Goal: Information Seeking & Learning: Learn about a topic

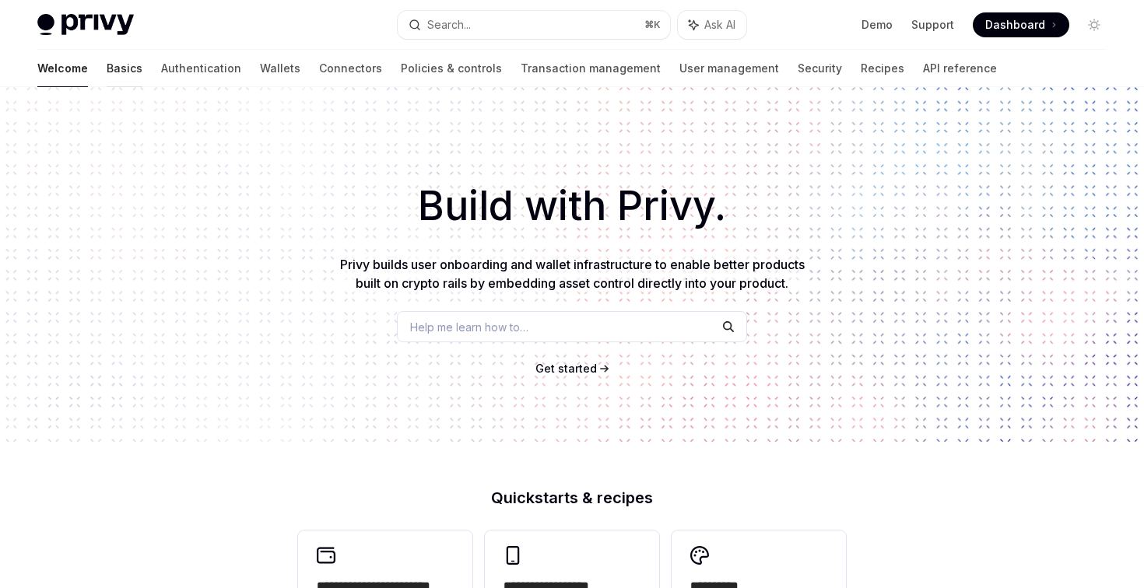
click at [107, 64] on link "Basics" at bounding box center [125, 68] width 36 height 37
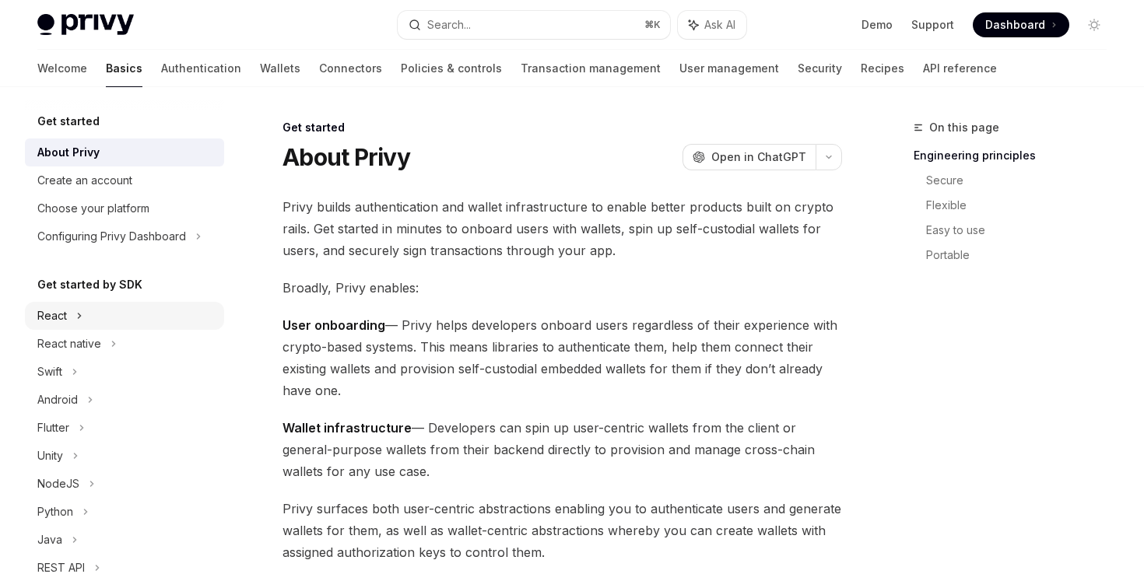
click at [77, 310] on icon at bounding box center [79, 316] width 6 height 19
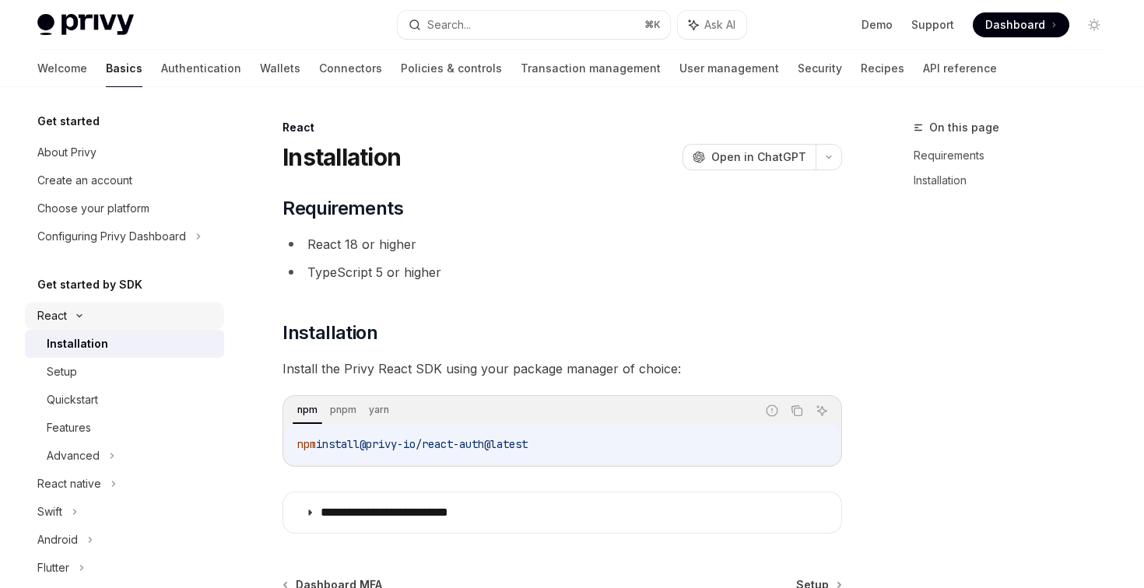
type textarea "*"
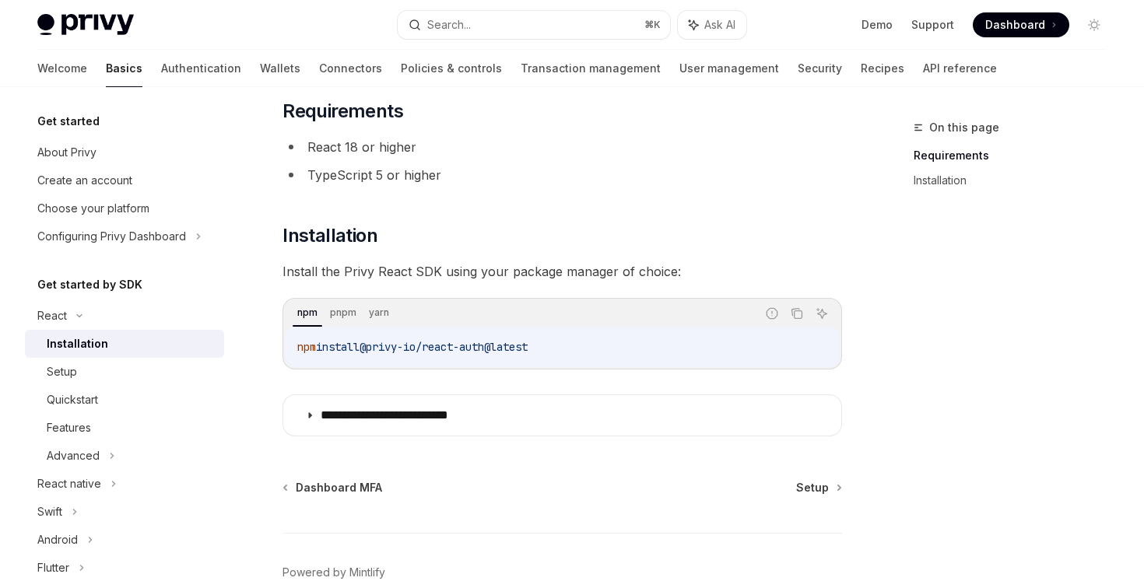
scroll to position [110, 0]
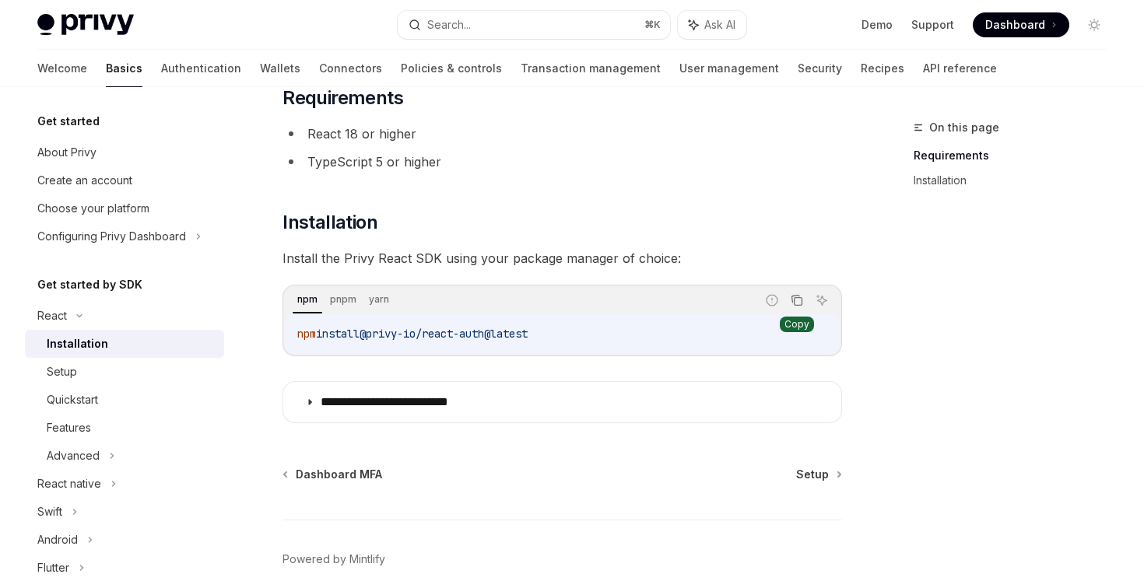
click at [798, 296] on icon "Copy the contents from the code block" at bounding box center [797, 300] width 12 height 12
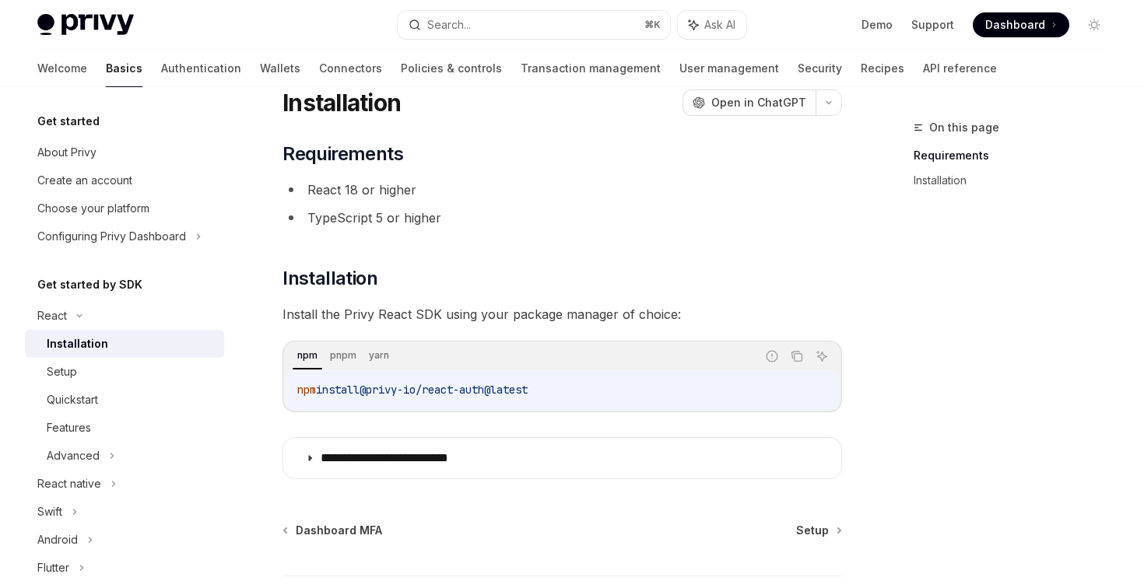
scroll to position [53, 0]
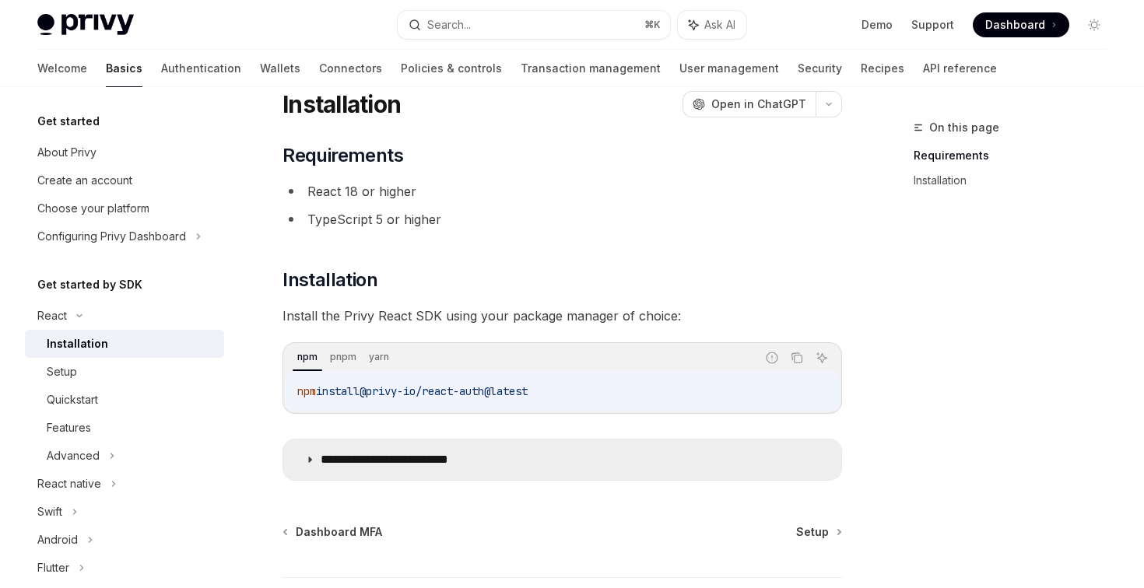
click at [356, 468] on summary "**********" at bounding box center [562, 460] width 558 height 40
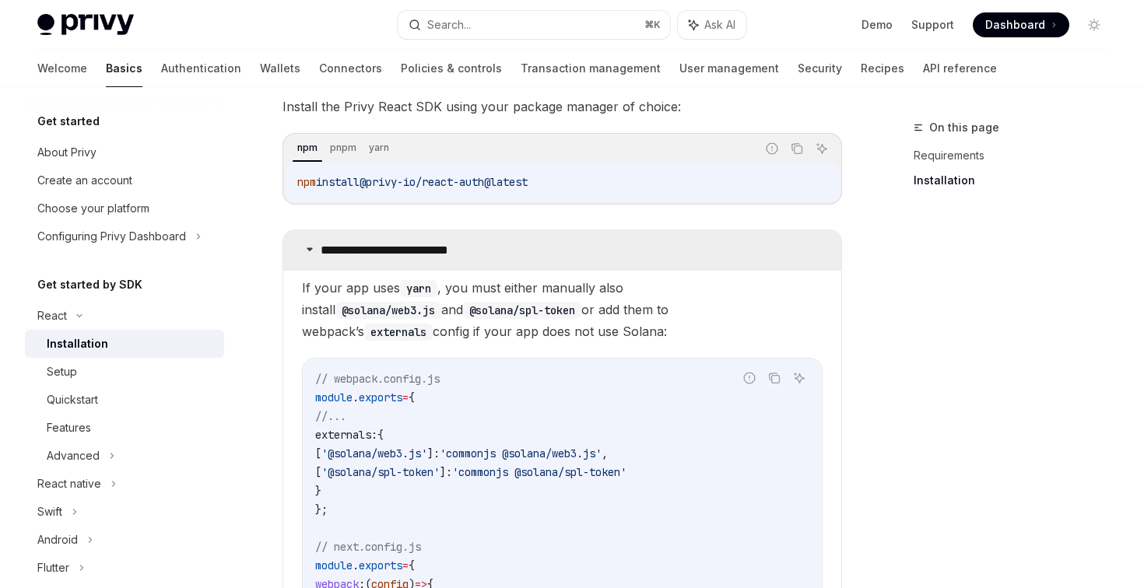
scroll to position [267, 0]
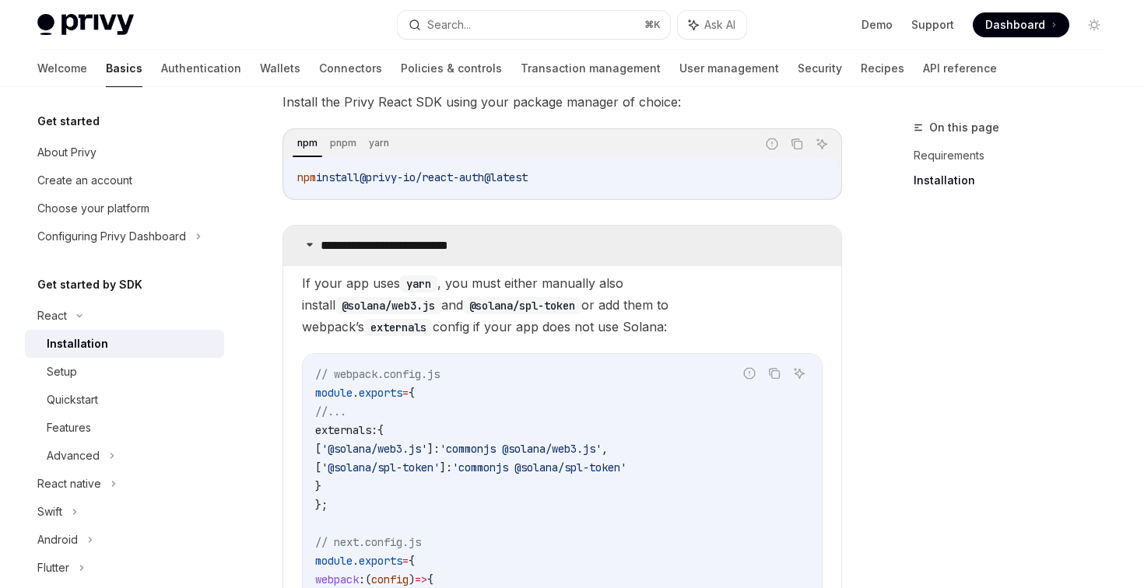
click at [323, 251] on p "**********" at bounding box center [409, 246] width 176 height 16
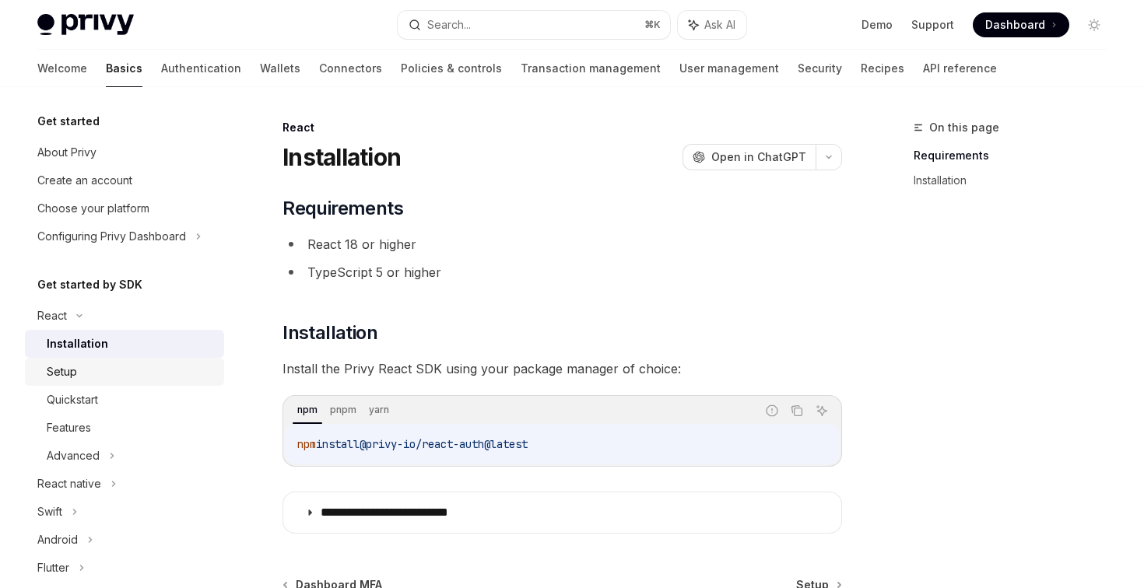
click at [128, 370] on div "Setup" at bounding box center [131, 372] width 168 height 19
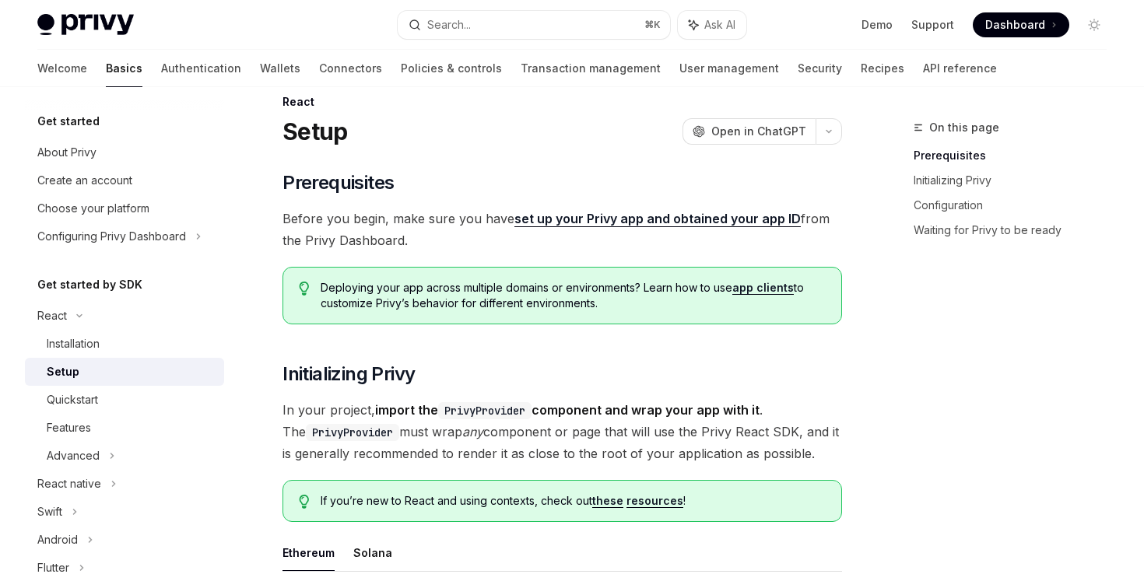
scroll to position [28, 0]
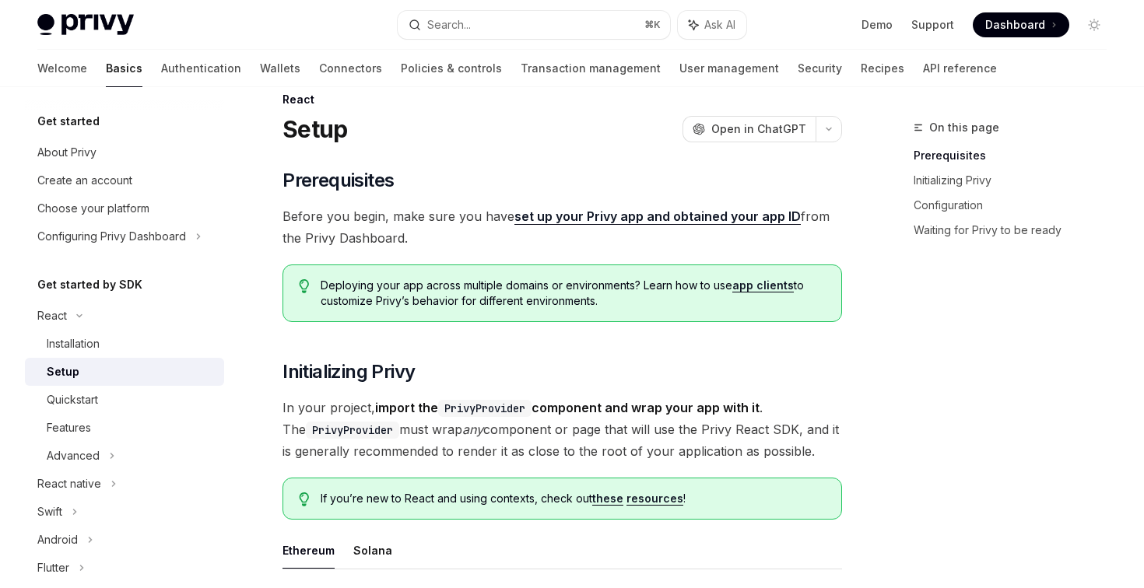
click at [689, 215] on link "set up your Privy app and obtained your app ID" at bounding box center [657, 217] width 286 height 16
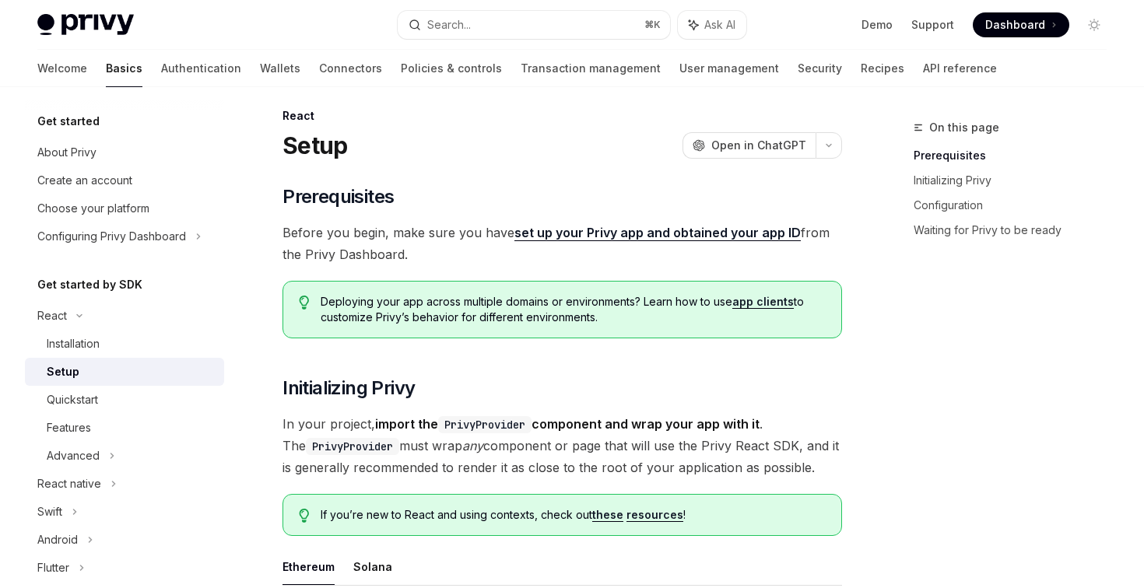
scroll to position [0, 0]
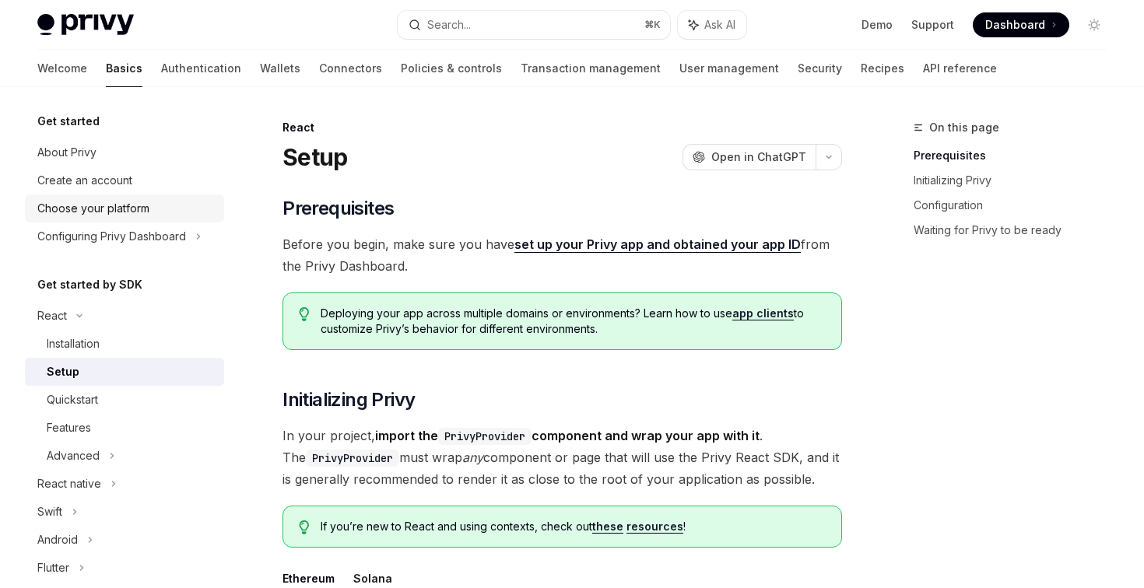
click at [86, 205] on div "Choose your platform" at bounding box center [93, 208] width 112 height 19
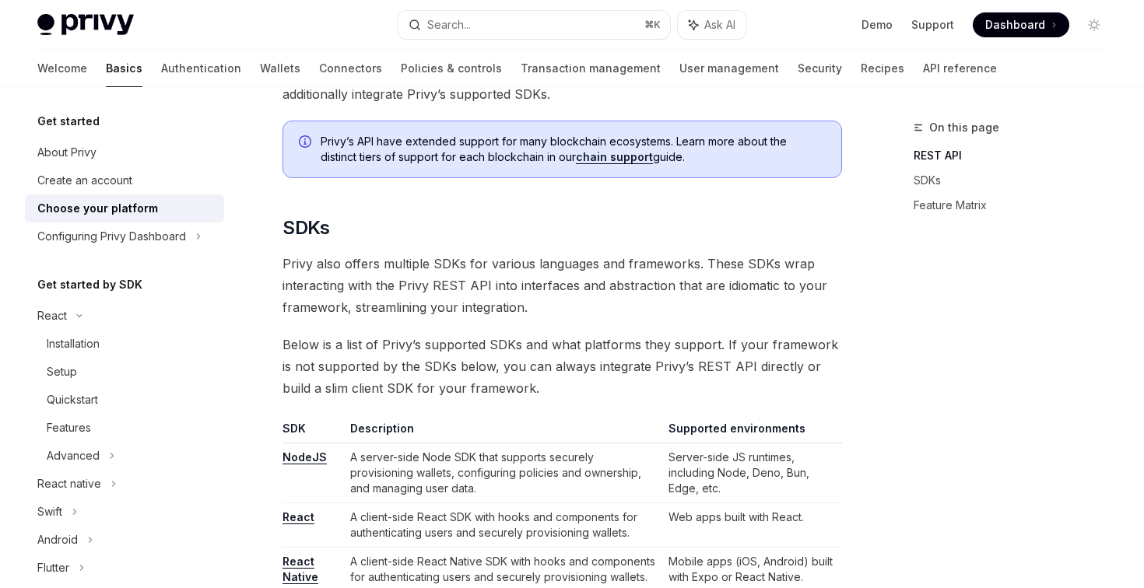
scroll to position [654, 0]
click at [740, 286] on span "Privy also offers multiple SDKs for various languages and frameworks. These SDK…" at bounding box center [561, 283] width 559 height 65
copy span "idiomatic"
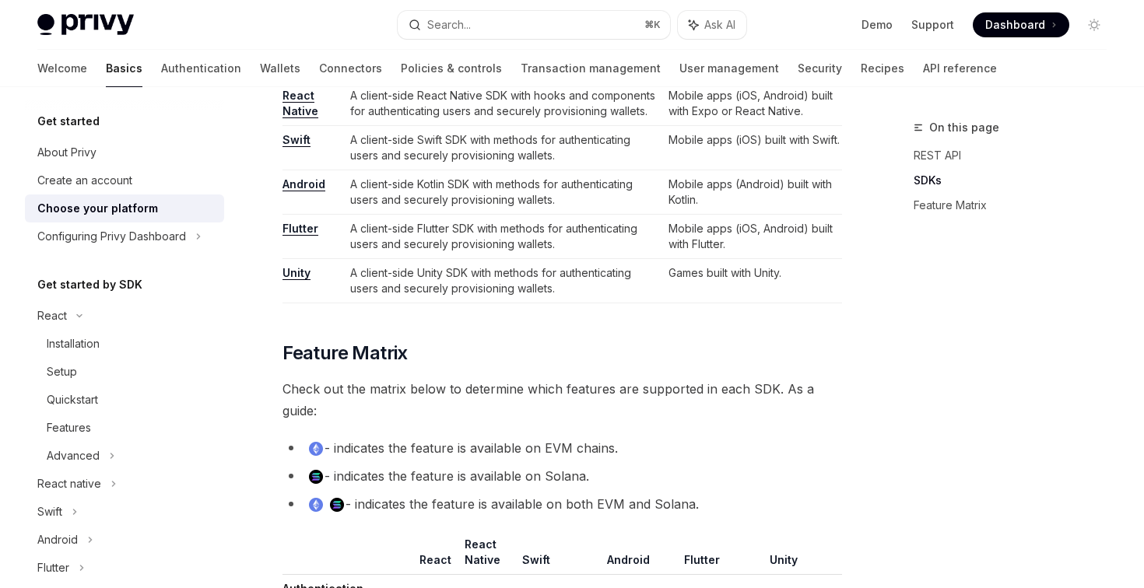
scroll to position [1126, 0]
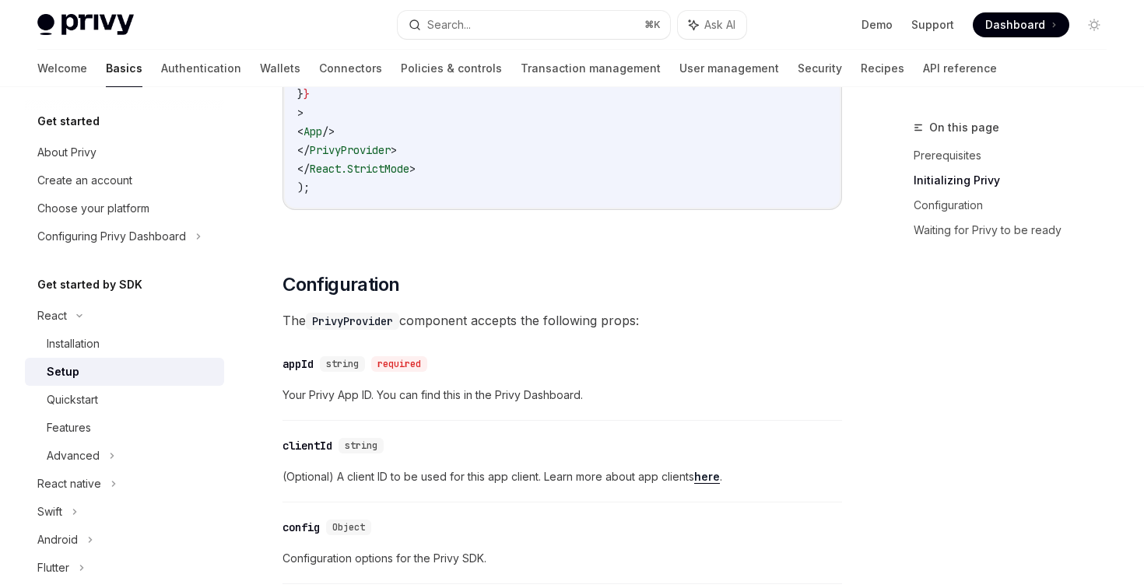
scroll to position [1019, 0]
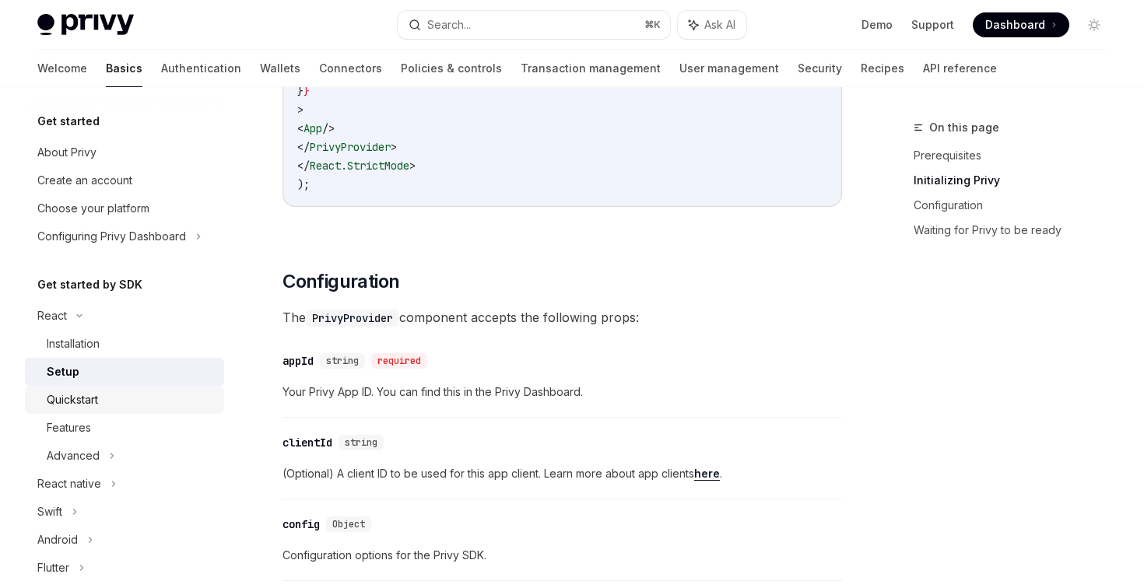
click at [111, 406] on div "Quickstart" at bounding box center [131, 400] width 168 height 19
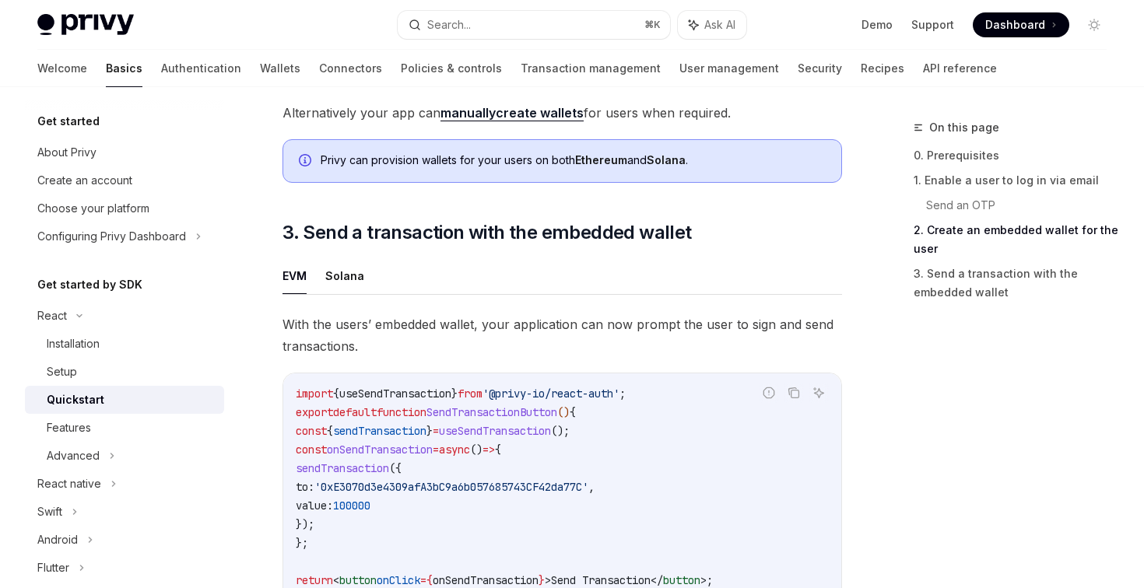
scroll to position [1292, 0]
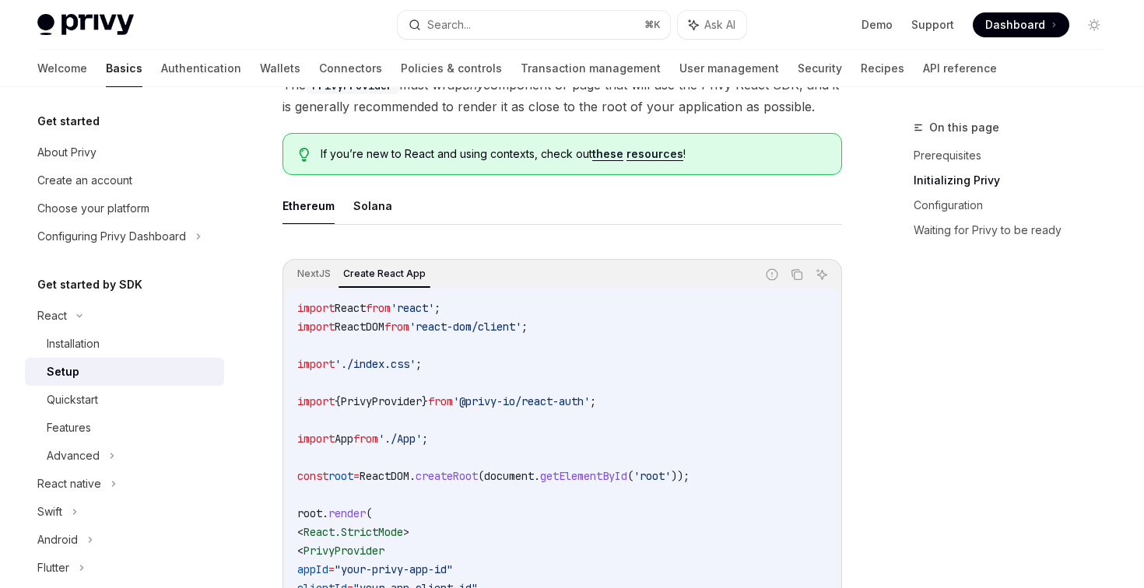
scroll to position [434, 0]
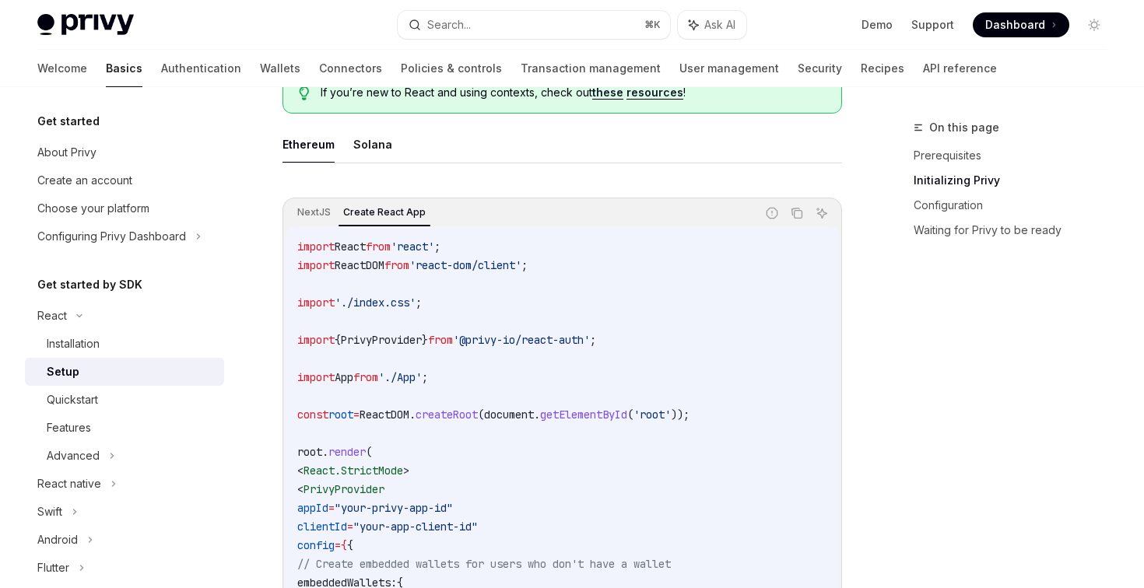
click at [412, 338] on span "PrivyProvider" at bounding box center [381, 340] width 81 height 14
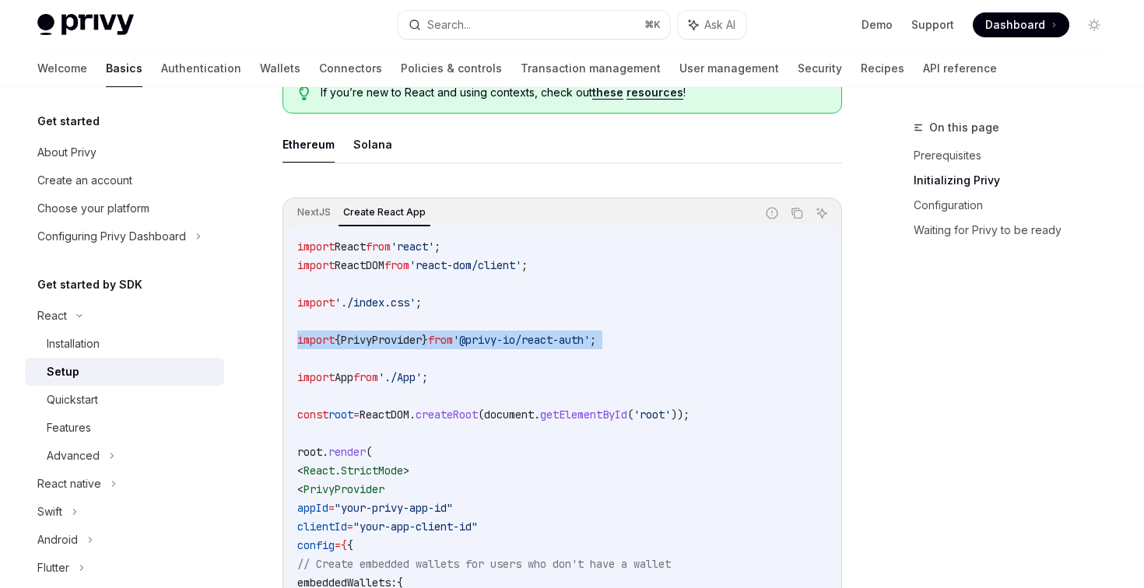
click at [412, 338] on span "PrivyProvider" at bounding box center [381, 340] width 81 height 14
copy code "import { PrivyProvider } from '@privy-io/react-auth' ;"
click at [77, 341] on div "Installation" at bounding box center [73, 344] width 53 height 19
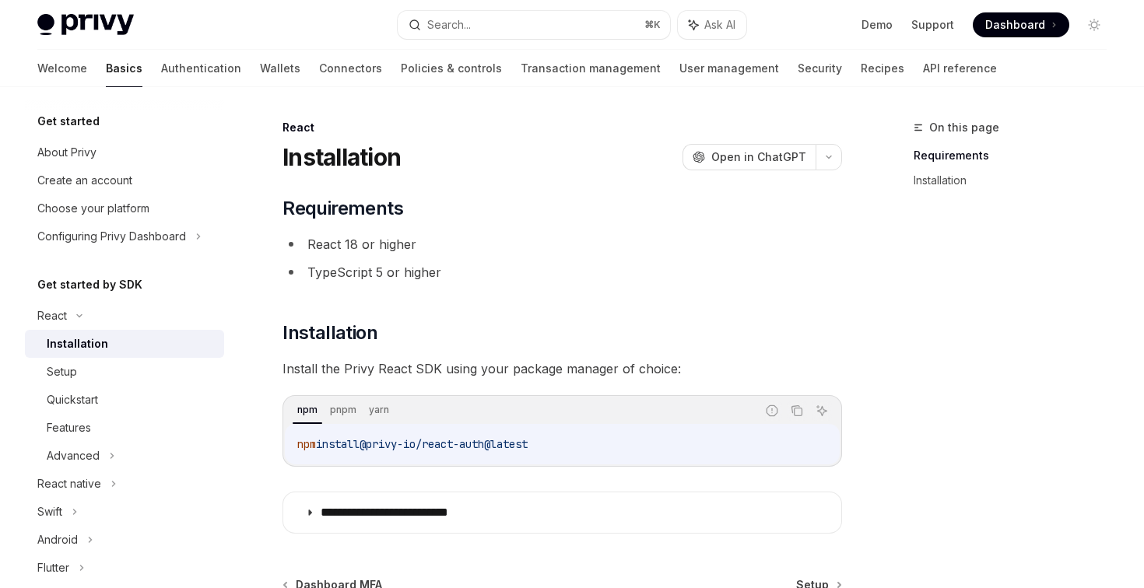
click at [336, 444] on span "install" at bounding box center [338, 444] width 44 height 14
copy div "npm install @privy-io/react-auth@latest"
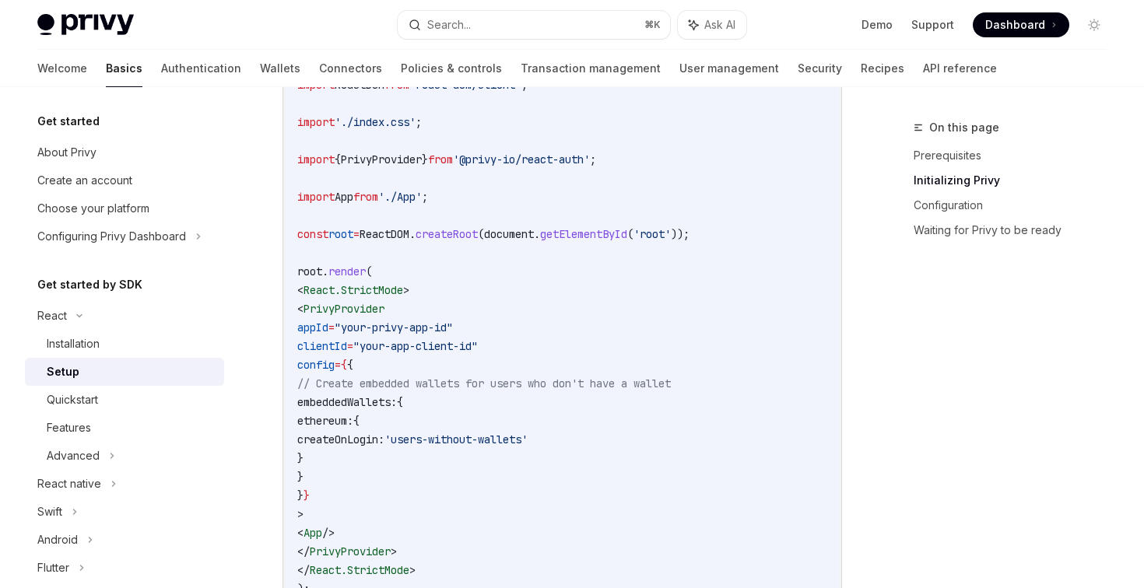
scroll to position [623, 0]
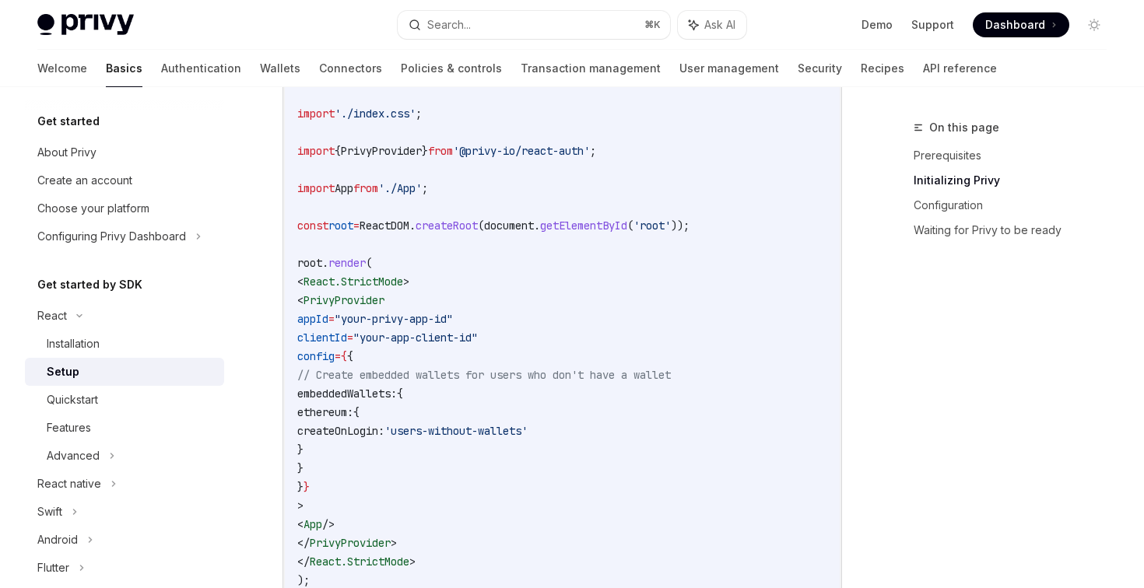
click at [377, 302] on span "PrivyProvider" at bounding box center [343, 300] width 81 height 14
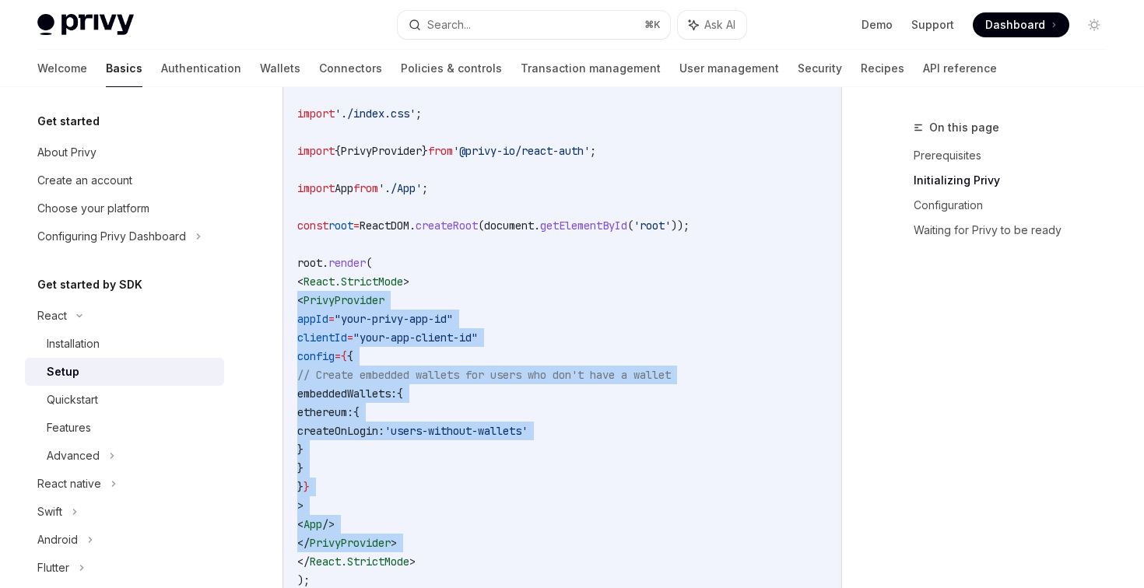
drag, startPoint x: 377, startPoint y: 302, endPoint x: 368, endPoint y: 540, distance: 238.3
click at [368, 540] on code "import React from 'react' ; import ReactDOM from 'react-dom/client' ; import '.…" at bounding box center [562, 319] width 530 height 542
copy code "< PrivyProvider appId = "your-privy-app-id" clientId = "your-app-client-id" con…"
click at [627, 383] on code "import React from 'react' ; import ReactDOM from 'react-dom/client' ; import '.…" at bounding box center [562, 319] width 530 height 542
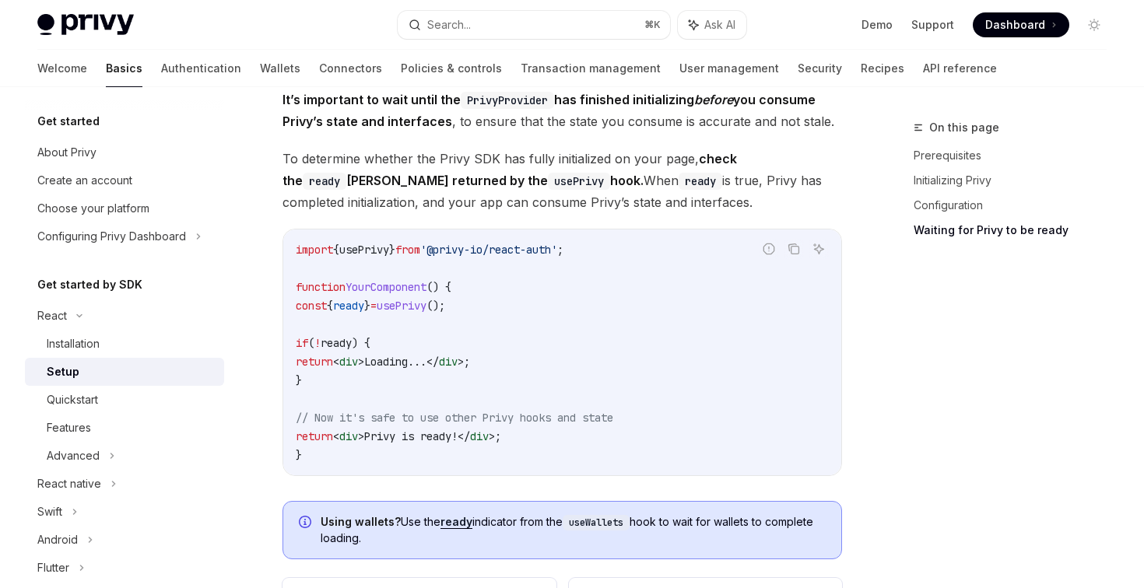
scroll to position [1741, 0]
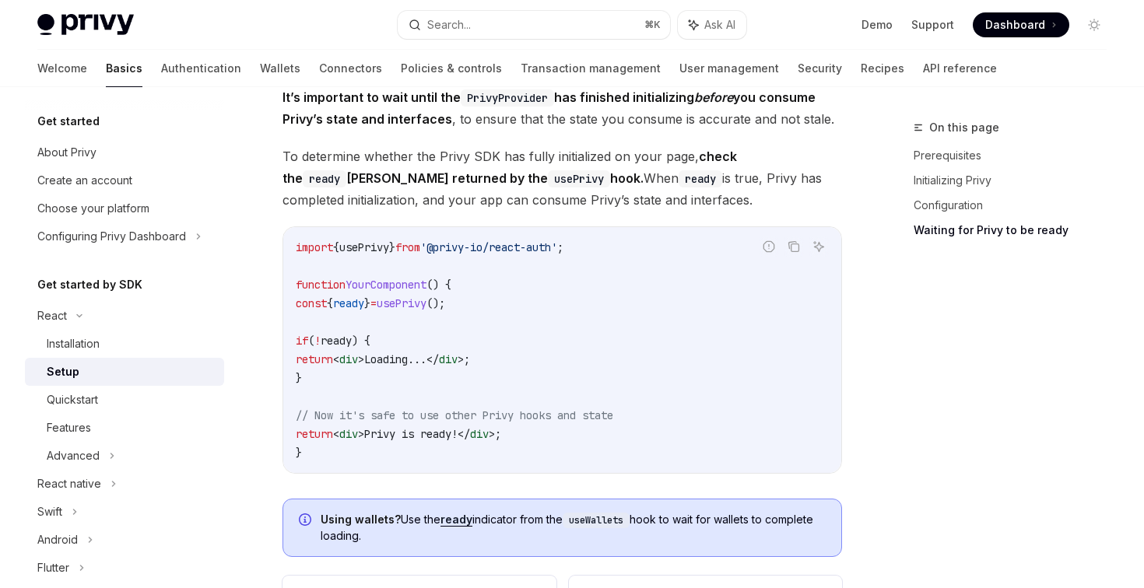
click at [364, 306] on span "ready" at bounding box center [348, 303] width 31 height 14
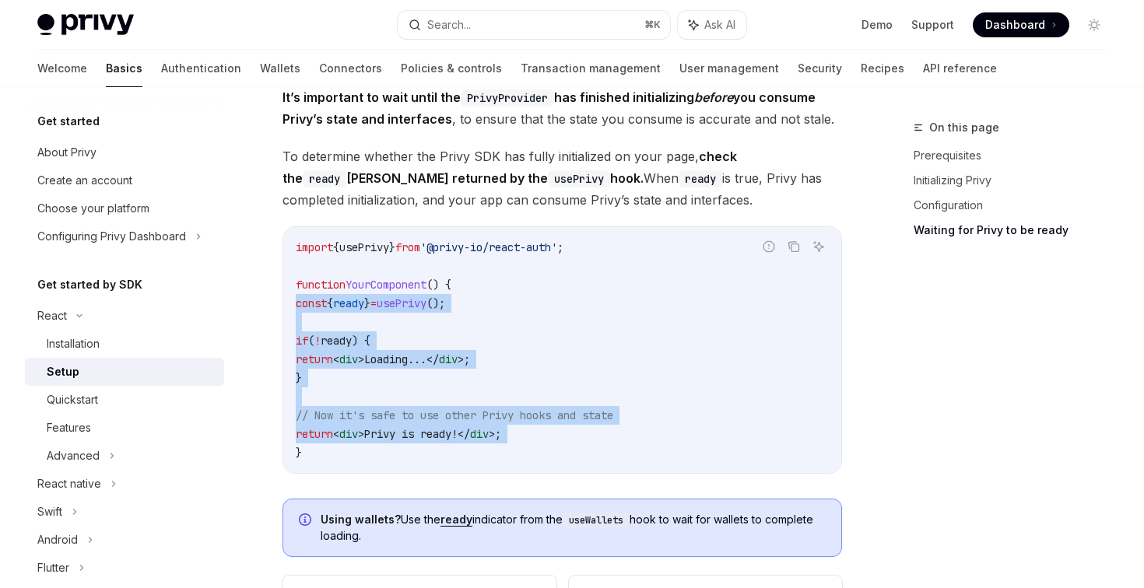
drag, startPoint x: 379, startPoint y: 306, endPoint x: 388, endPoint y: 431, distance: 125.6
click at [388, 432] on code "import { usePrivy } from '@privy-io/react-auth' ; function YourComponent () { c…" at bounding box center [562, 350] width 533 height 224
copy code "const { ready } = usePrivy (); if ( ! ready ) { return < div > Loading... </ di…"
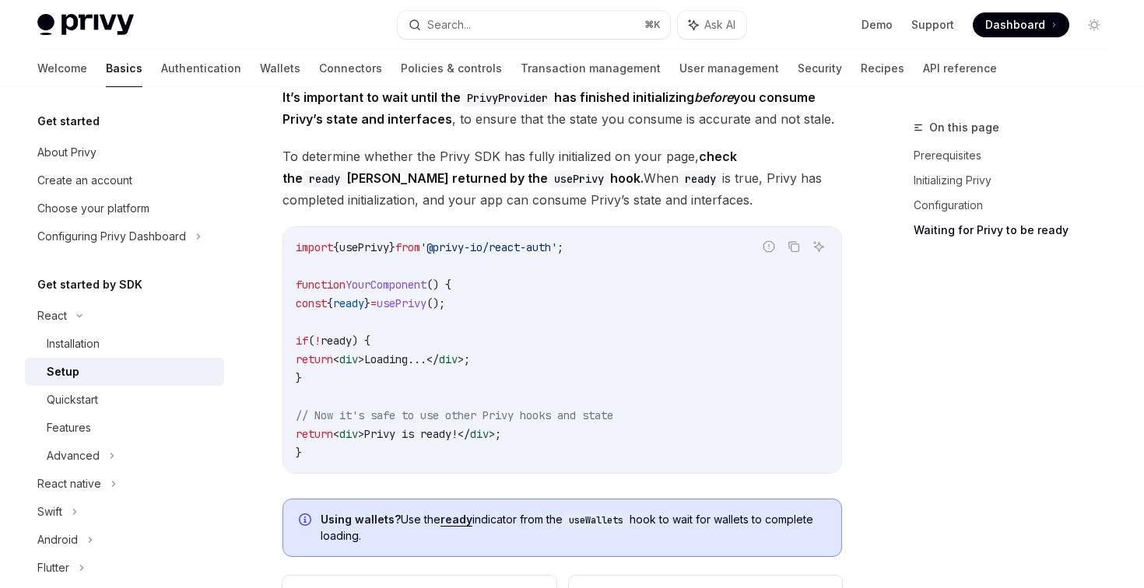
click at [420, 247] on span "from" at bounding box center [407, 247] width 25 height 14
copy code "import { usePrivy } from '@privy-io/react-auth' ;"
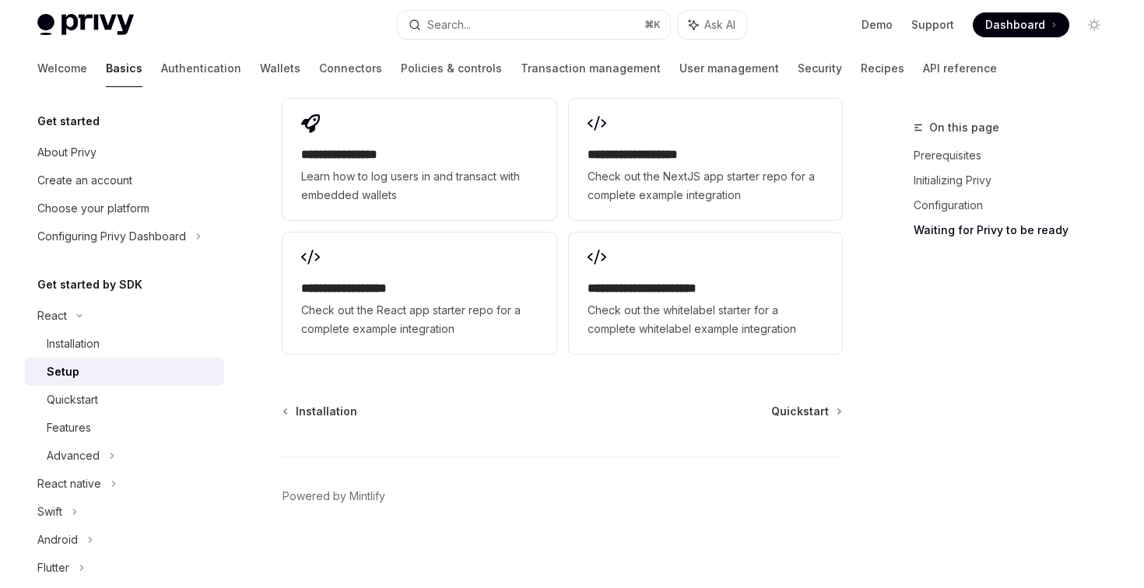
scroll to position [2220, 0]
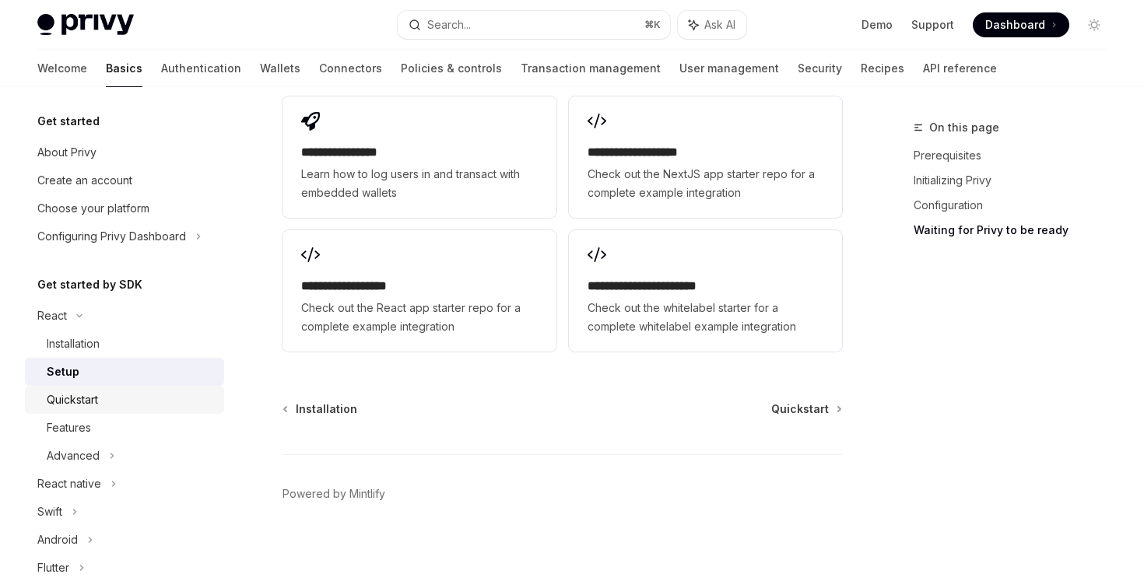
click at [97, 398] on div "Quickstart" at bounding box center [72, 400] width 51 height 19
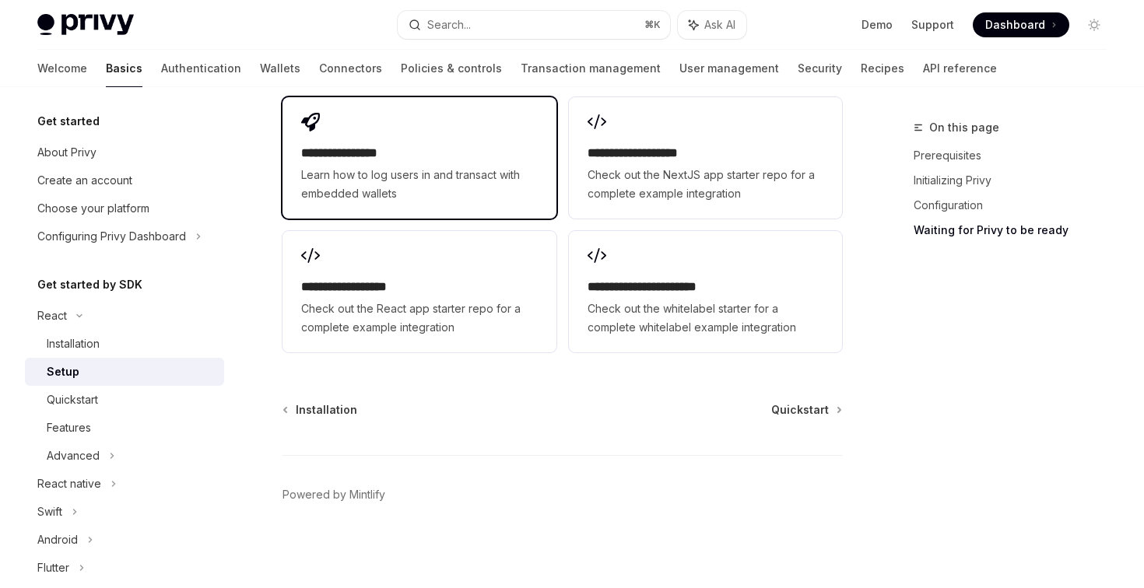
scroll to position [2220, 0]
click at [445, 170] on span "Learn how to log users in and transact with embedded wallets" at bounding box center [419, 183] width 236 height 37
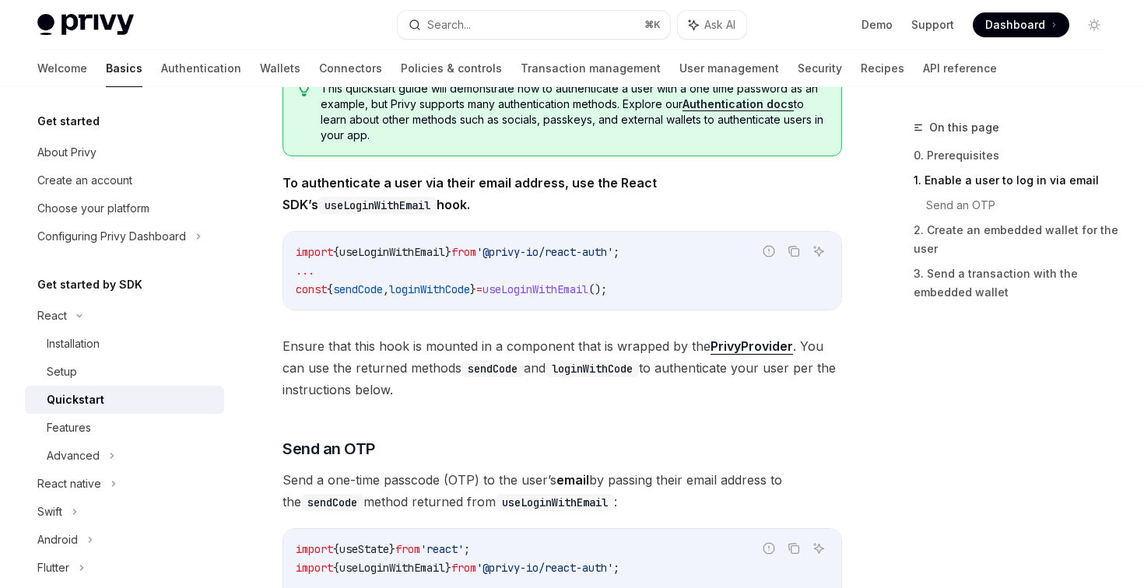
scroll to position [315, 0]
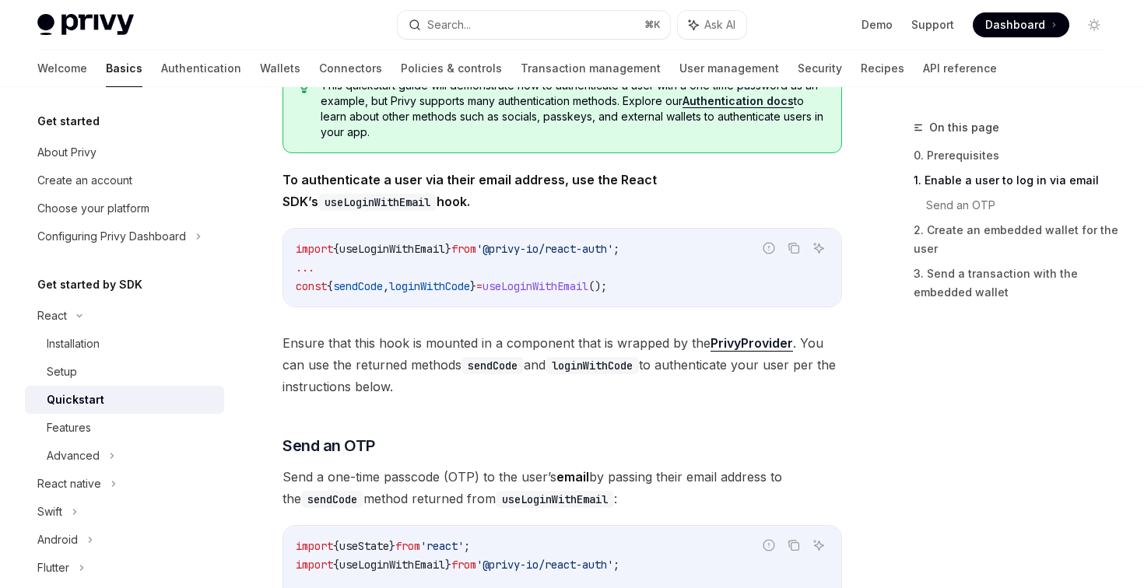
click at [445, 247] on span "useLoginWithEmail" at bounding box center [392, 249] width 106 height 14
copy code "import { useLoginWithEmail } from '@privy-io/react-auth' ;"
click at [466, 282] on span "loginWithCode" at bounding box center [429, 286] width 81 height 14
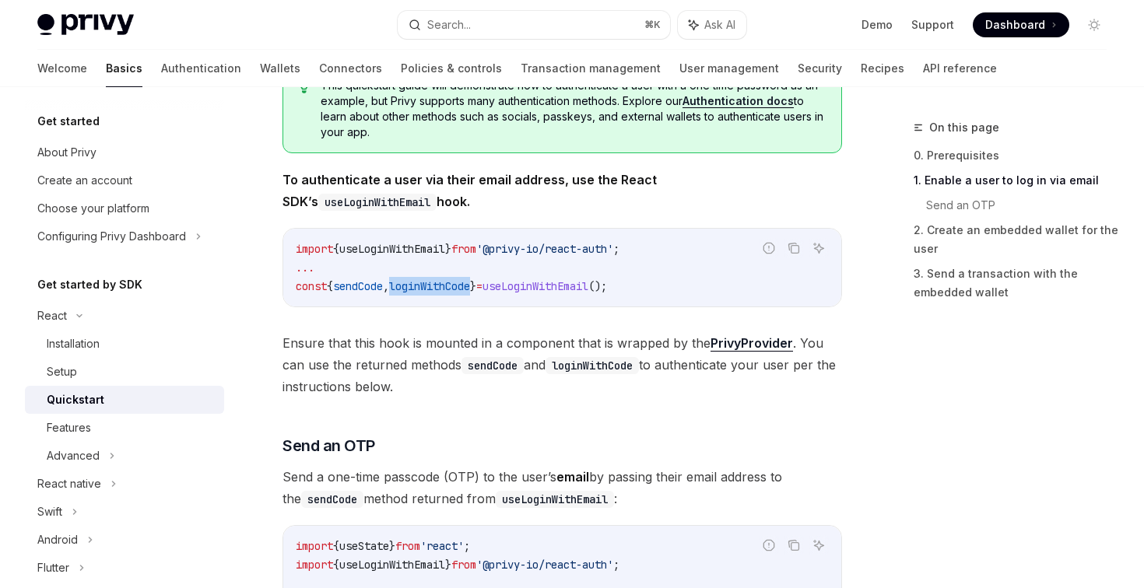
click at [466, 282] on span "loginWithCode" at bounding box center [429, 286] width 81 height 14
copy div "const { sendCode , loginWithCode } = useLoginWithEmail ();"
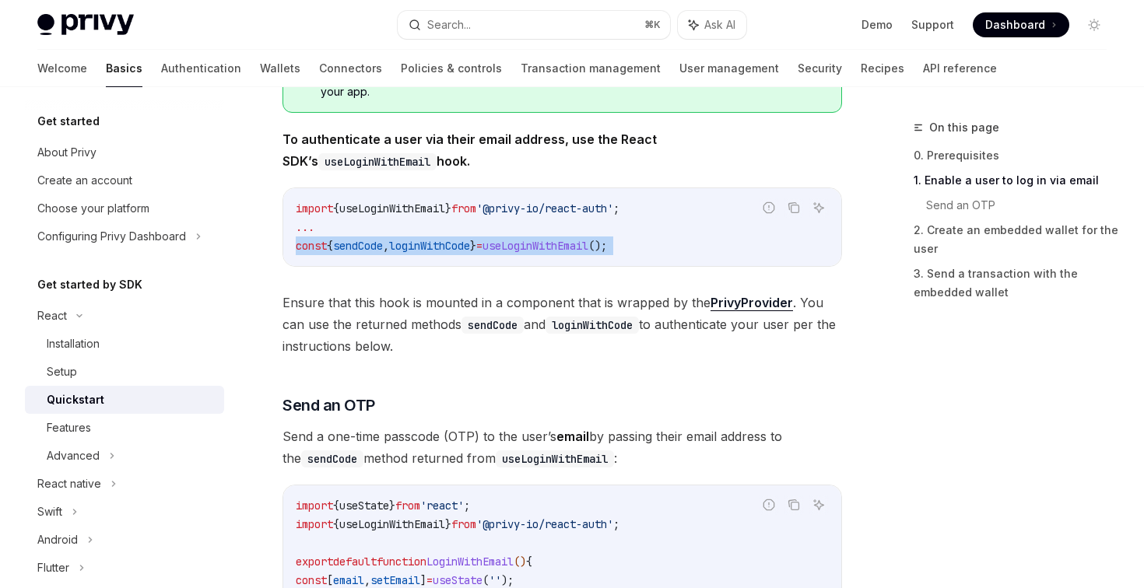
scroll to position [359, 0]
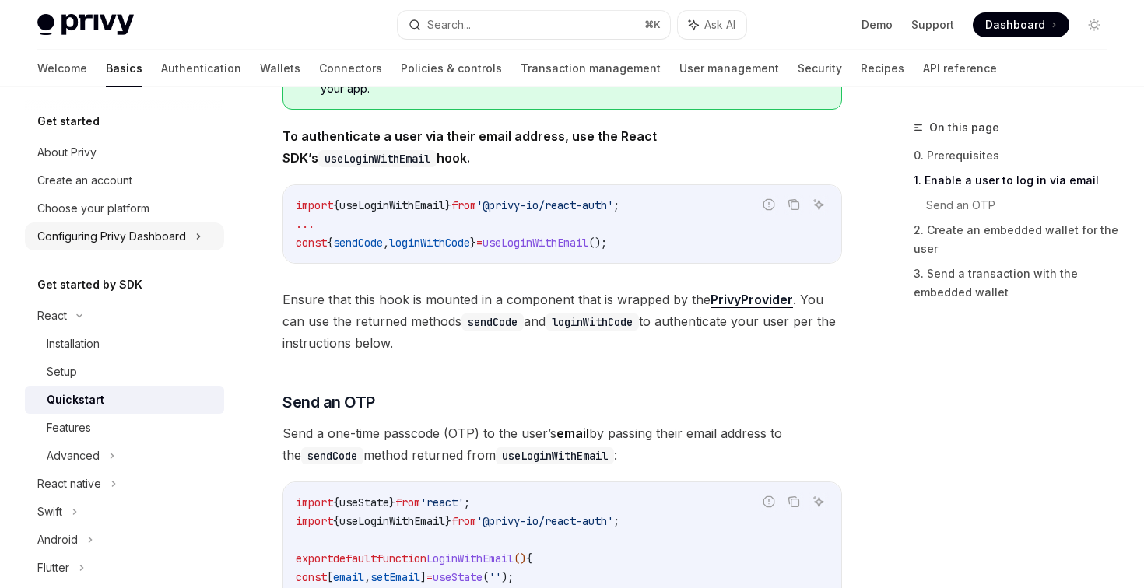
click at [104, 230] on div "Configuring Privy Dashboard" at bounding box center [111, 236] width 149 height 19
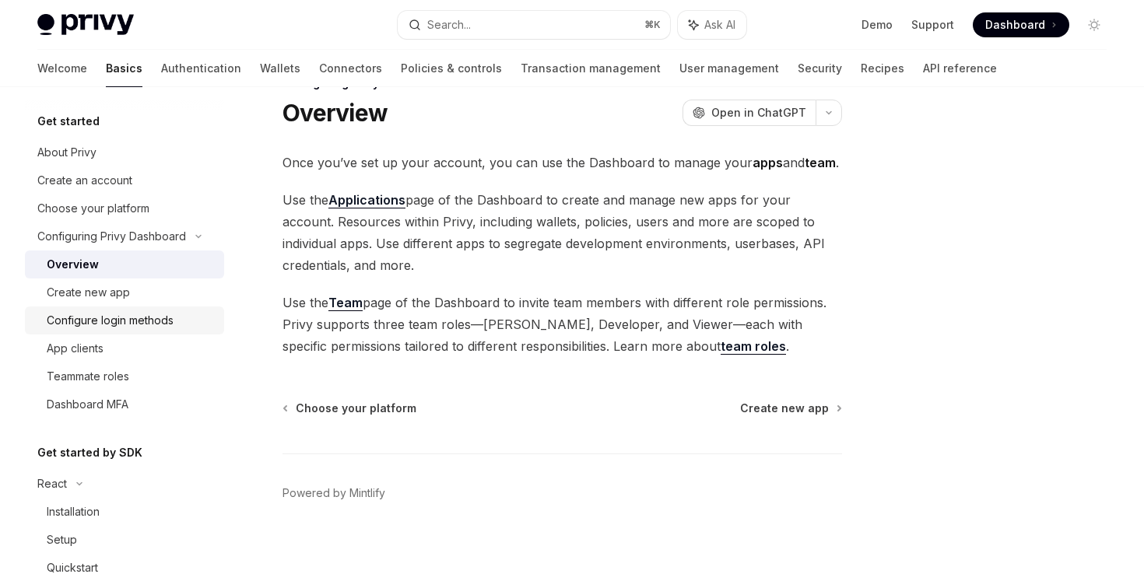
click at [173, 323] on div "Configure login methods" at bounding box center [110, 320] width 127 height 19
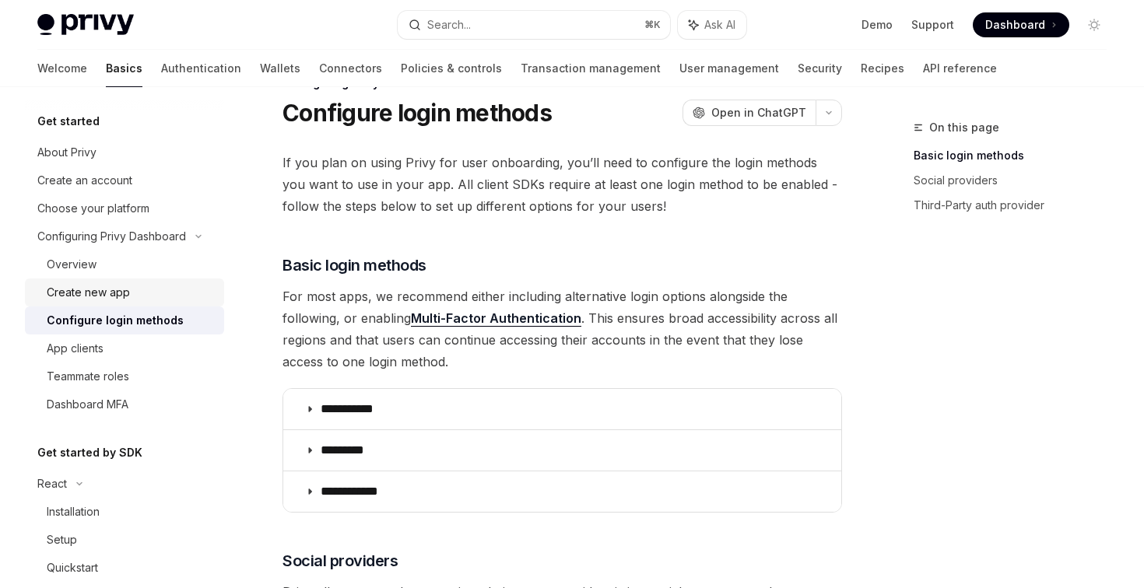
click at [107, 295] on div "Create new app" at bounding box center [88, 292] width 83 height 19
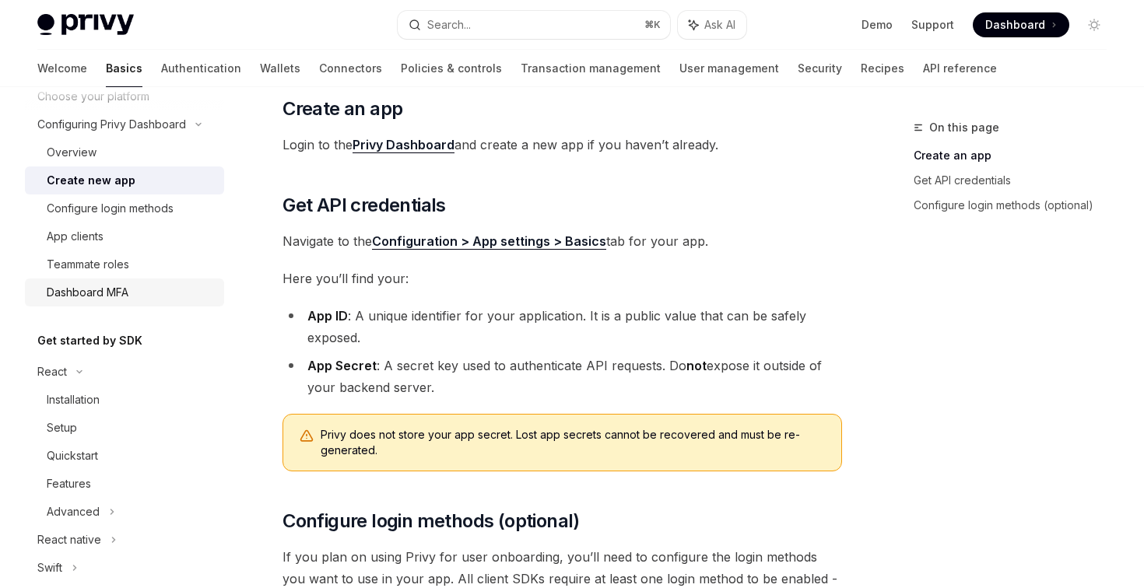
scroll to position [132, 0]
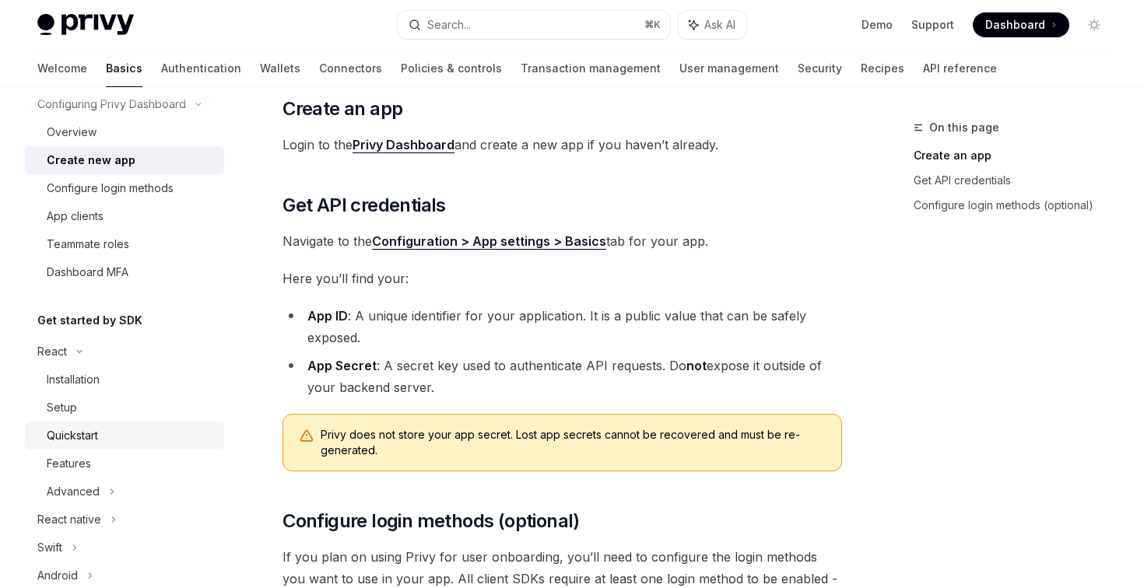
click at [88, 431] on div "Quickstart" at bounding box center [72, 435] width 51 height 19
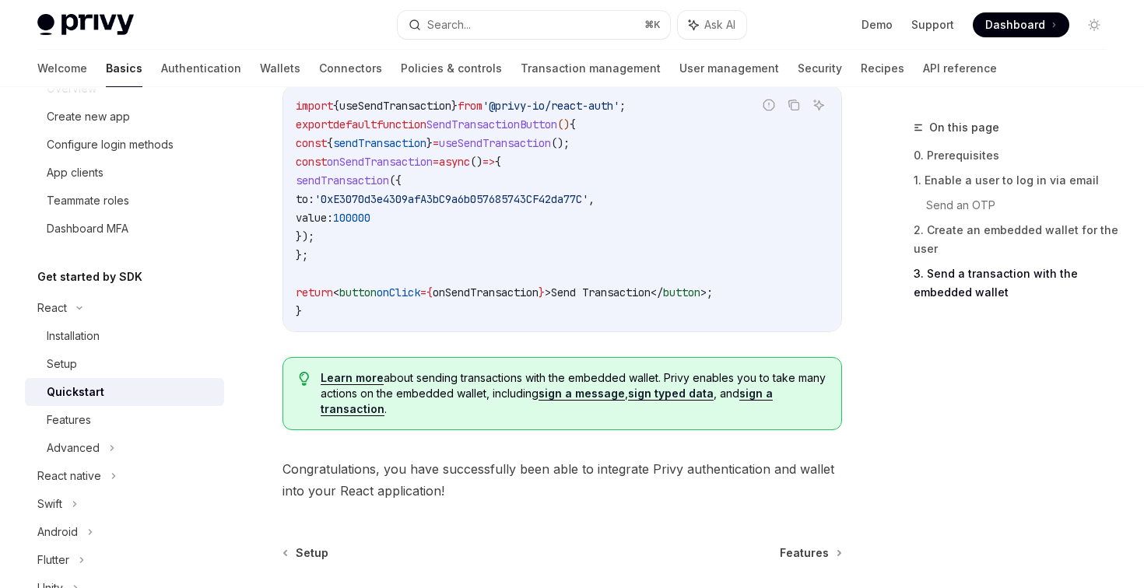
scroll to position [1674, 0]
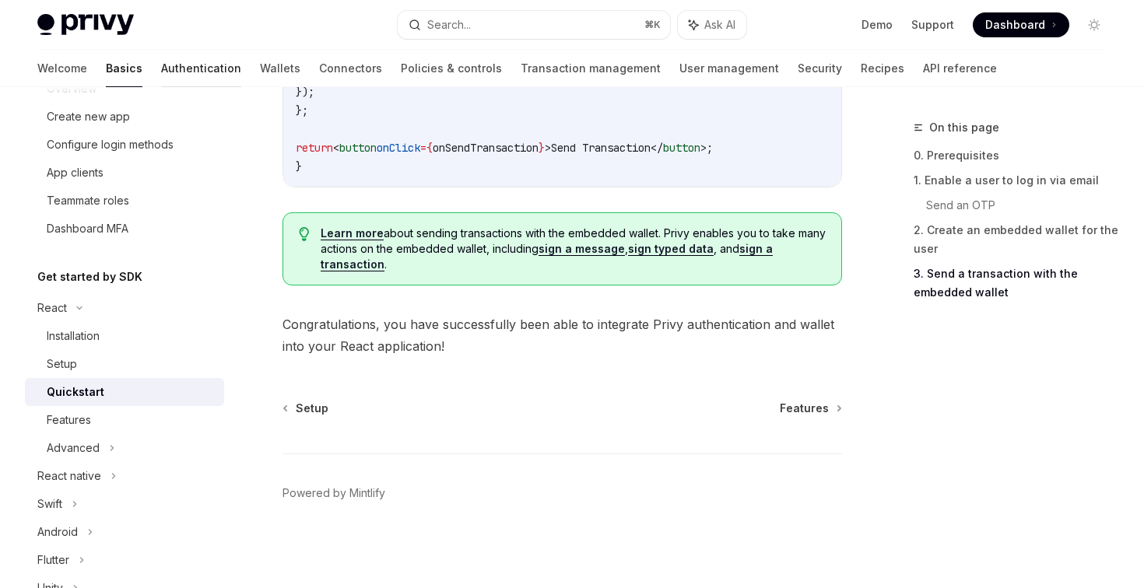
click at [161, 65] on link "Authentication" at bounding box center [201, 68] width 80 height 37
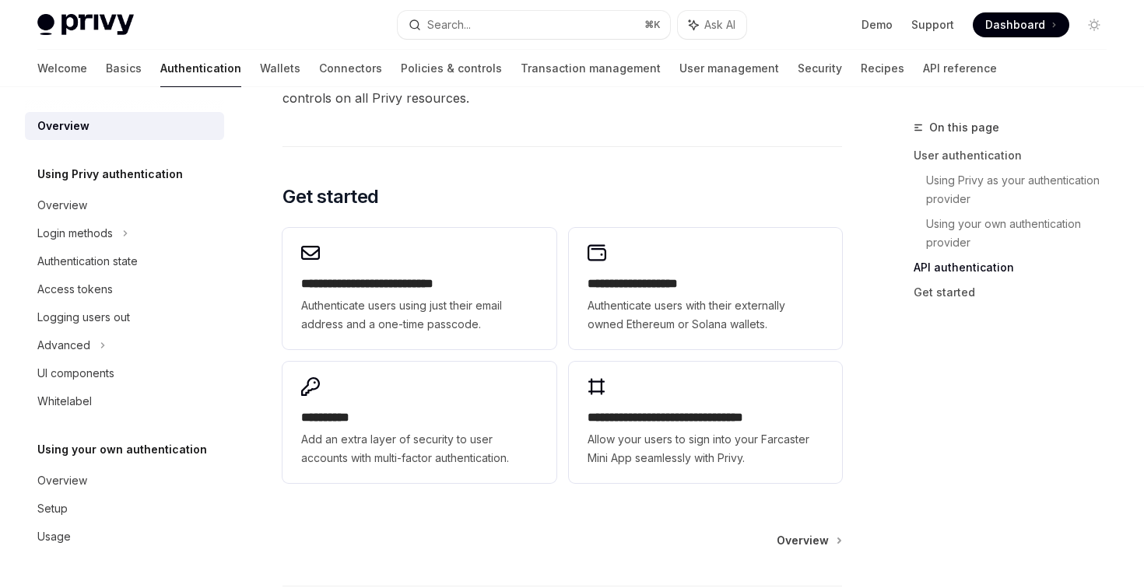
scroll to position [1247, 0]
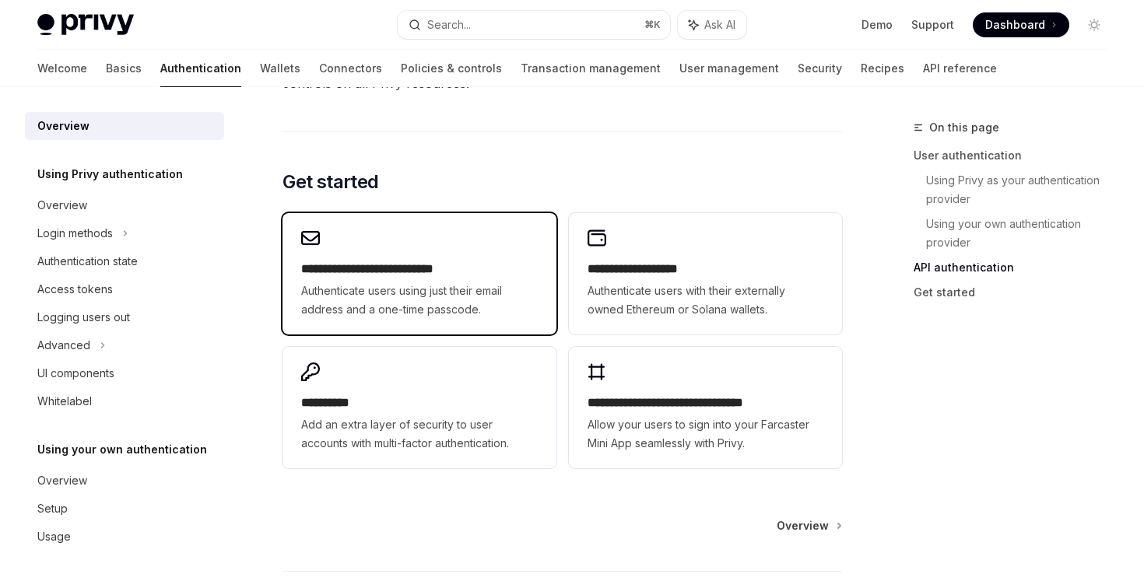
click at [424, 286] on span "Authenticate users using just their email address and a one-time passcode." at bounding box center [419, 300] width 236 height 37
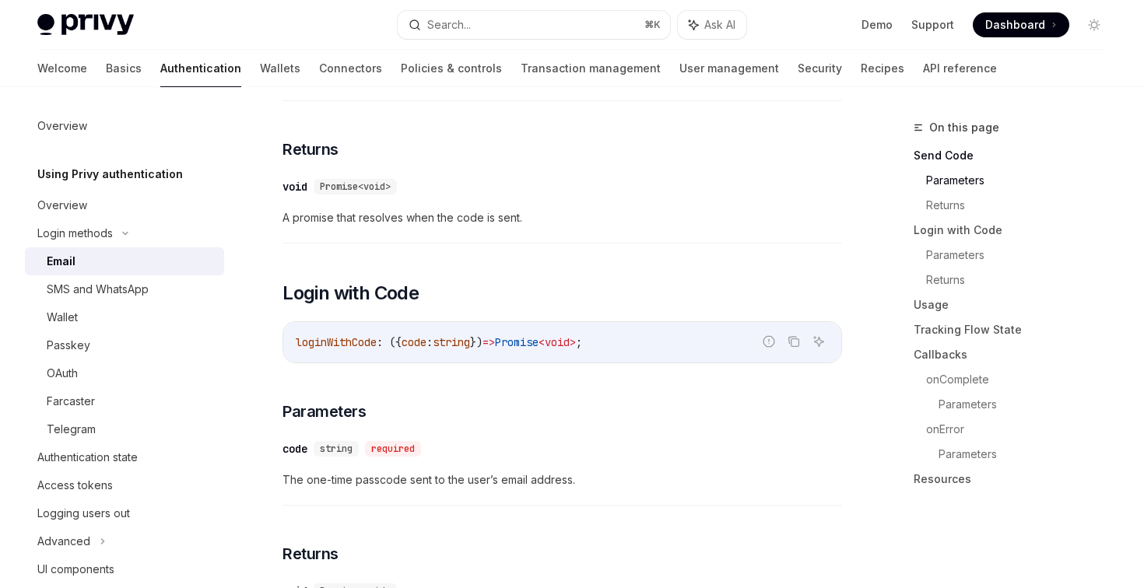
scroll to position [847, 0]
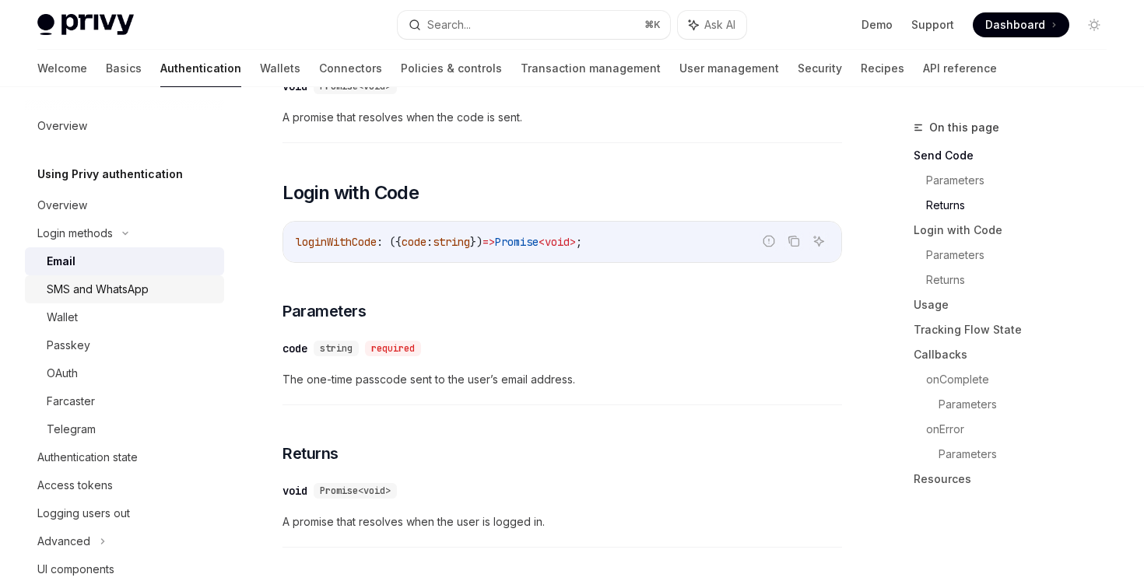
click at [128, 288] on div "SMS and WhatsApp" at bounding box center [98, 289] width 102 height 19
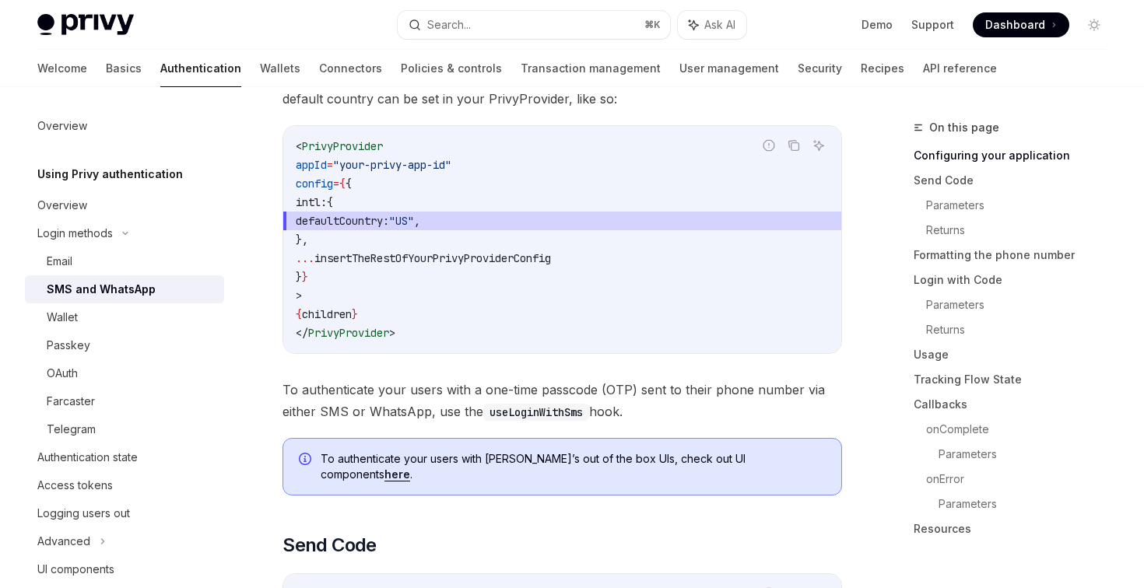
scroll to position [387, 0]
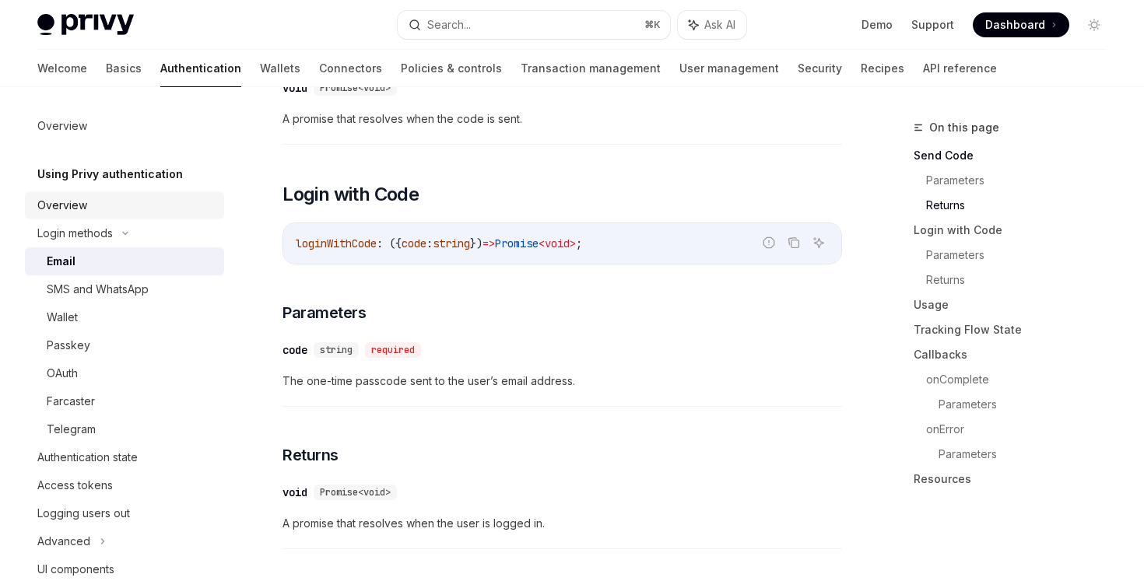
scroll to position [847, 0]
click at [62, 205] on div "Overview" at bounding box center [62, 205] width 50 height 19
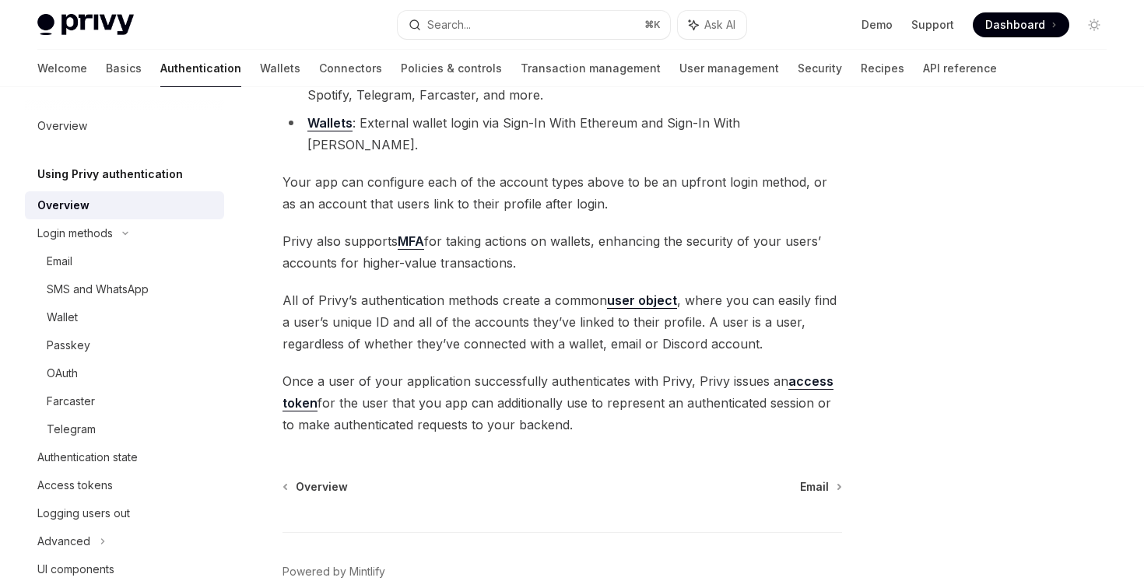
scroll to position [334, 0]
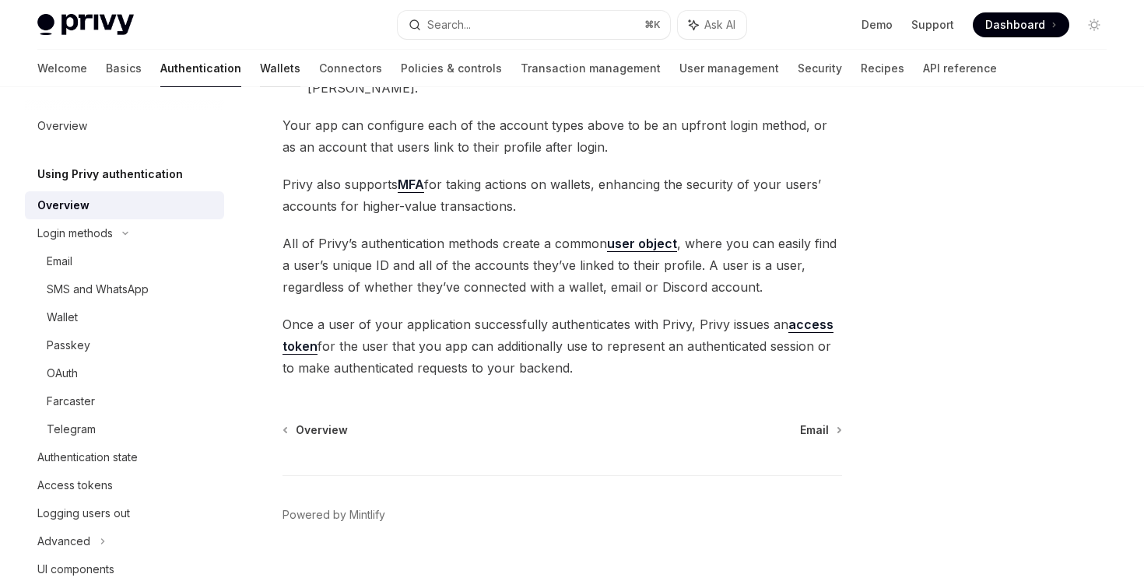
click at [260, 65] on link "Wallets" at bounding box center [280, 68] width 40 height 37
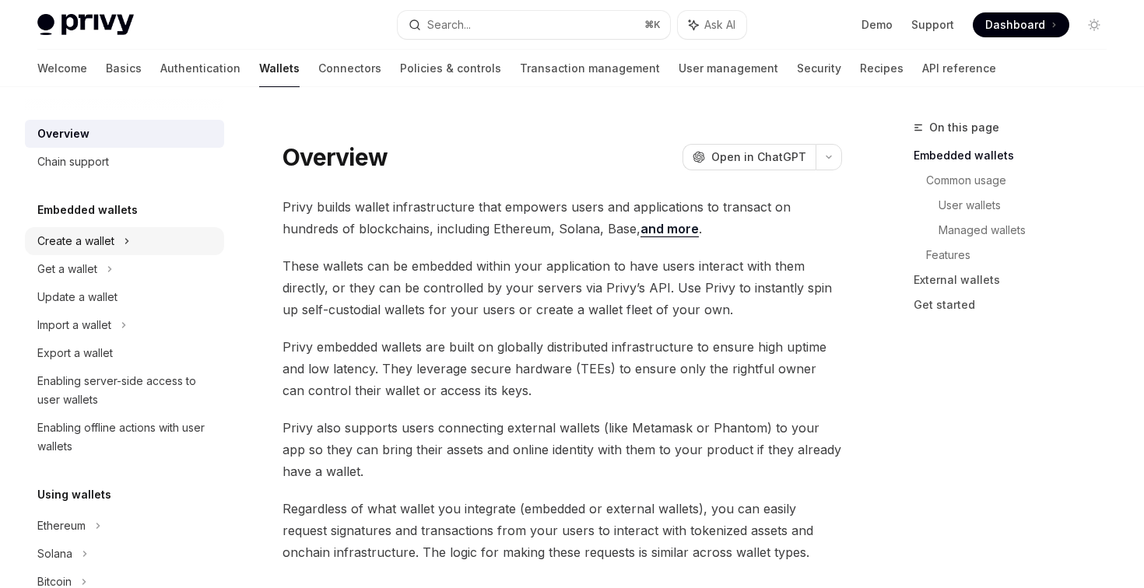
click at [129, 240] on div "Create a wallet" at bounding box center [124, 241] width 199 height 28
type textarea "*"
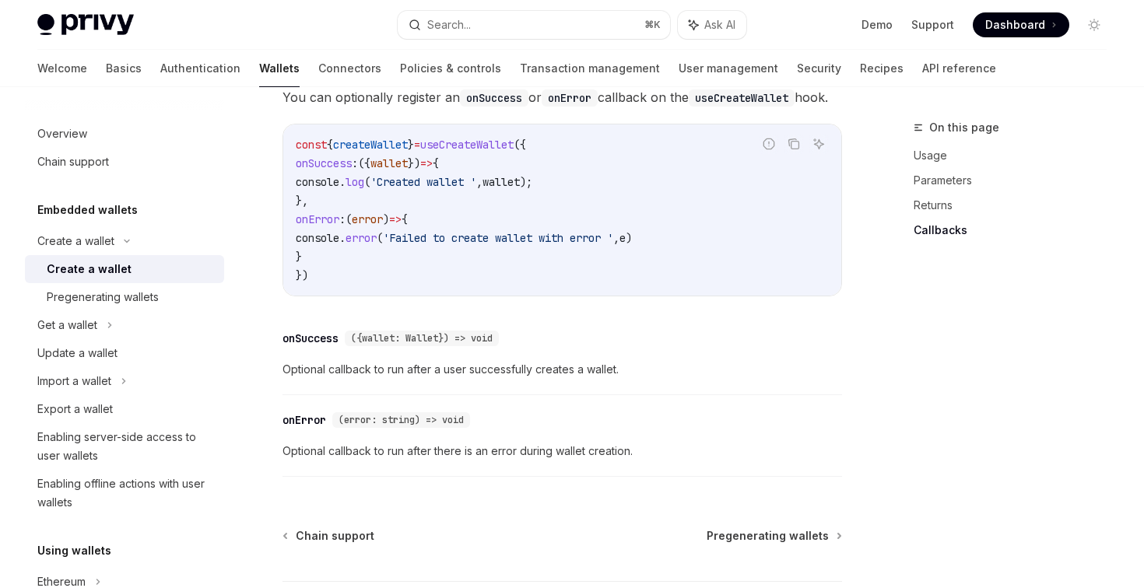
scroll to position [1136, 0]
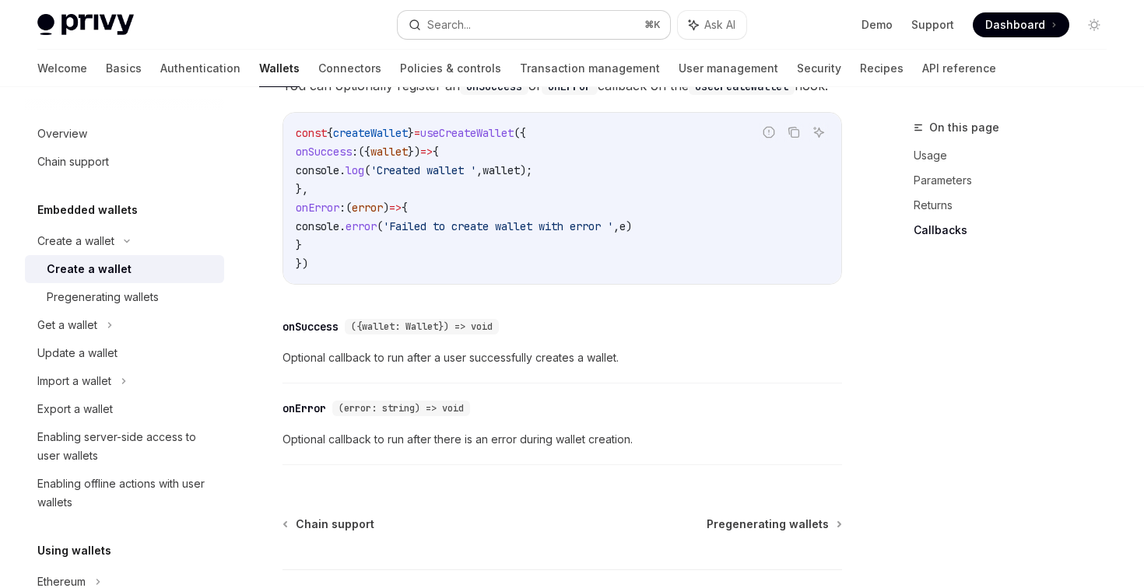
click at [510, 33] on button "Search... ⌘ K" at bounding box center [534, 25] width 272 height 28
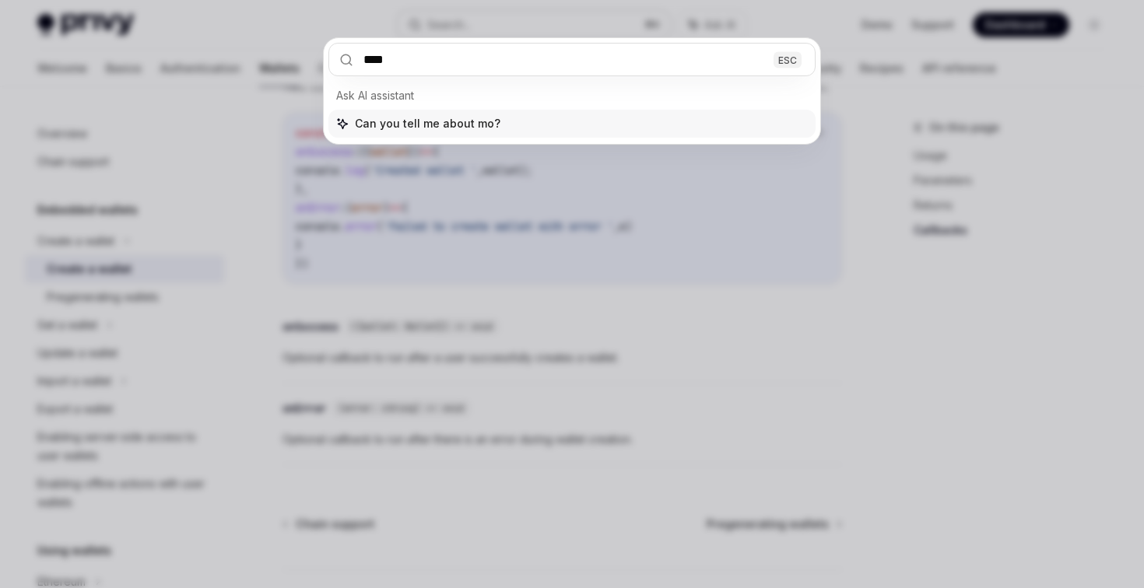
type input "*****"
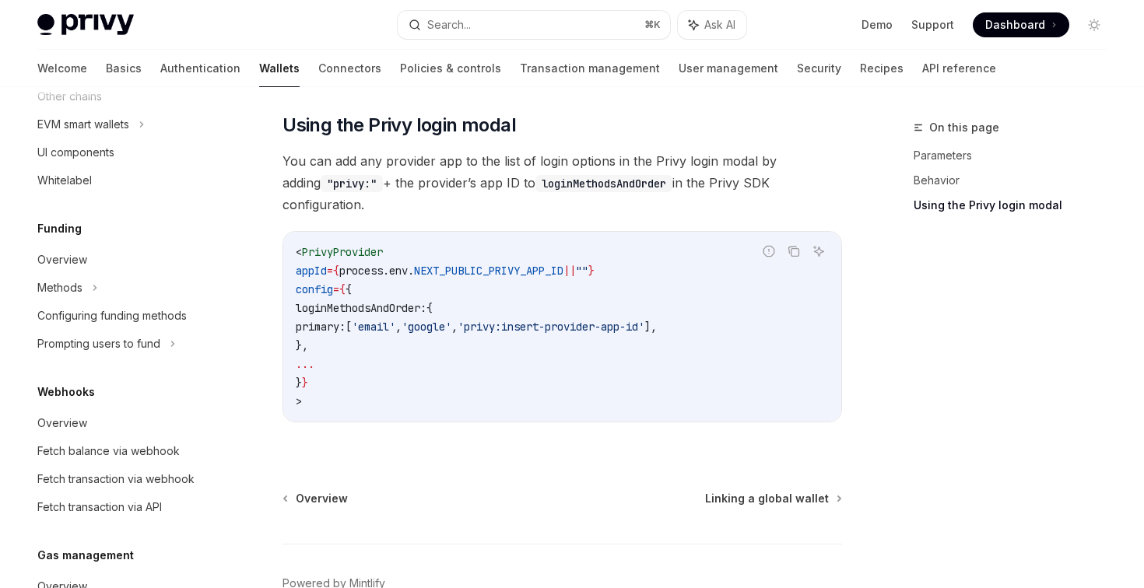
scroll to position [509, 0]
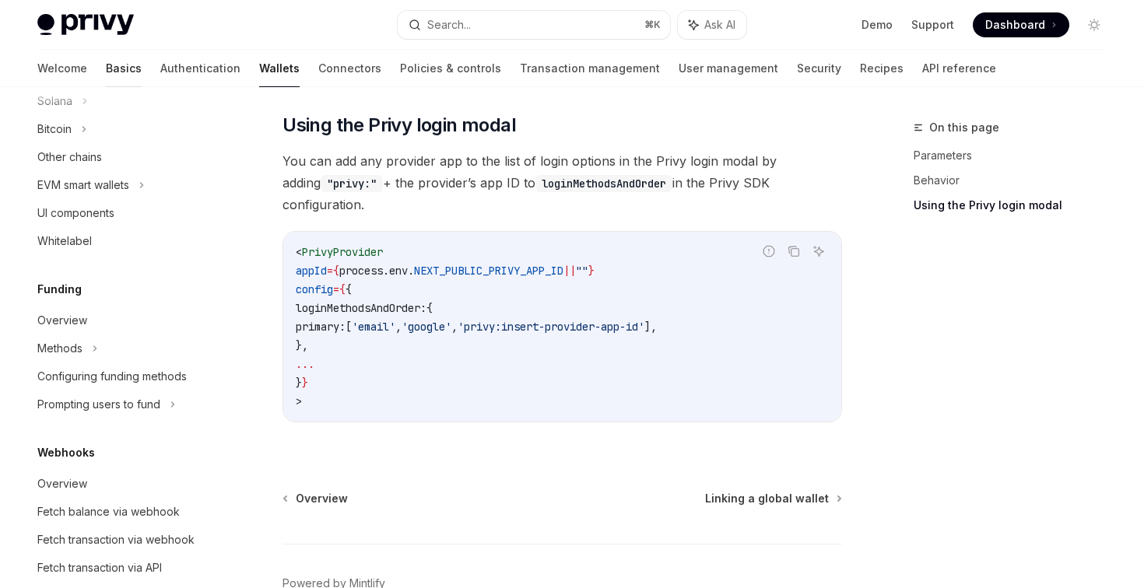
click at [106, 69] on link "Basics" at bounding box center [124, 68] width 36 height 37
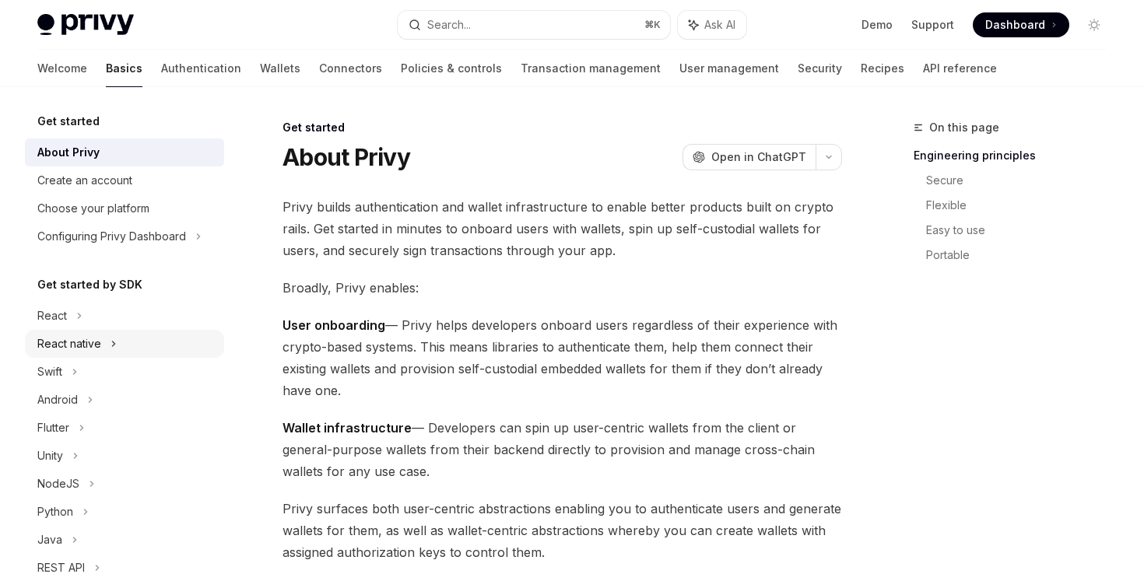
scroll to position [2, 0]
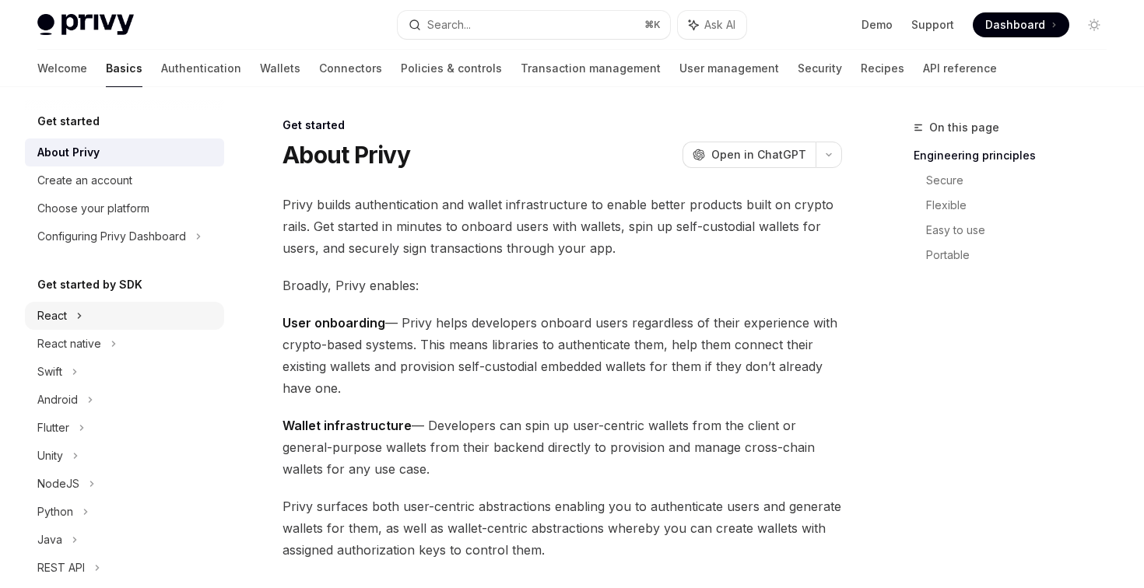
click at [124, 312] on div "React" at bounding box center [124, 316] width 199 height 28
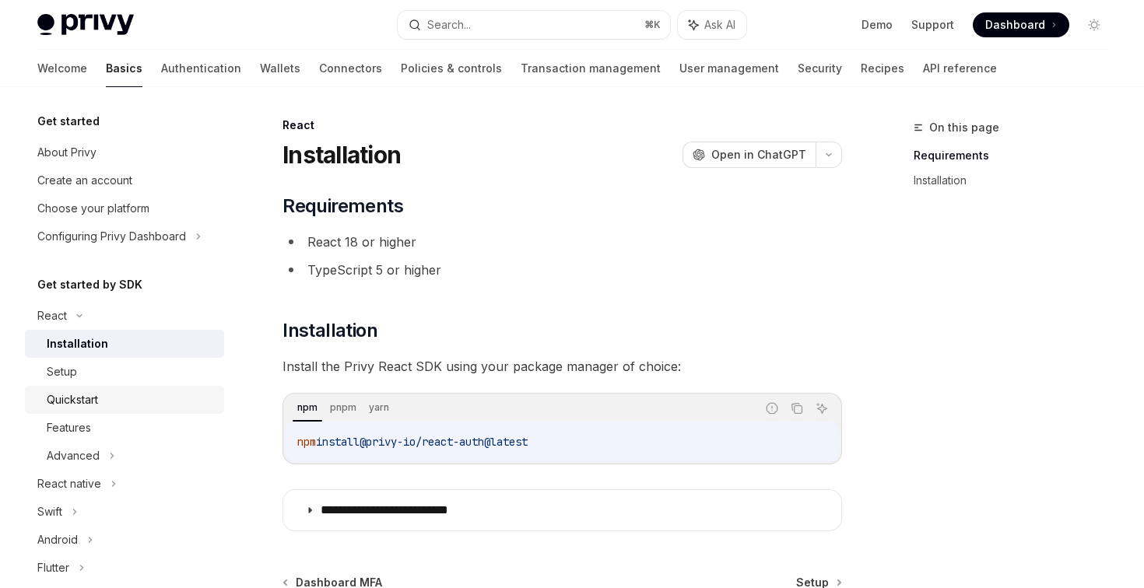
click at [113, 392] on div "Quickstart" at bounding box center [131, 400] width 168 height 19
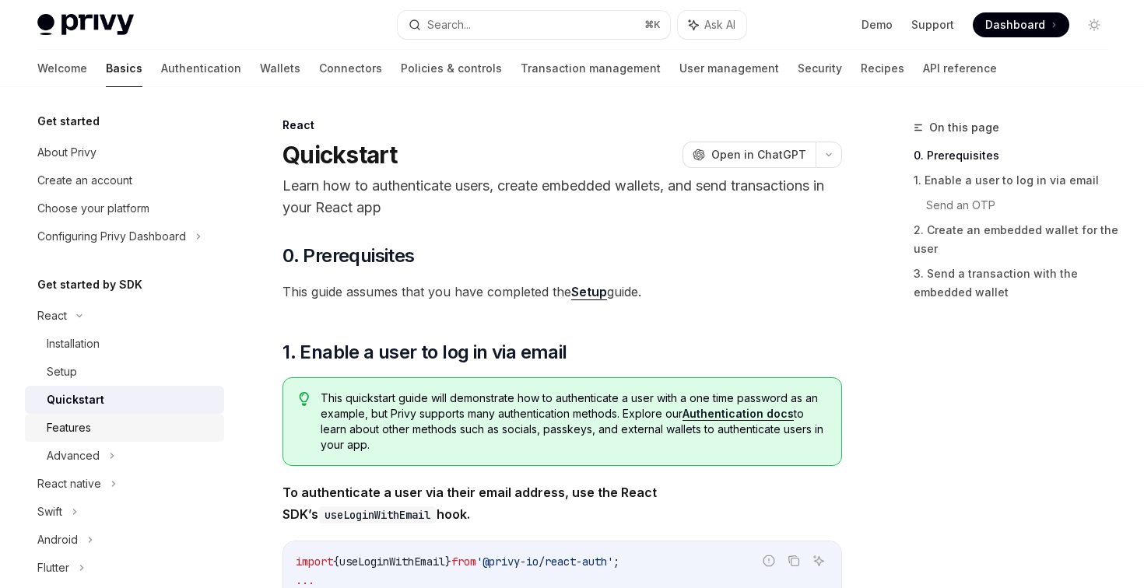
click at [109, 437] on div "Features" at bounding box center [131, 428] width 168 height 19
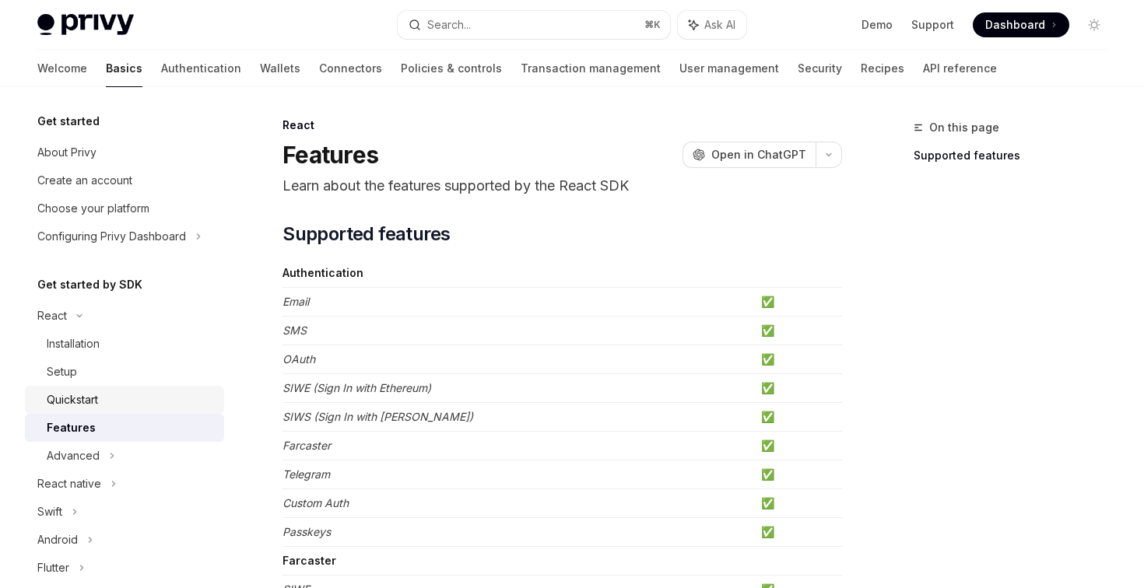
click at [110, 403] on div "Quickstart" at bounding box center [131, 400] width 168 height 19
type textarea "*"
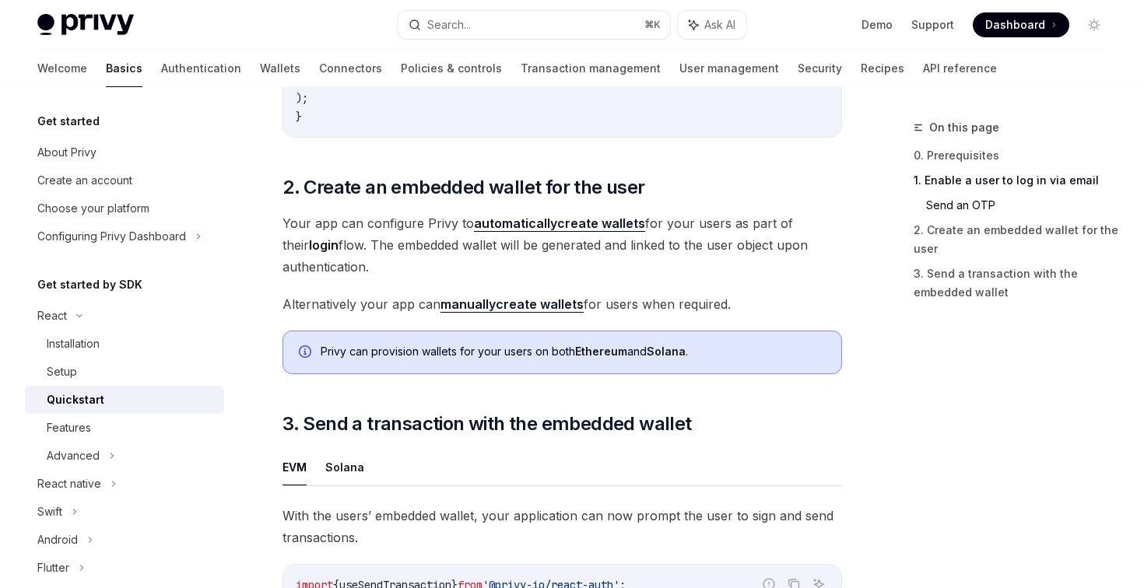
scroll to position [1046, 0]
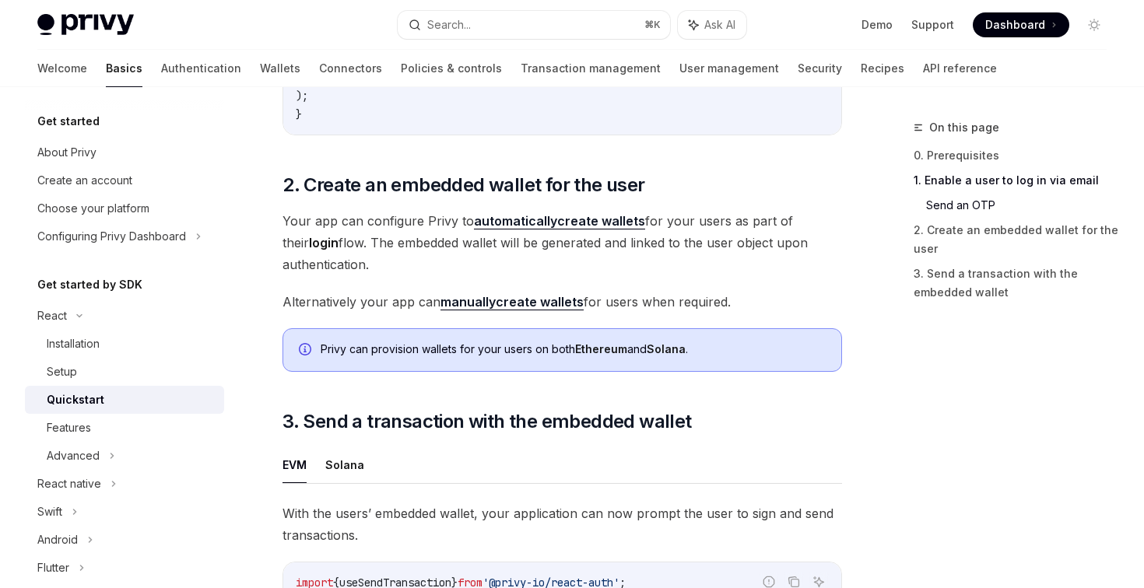
click at [295, 228] on span "Your app can configure Privy to automatically create wallets for your users as …" at bounding box center [561, 242] width 559 height 65
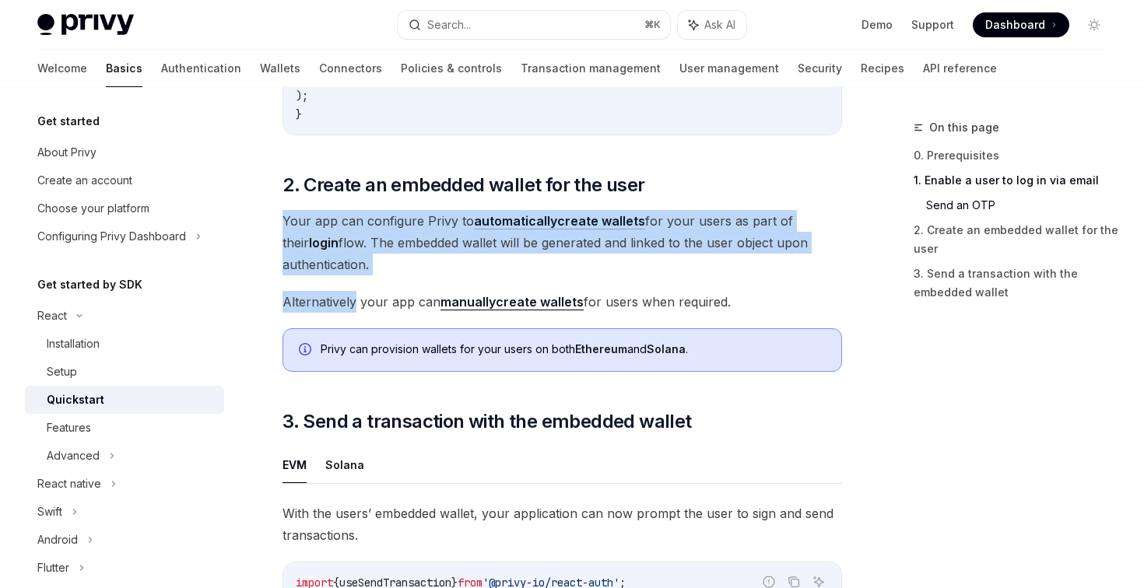
drag, startPoint x: 295, startPoint y: 228, endPoint x: 374, endPoint y: 294, distance: 102.7
click at [374, 294] on div "​ 0. Prerequisites This guide assumes that you have completed the Setup guide. …" at bounding box center [561, 89] width 559 height 1779
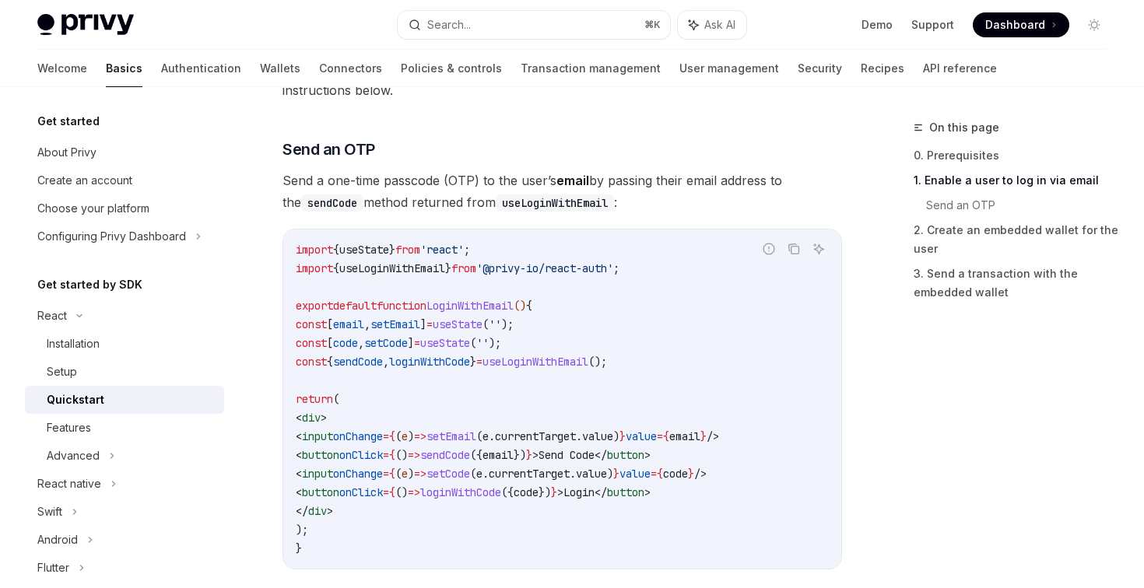
scroll to position [612, 0]
click at [307, 252] on span "import" at bounding box center [314, 249] width 37 height 14
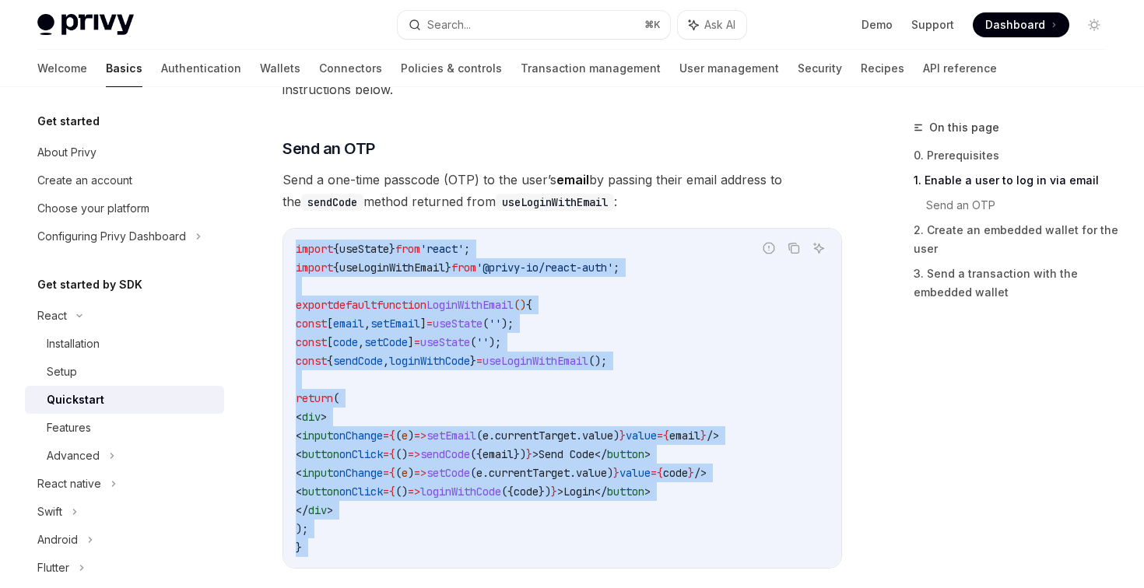
drag, startPoint x: 307, startPoint y: 252, endPoint x: 388, endPoint y: 538, distance: 297.4
click at [388, 538] on code "import { useState } from 'react' ; import { useLoginWithEmail } from '@privy-io…" at bounding box center [562, 398] width 533 height 317
copy div "import { useState } from 'react' ; import { useLoginWithEmail } from '@privy-io…"
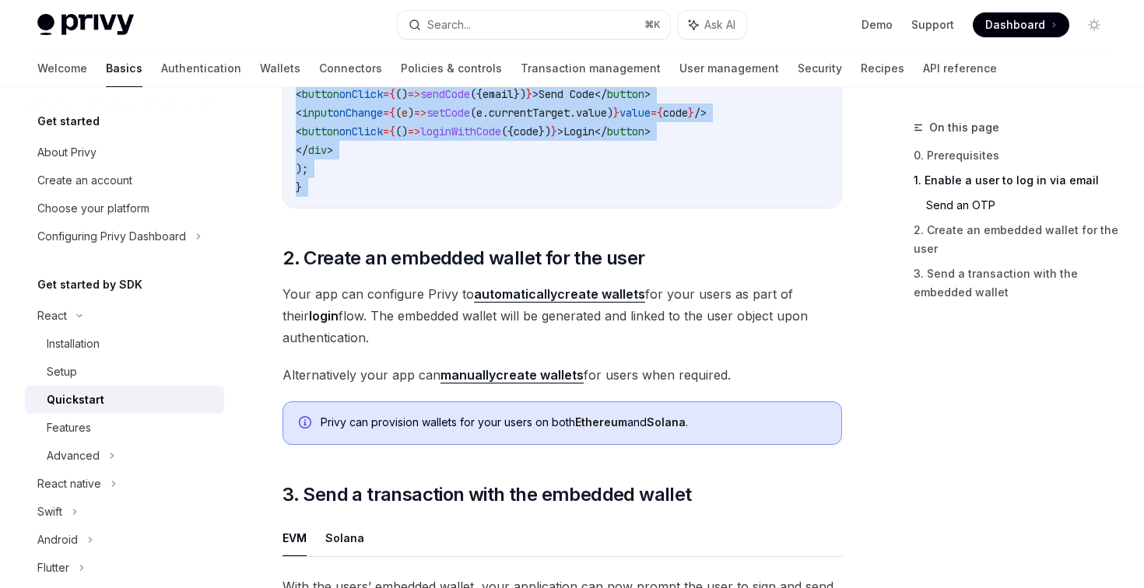
scroll to position [970, 0]
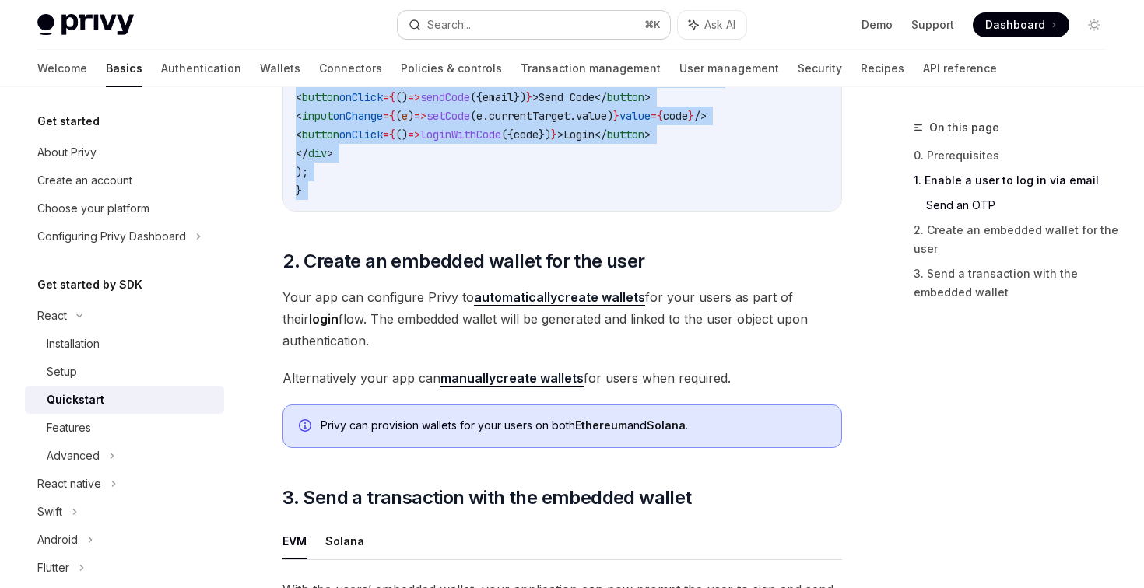
click at [556, 23] on button "Search... ⌘ K" at bounding box center [534, 25] width 272 height 28
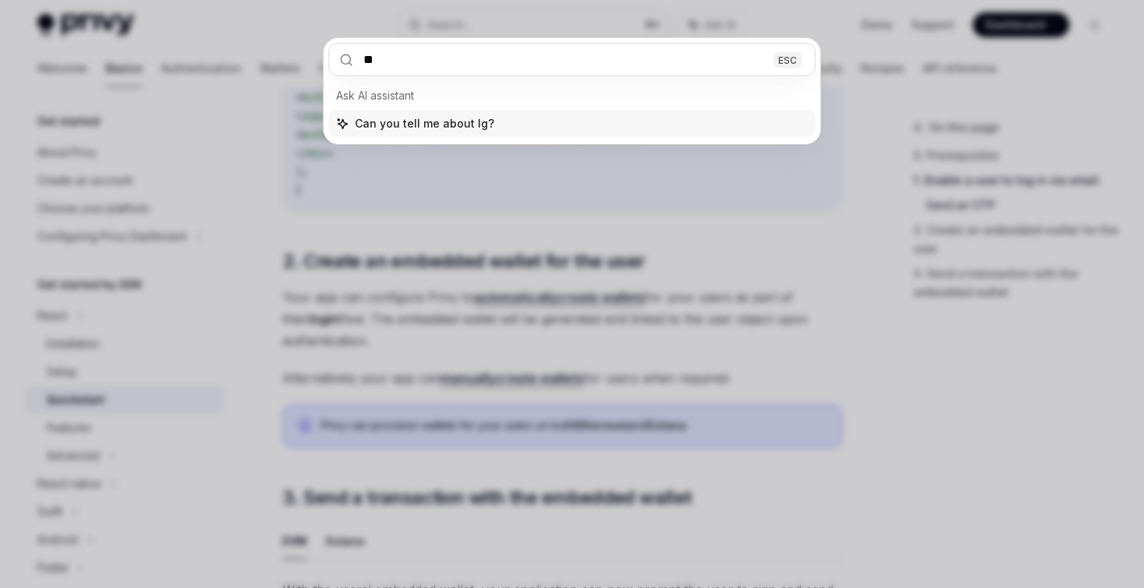
type input "***"
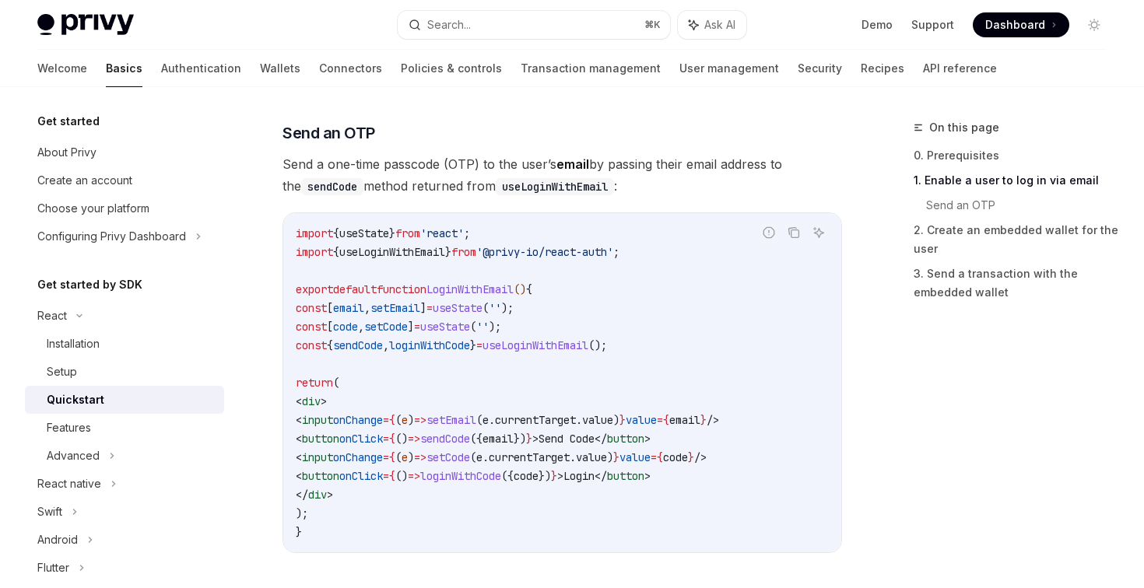
scroll to position [630, 0]
click at [501, 474] on span "loginWithCode" at bounding box center [460, 475] width 81 height 14
copy span "loginWithCode"
click at [532, 24] on button "Search... ⌘ K" at bounding box center [534, 25] width 272 height 28
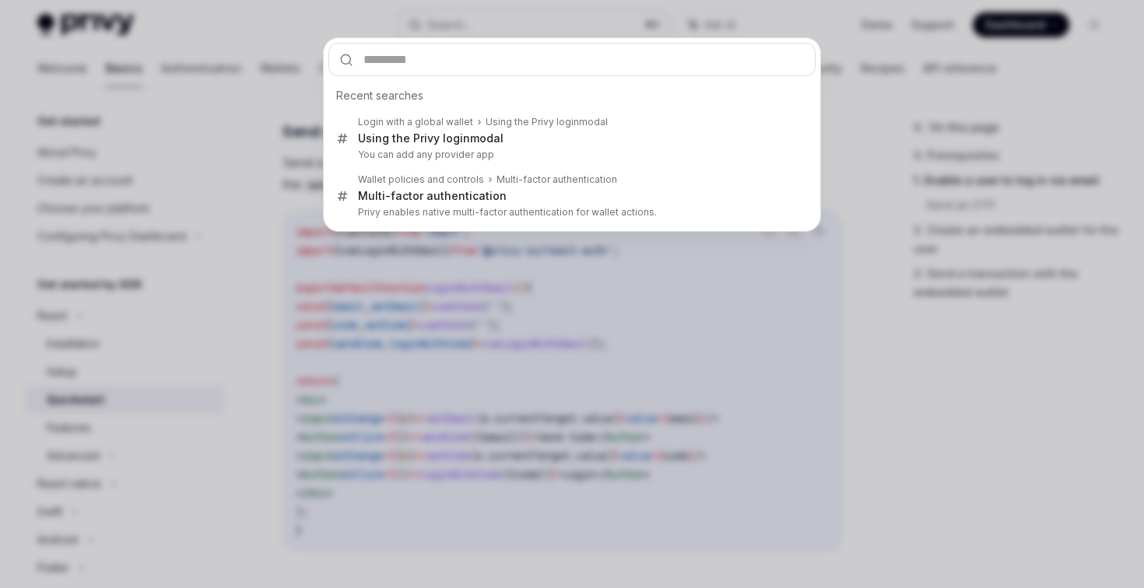
type input "**********"
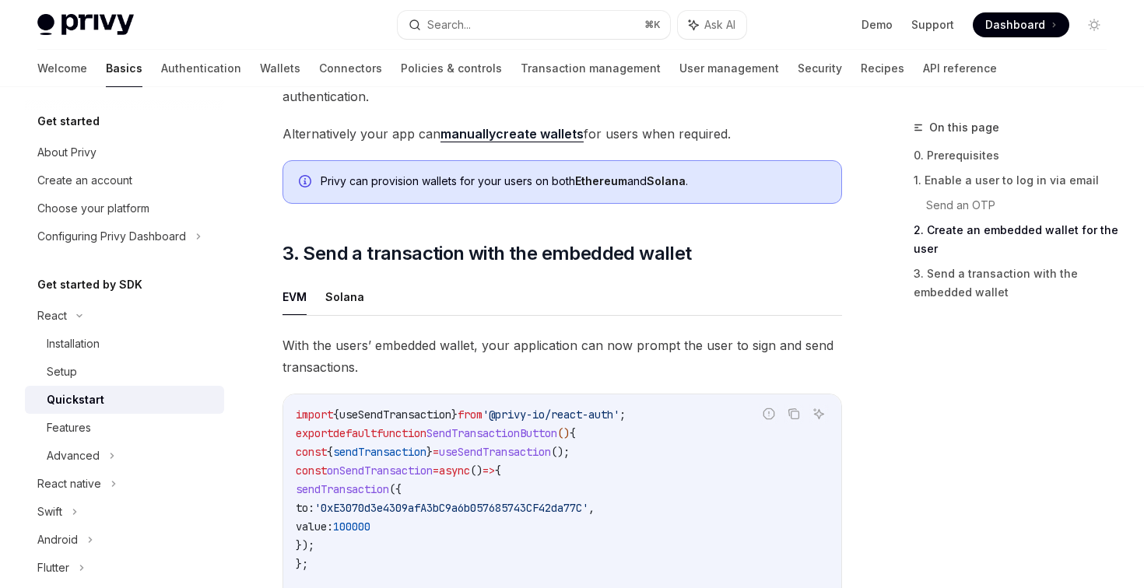
scroll to position [1225, 0]
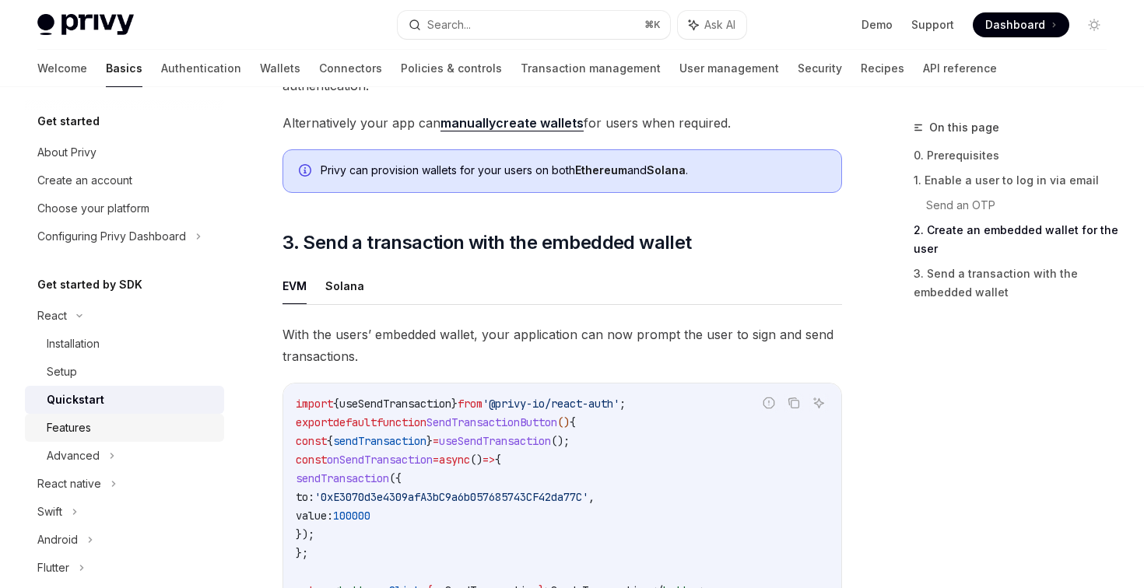
click at [110, 422] on div "Features" at bounding box center [131, 428] width 168 height 19
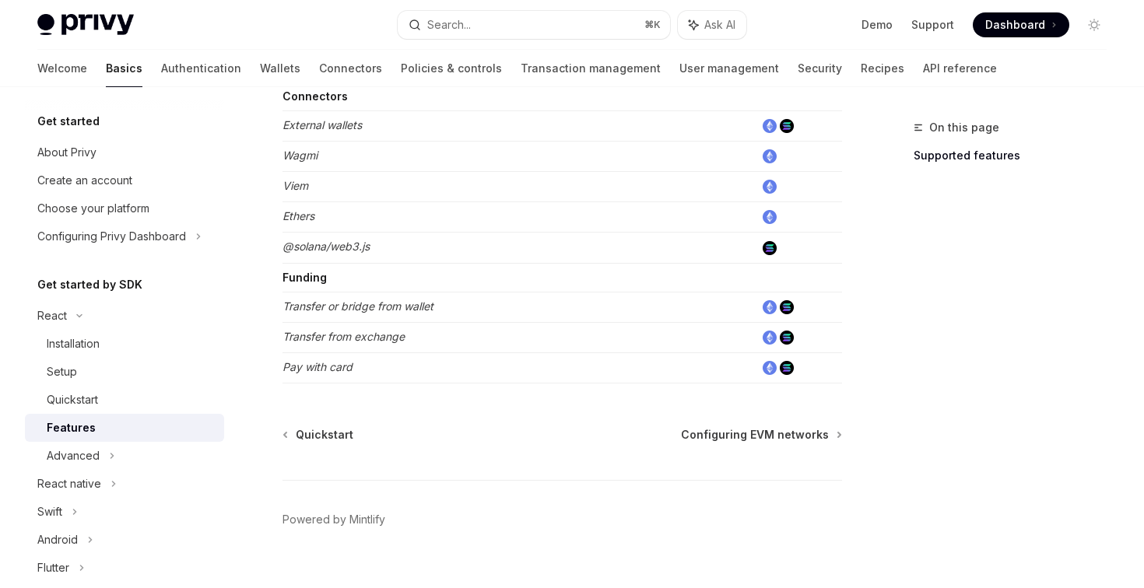
scroll to position [1029, 0]
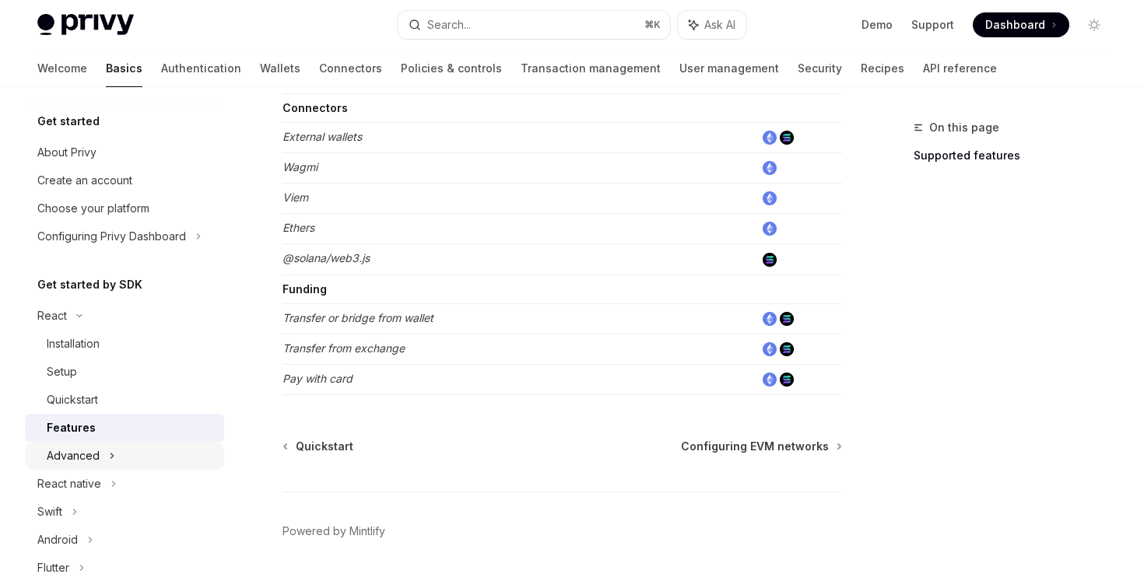
click at [85, 455] on div "Advanced" at bounding box center [73, 456] width 53 height 19
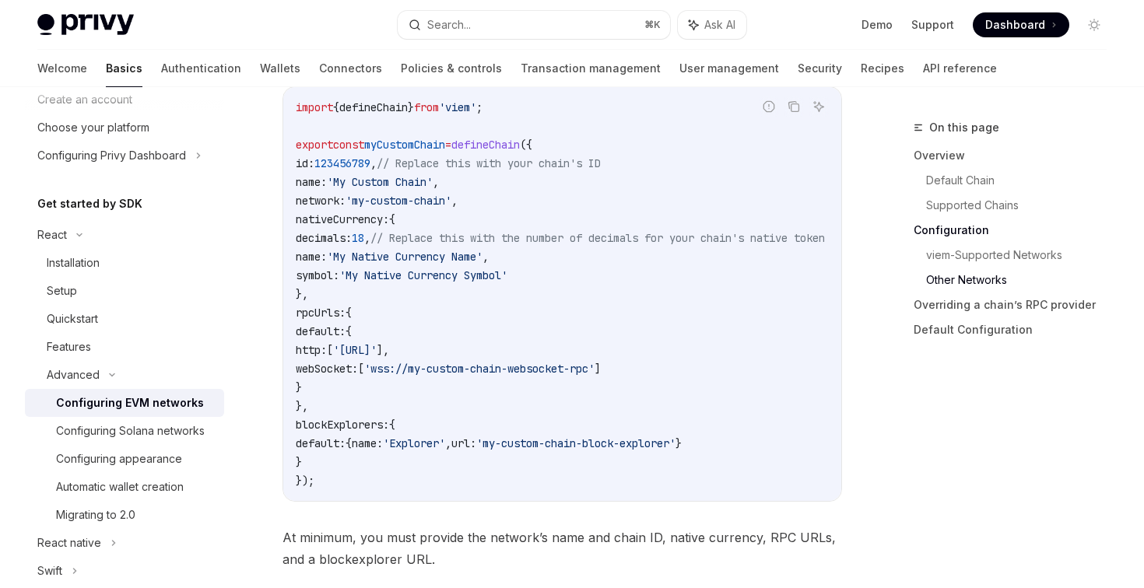
scroll to position [2780, 0]
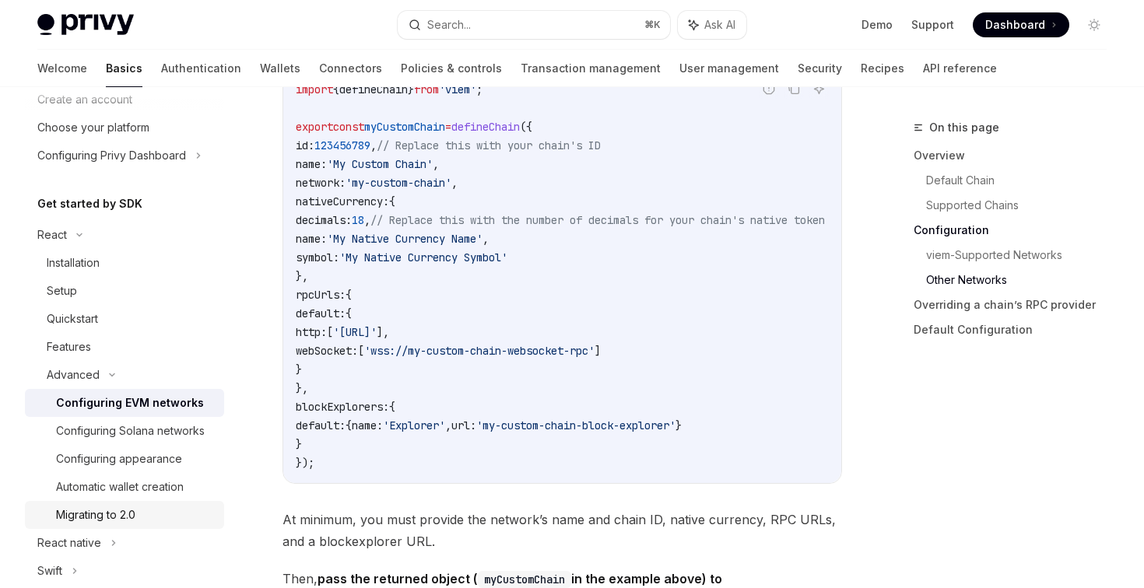
click at [135, 516] on div "Migrating to 2.0" at bounding box center [95, 515] width 79 height 19
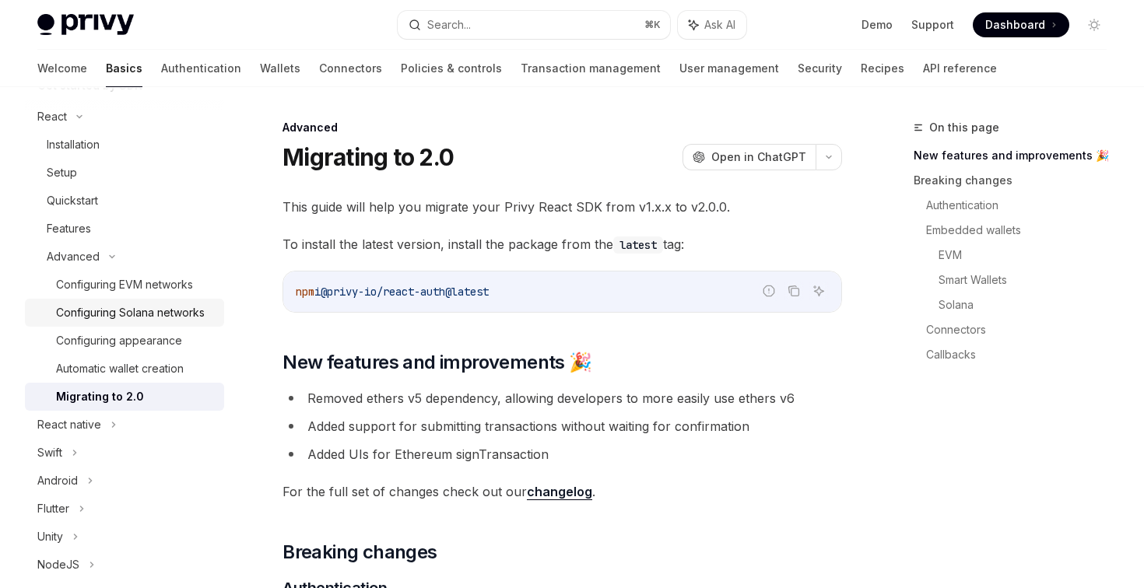
scroll to position [198, 0]
click at [140, 212] on link "Quickstart" at bounding box center [124, 202] width 199 height 28
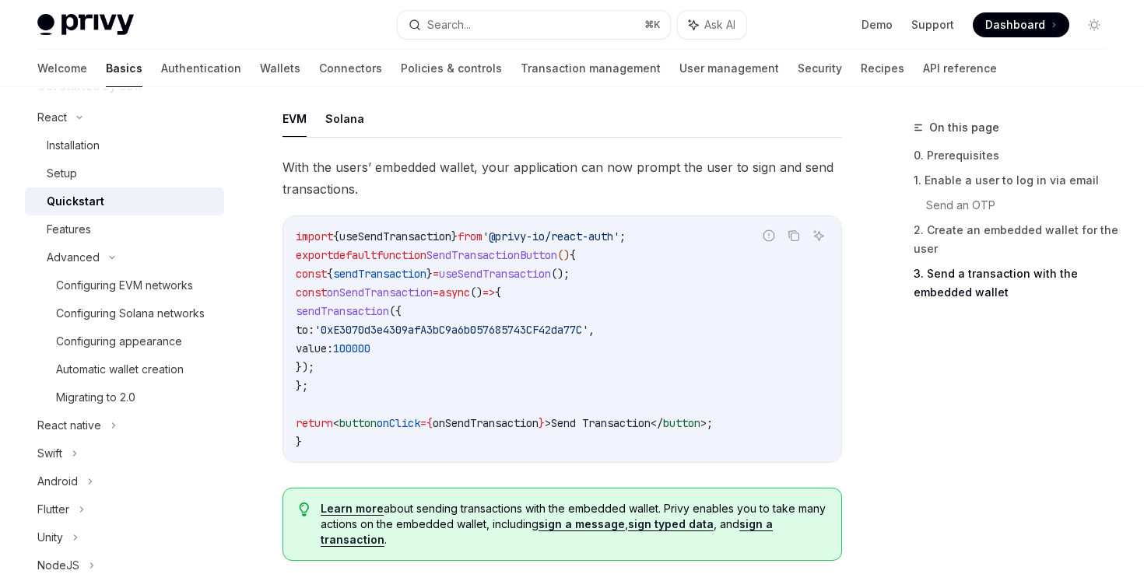
scroll to position [1394, 0]
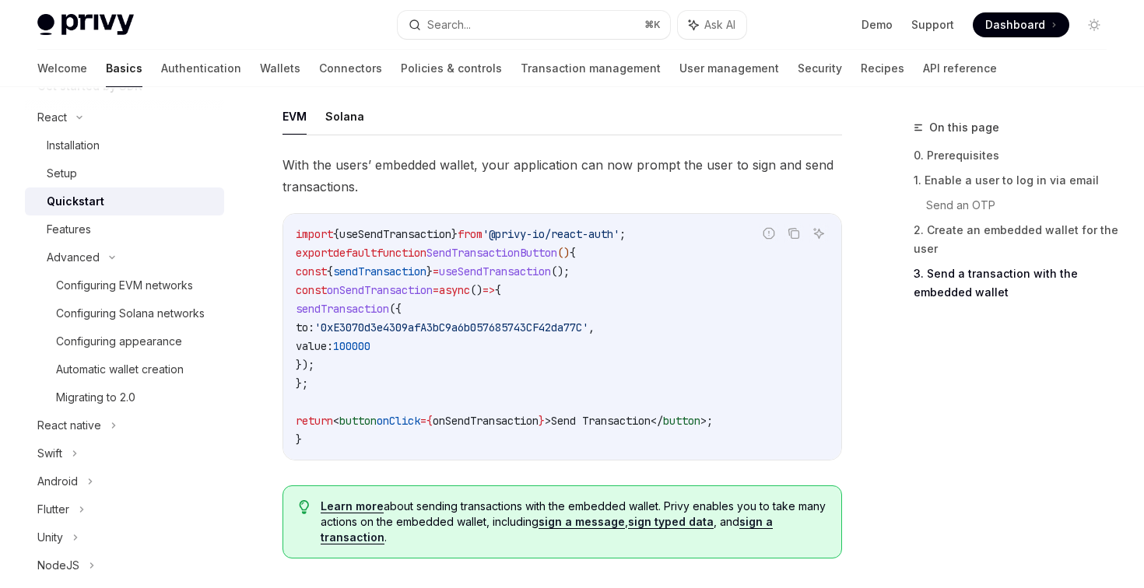
click at [517, 237] on span "'@privy-io/react-auth'" at bounding box center [550, 234] width 137 height 14
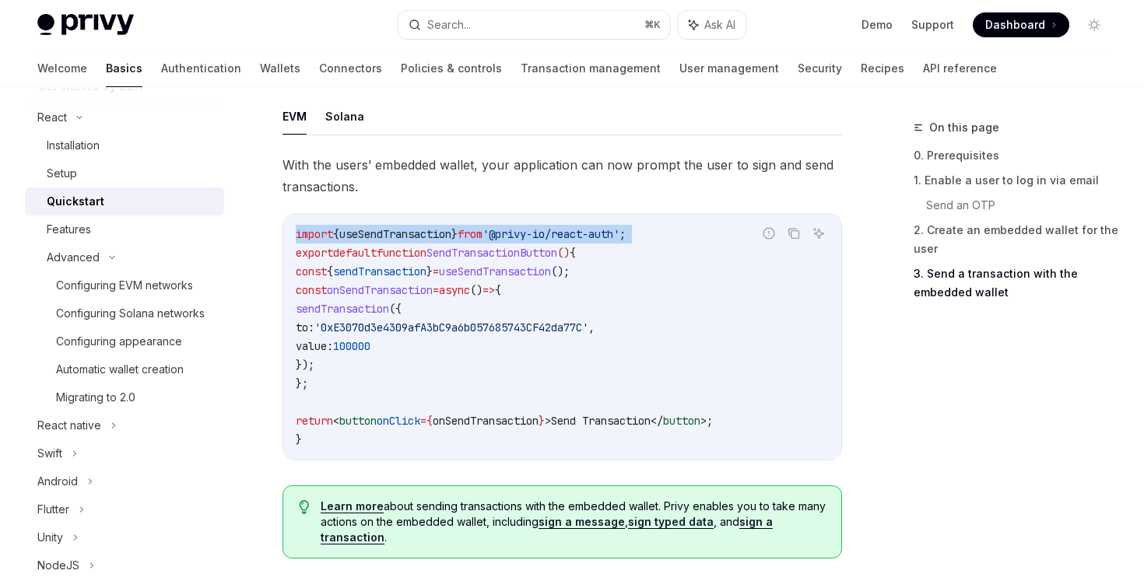
click at [517, 237] on span "'@privy-io/react-auth'" at bounding box center [550, 234] width 137 height 14
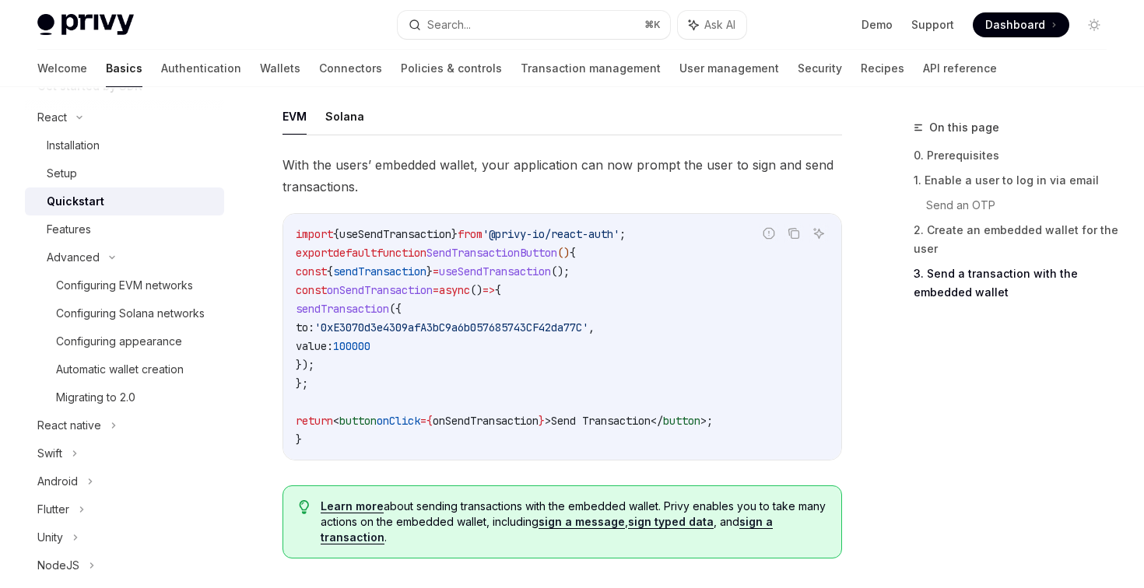
click at [426, 277] on span "sendTransaction" at bounding box center [379, 272] width 93 height 14
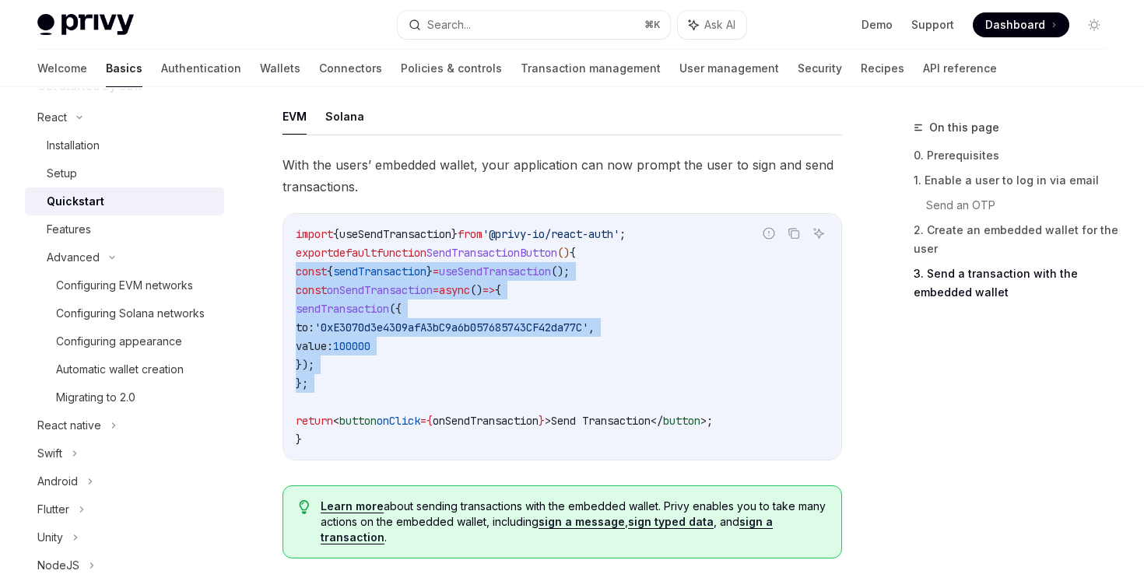
drag, startPoint x: 449, startPoint y: 277, endPoint x: 440, endPoint y: 393, distance: 116.3
click at [440, 393] on code "import { useSendTransaction } from '@privy-io/react-auth' ; export default func…" at bounding box center [562, 337] width 533 height 224
click at [389, 313] on span "sendTransaction" at bounding box center [342, 309] width 93 height 14
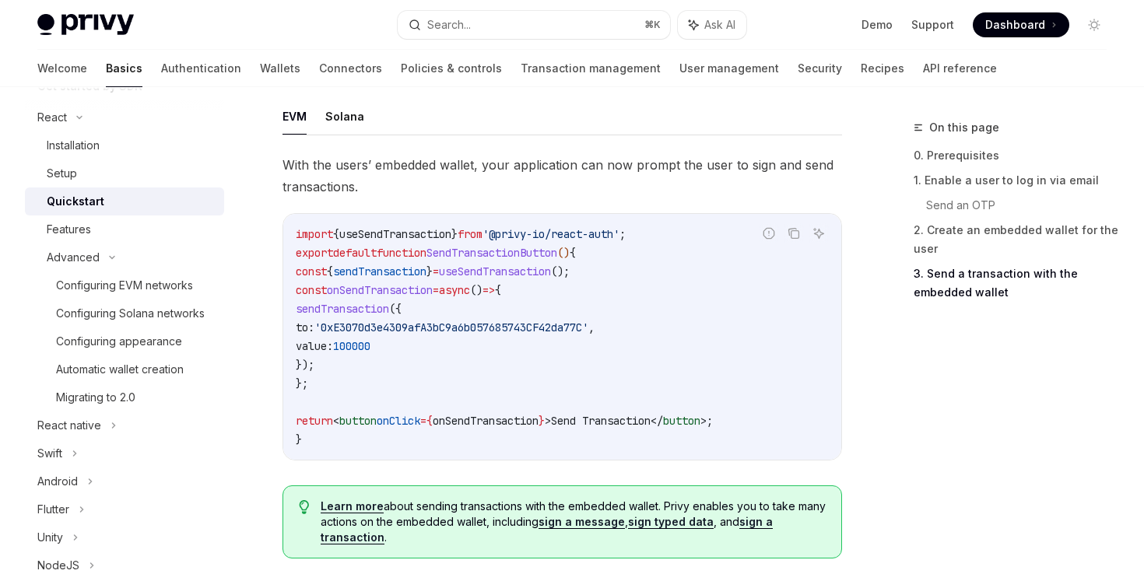
click at [389, 313] on span "sendTransaction" at bounding box center [342, 309] width 93 height 14
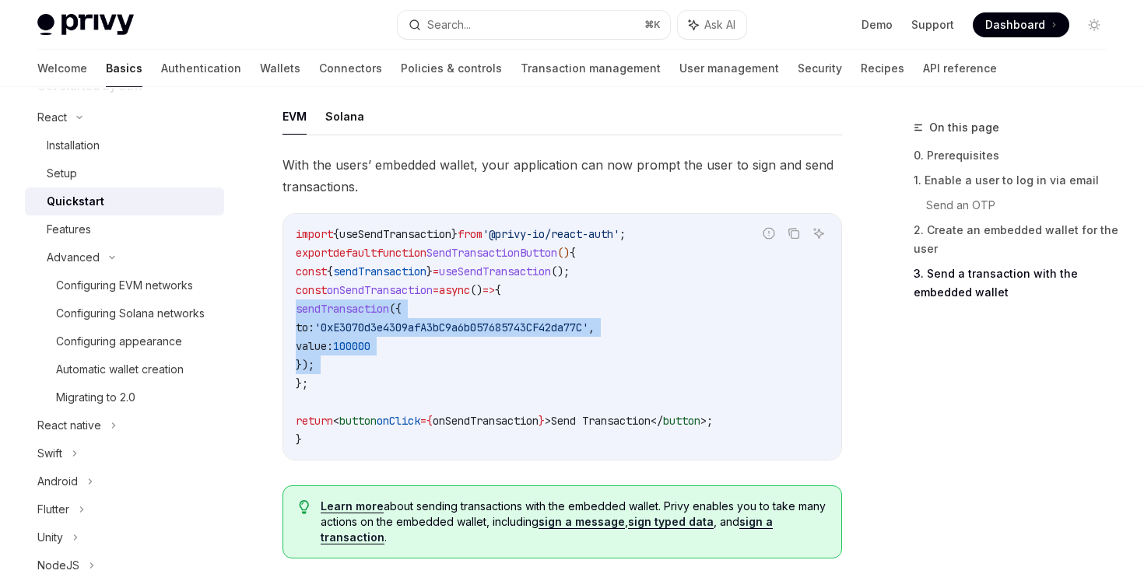
drag, startPoint x: 390, startPoint y: 313, endPoint x: 388, endPoint y: 370, distance: 57.6
click at [388, 370] on code "import { useSendTransaction } from '@privy-io/react-auth' ; export default func…" at bounding box center [562, 337] width 533 height 224
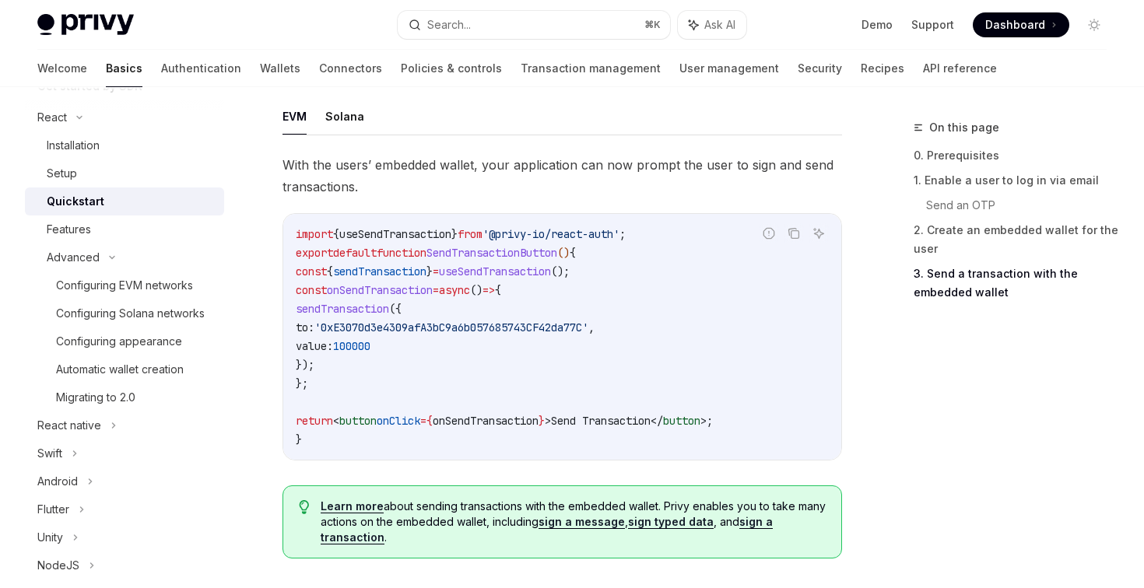
click at [433, 293] on span "onSendTransaction" at bounding box center [380, 290] width 106 height 14
click at [426, 275] on span "sendTransaction" at bounding box center [379, 272] width 93 height 14
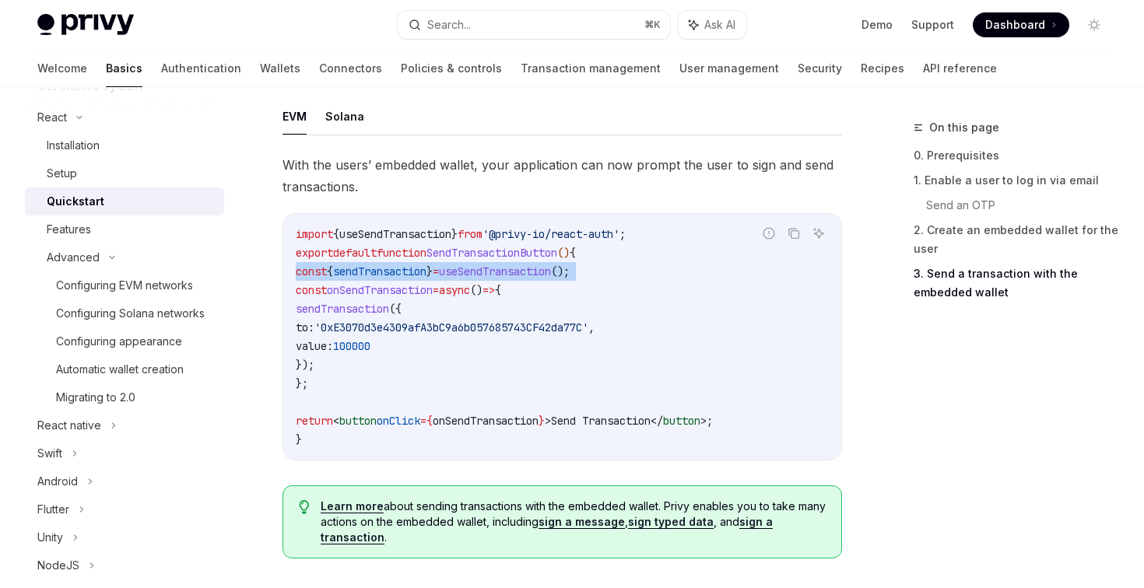
click at [426, 275] on span "sendTransaction" at bounding box center [379, 272] width 93 height 14
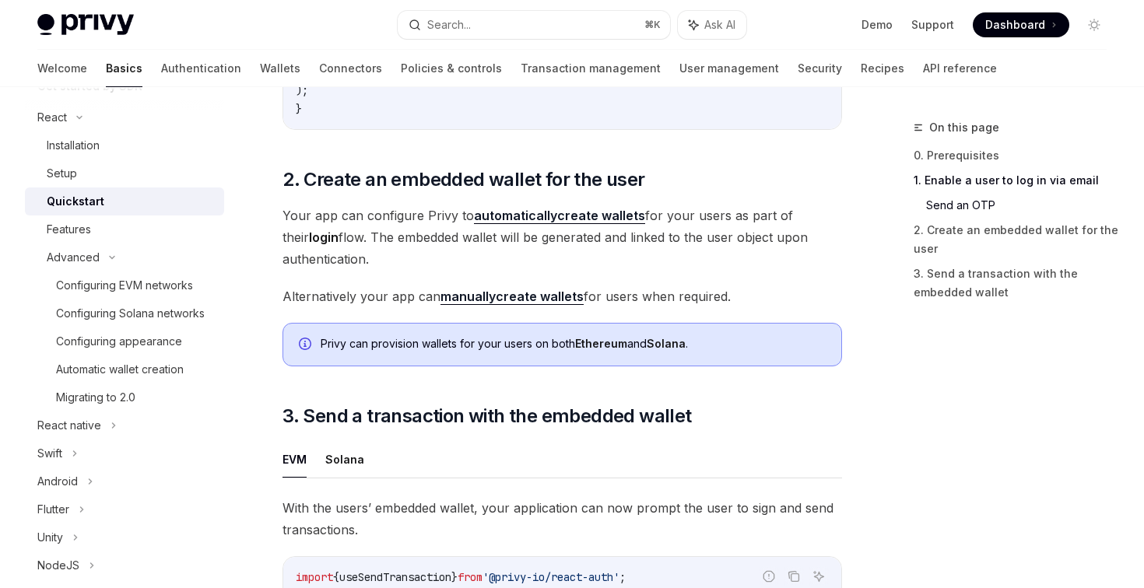
scroll to position [1048, 0]
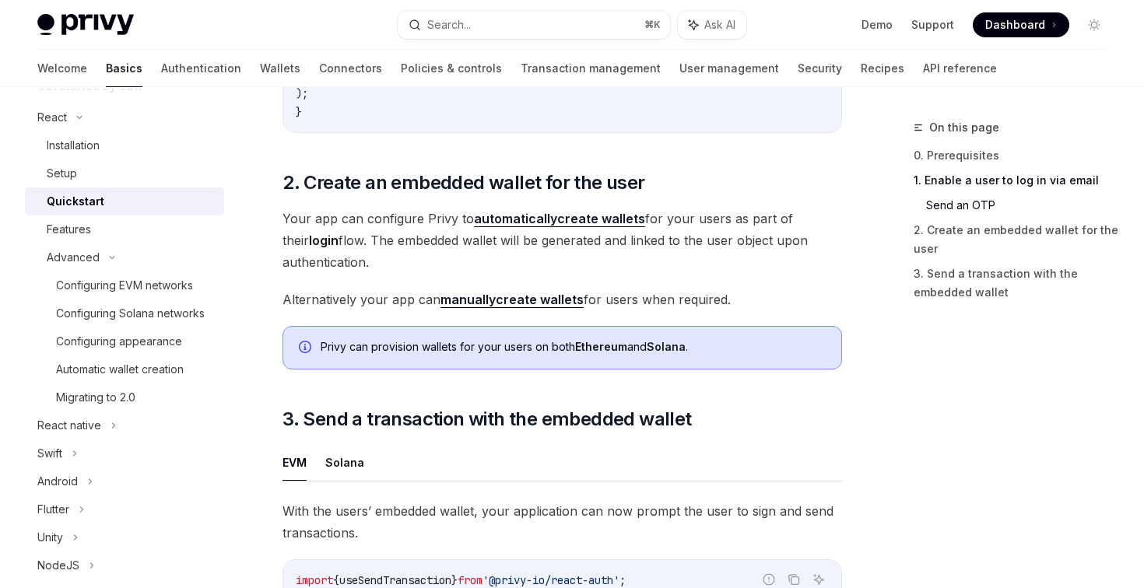
click at [598, 219] on link "automatically create wallets" at bounding box center [559, 219] width 171 height 16
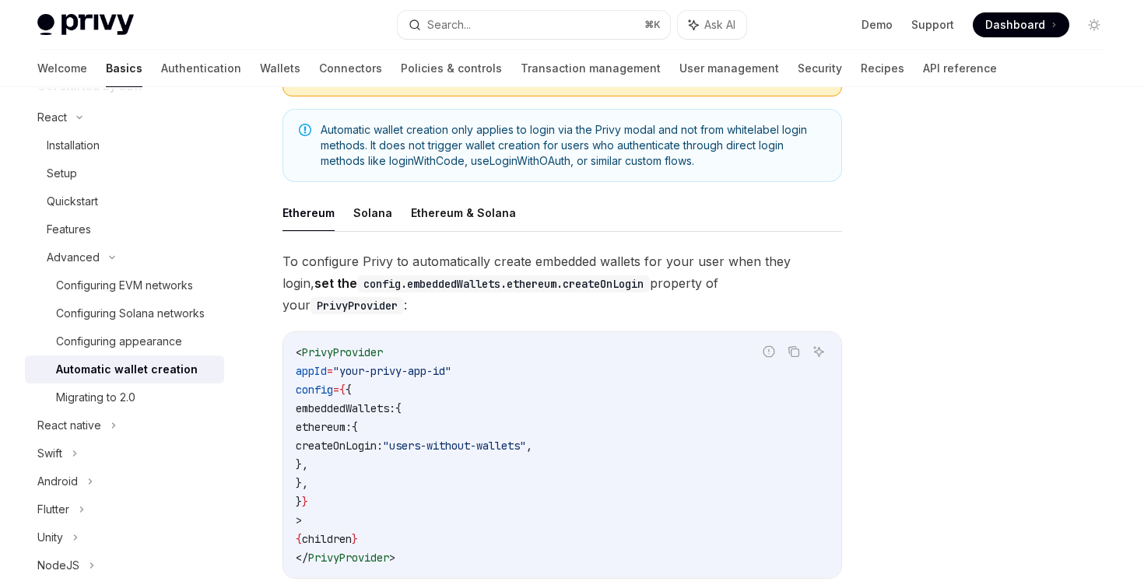
scroll to position [234, 0]
click at [526, 437] on span ""users-without-wallets"" at bounding box center [454, 444] width 143 height 14
click at [536, 463] on code "< PrivyProvider appId = "your-privy-app-id" config = { { embeddedWallets: { eth…" at bounding box center [562, 453] width 533 height 224
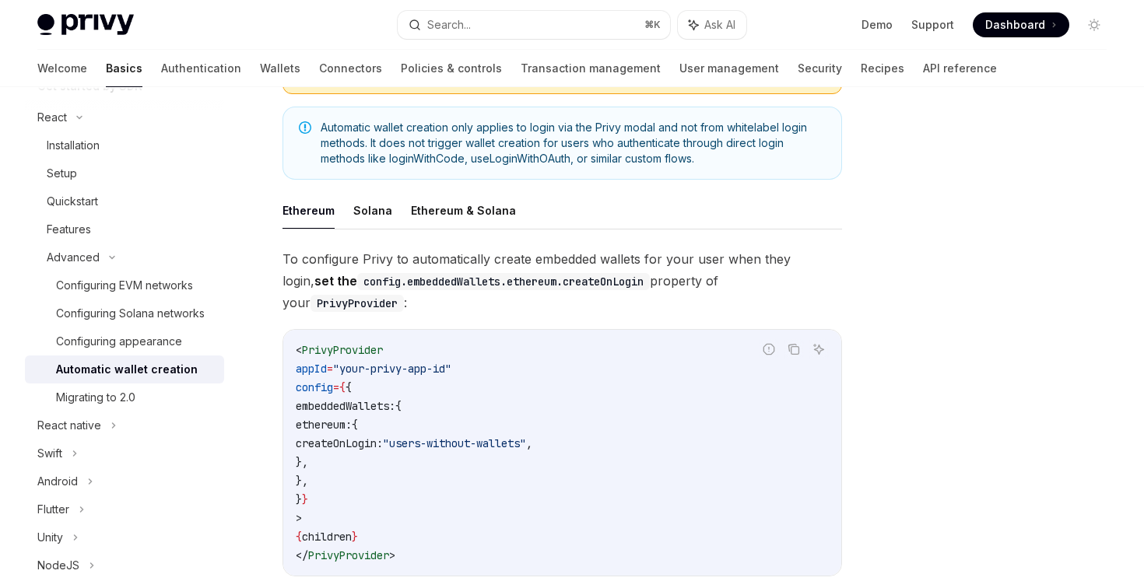
drag, startPoint x: 665, startPoint y: 422, endPoint x: 402, endPoint y: 423, distance: 263.8
click at [402, 422] on code "< PrivyProvider appId = "your-privy-app-id" config = { { embeddedWallets: { eth…" at bounding box center [562, 453] width 533 height 224
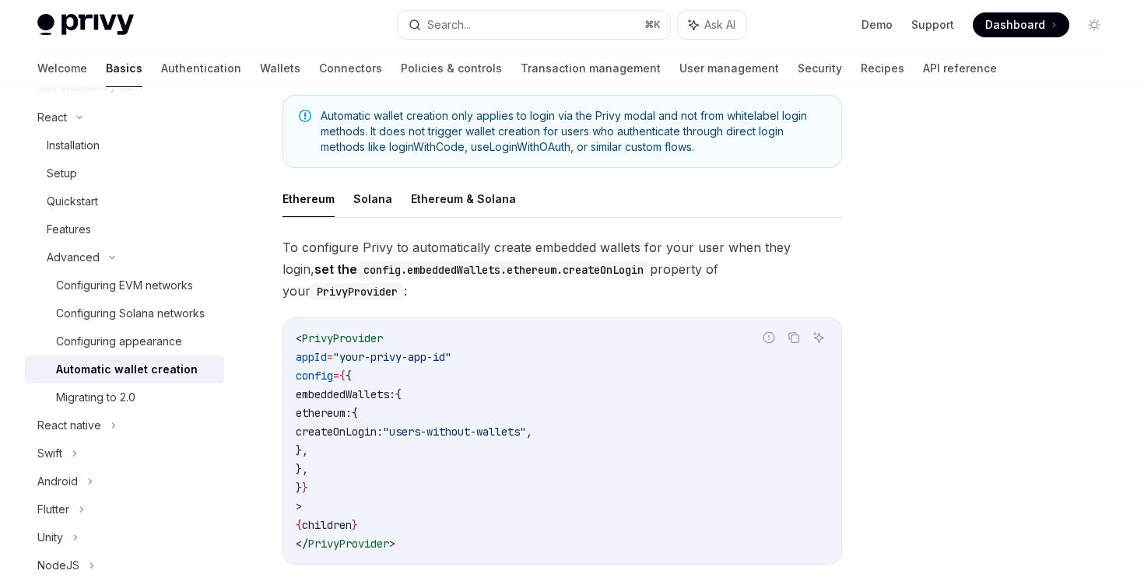
scroll to position [245, 0]
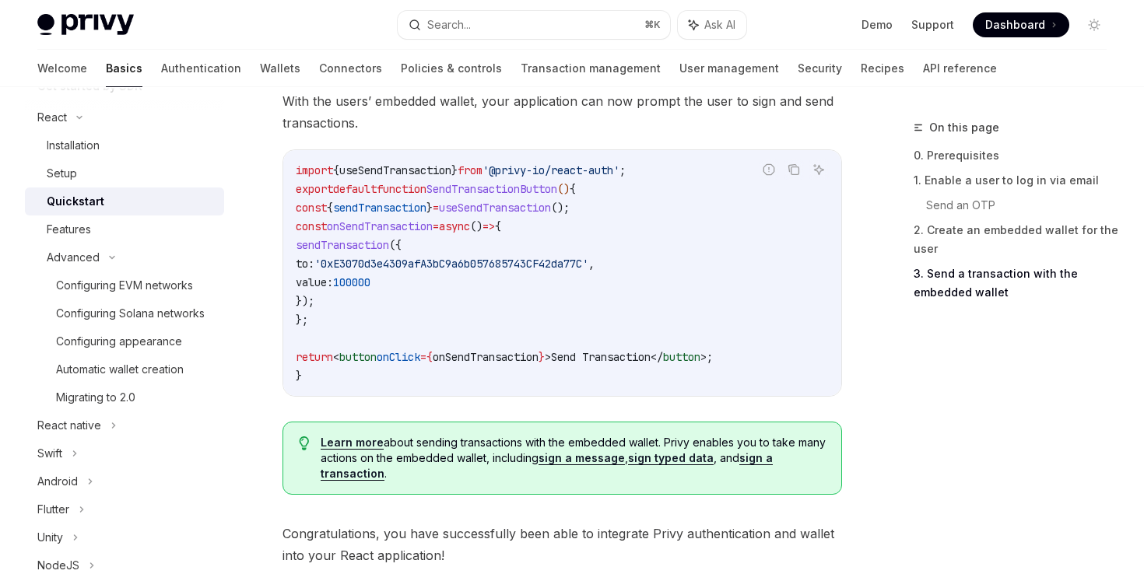
scroll to position [1452, 0]
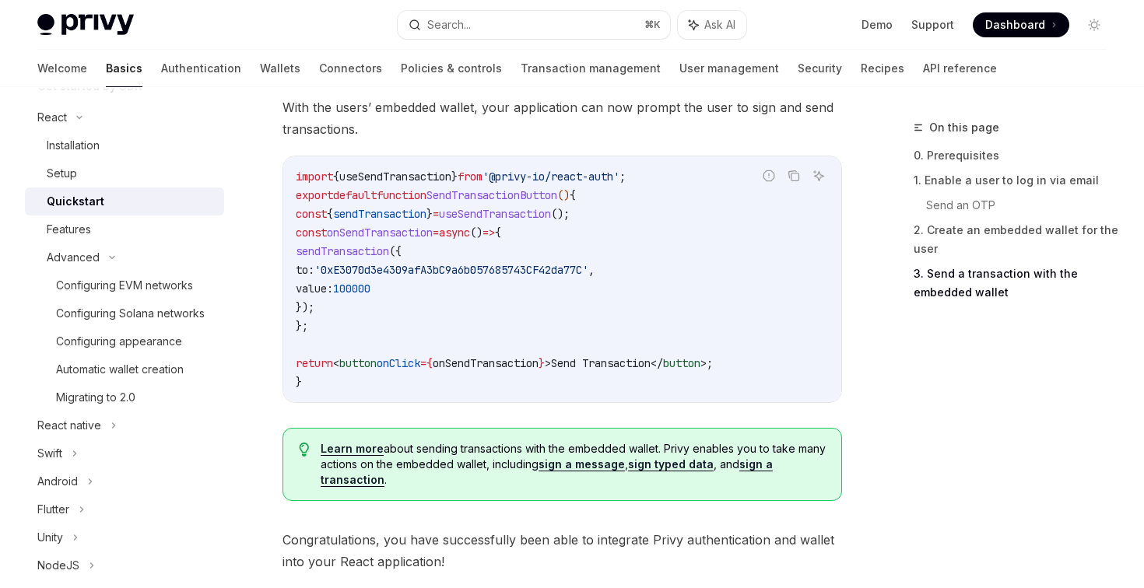
click at [485, 202] on span "SendTransactionButton" at bounding box center [491, 195] width 131 height 14
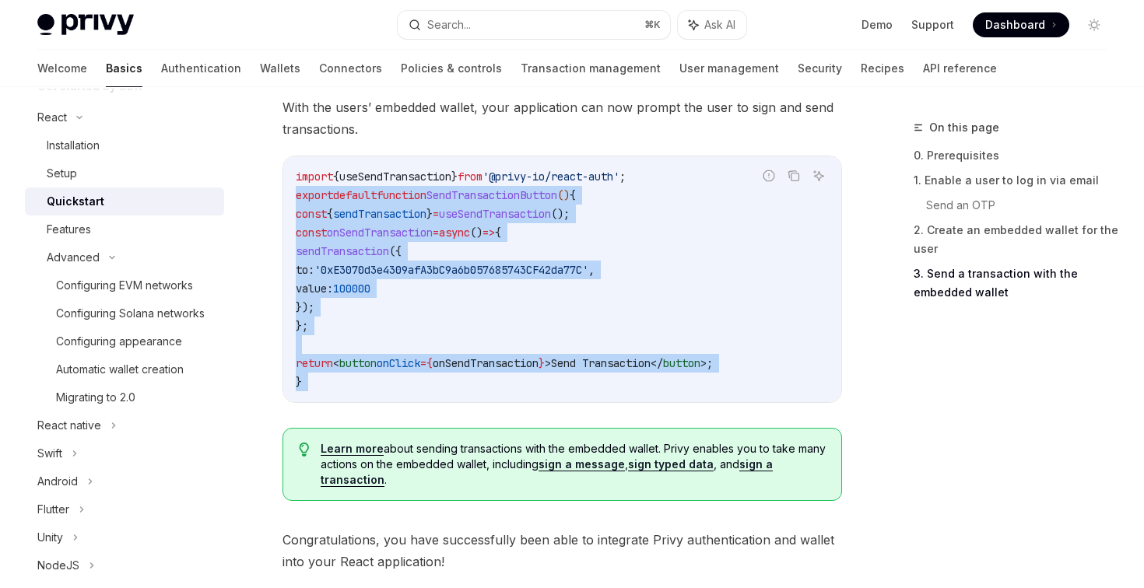
drag, startPoint x: 485, startPoint y: 204, endPoint x: 488, endPoint y: 384, distance: 180.6
click at [488, 384] on code "import { useSendTransaction } from '@privy-io/react-auth' ; export default func…" at bounding box center [562, 279] width 533 height 224
click at [744, 426] on div "With the users’ embedded wallet, your application can now prompt the user to si…" at bounding box center [561, 304] width 559 height 417
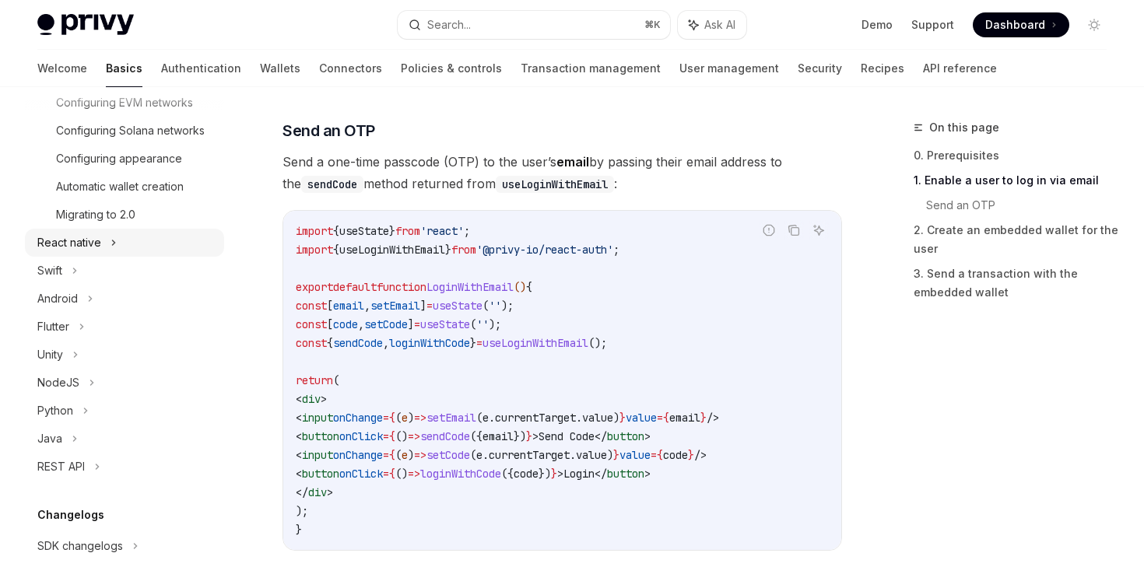
scroll to position [386, 0]
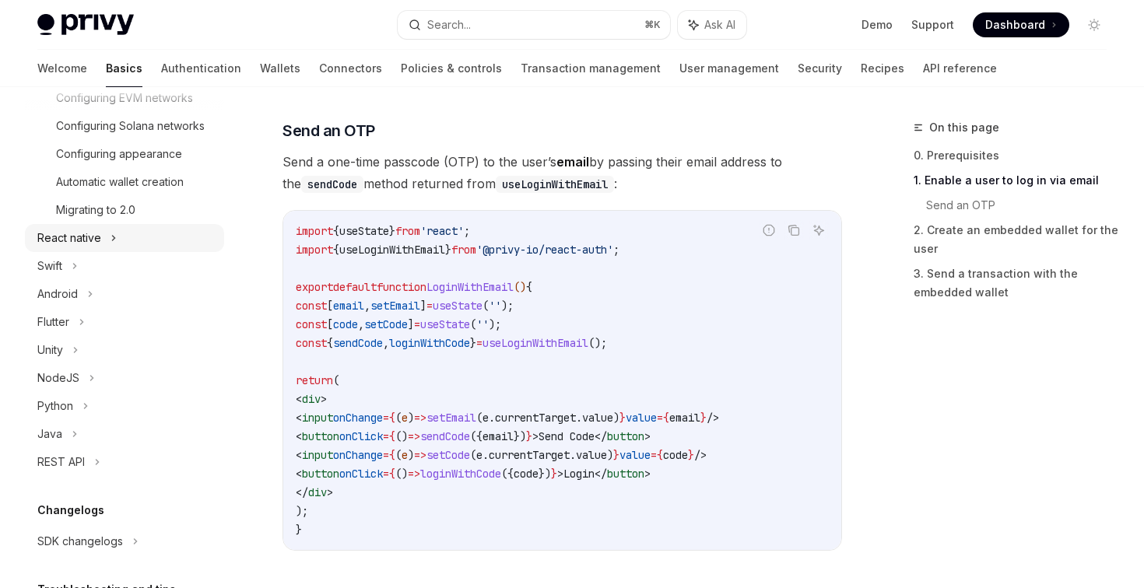
click at [115, 236] on icon at bounding box center [113, 238] width 6 height 19
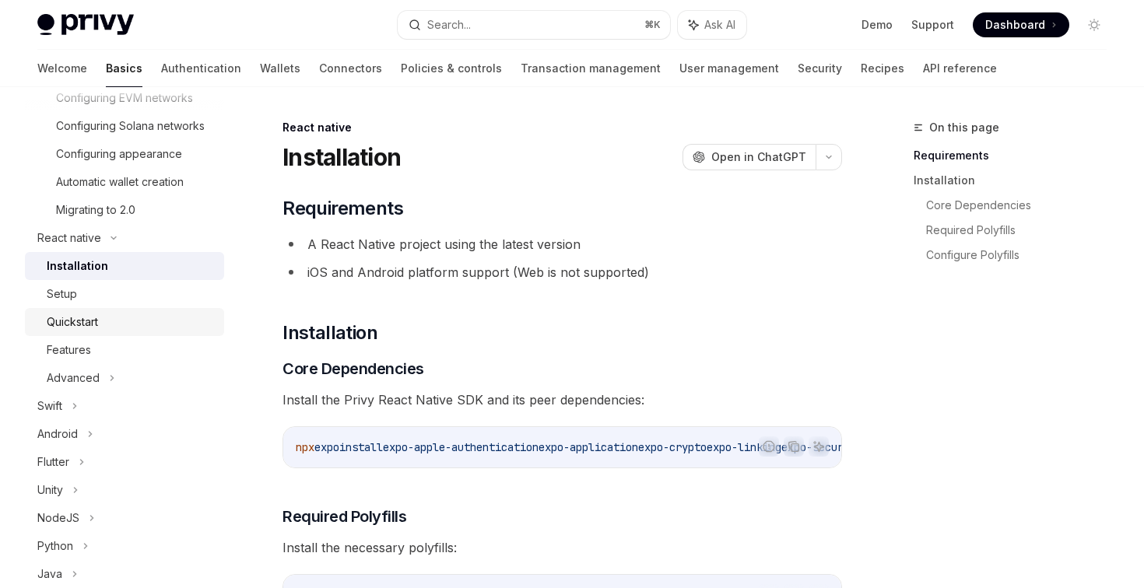
click at [89, 321] on div "Quickstart" at bounding box center [72, 322] width 51 height 19
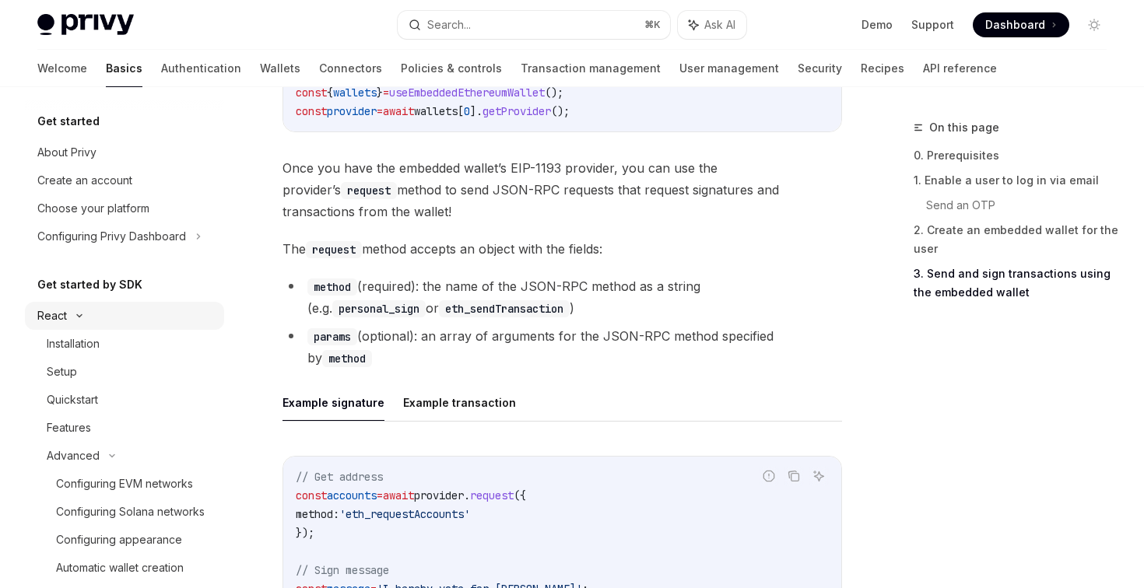
click at [83, 314] on icon at bounding box center [79, 316] width 19 height 6
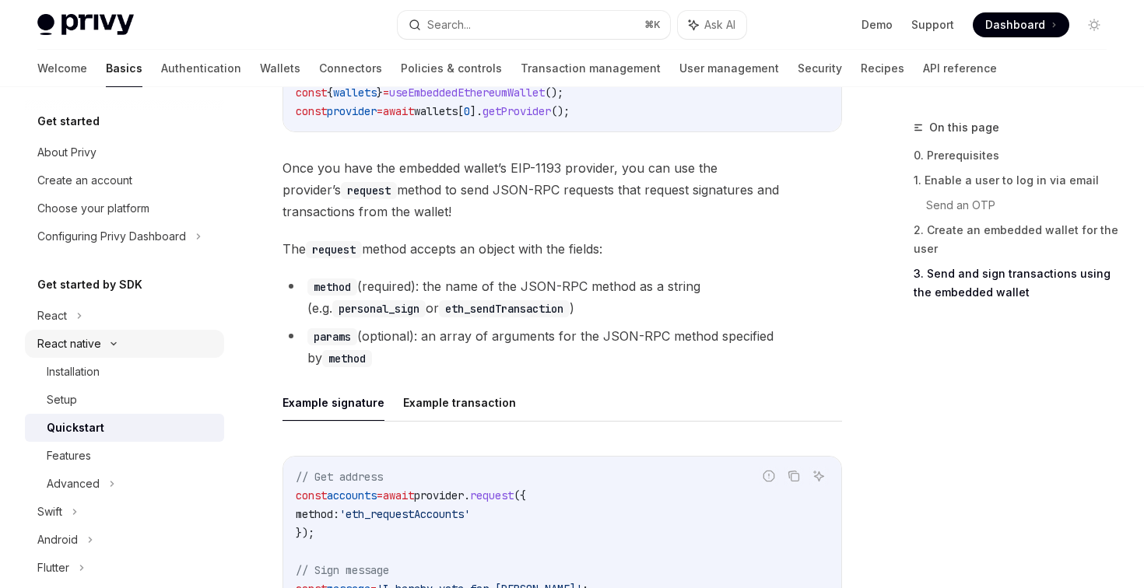
click at [115, 342] on icon at bounding box center [113, 344] width 19 height 6
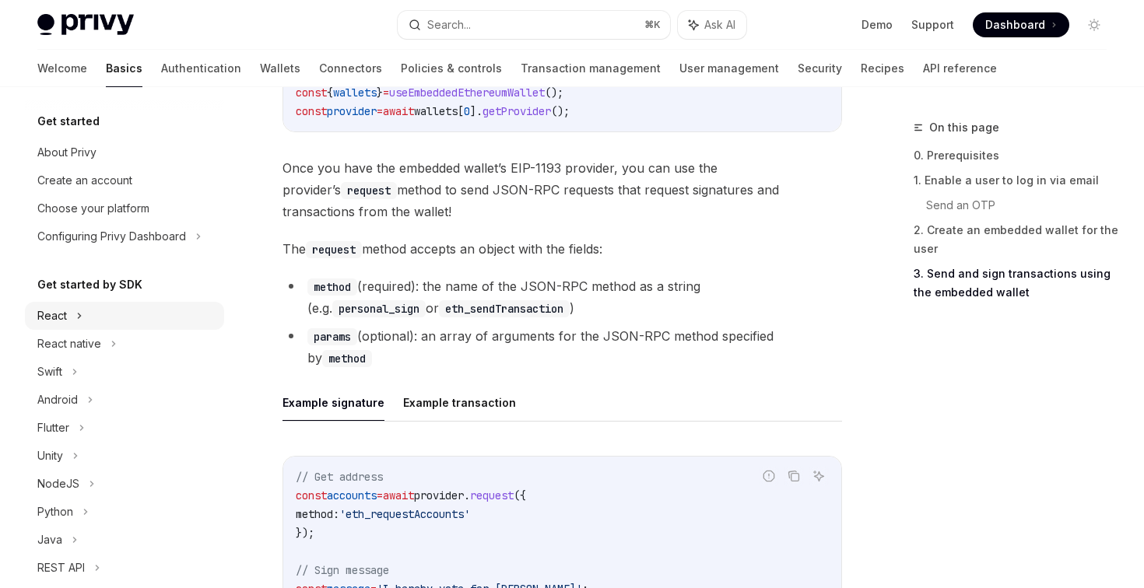
click at [85, 324] on div "React" at bounding box center [124, 316] width 199 height 28
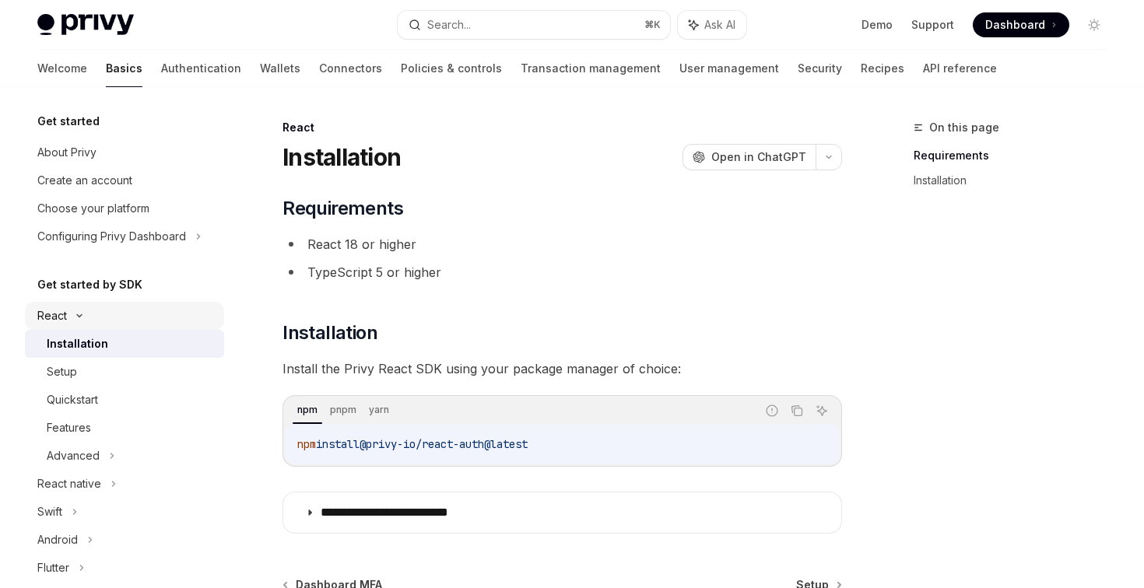
click at [85, 324] on div "React" at bounding box center [124, 316] width 199 height 28
click at [75, 395] on div "Quickstart" at bounding box center [72, 400] width 51 height 19
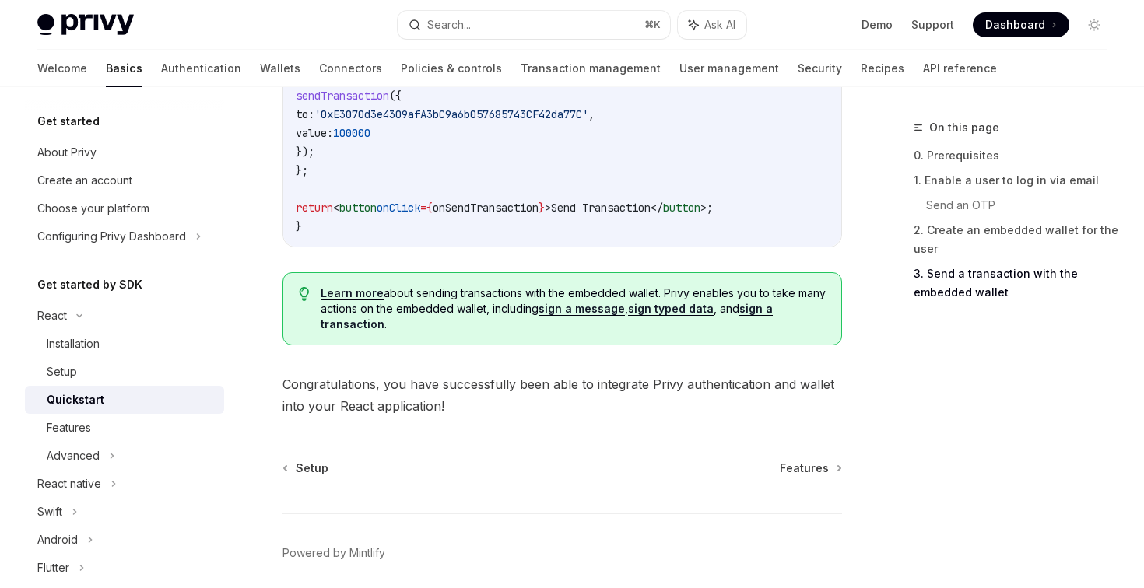
scroll to position [1613, 0]
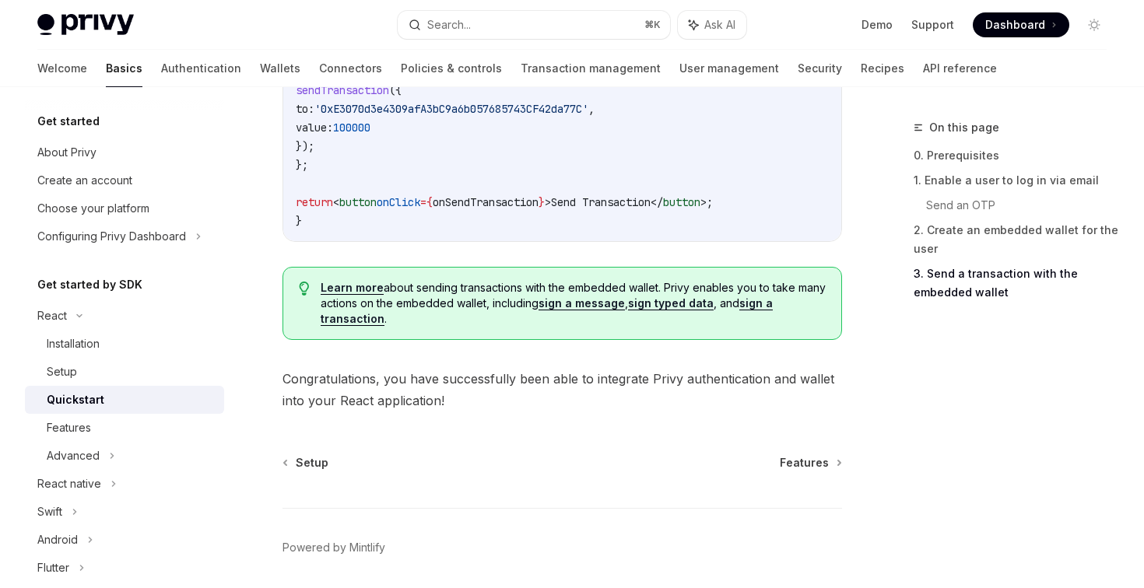
click at [370, 293] on link "Learn more" at bounding box center [352, 288] width 63 height 14
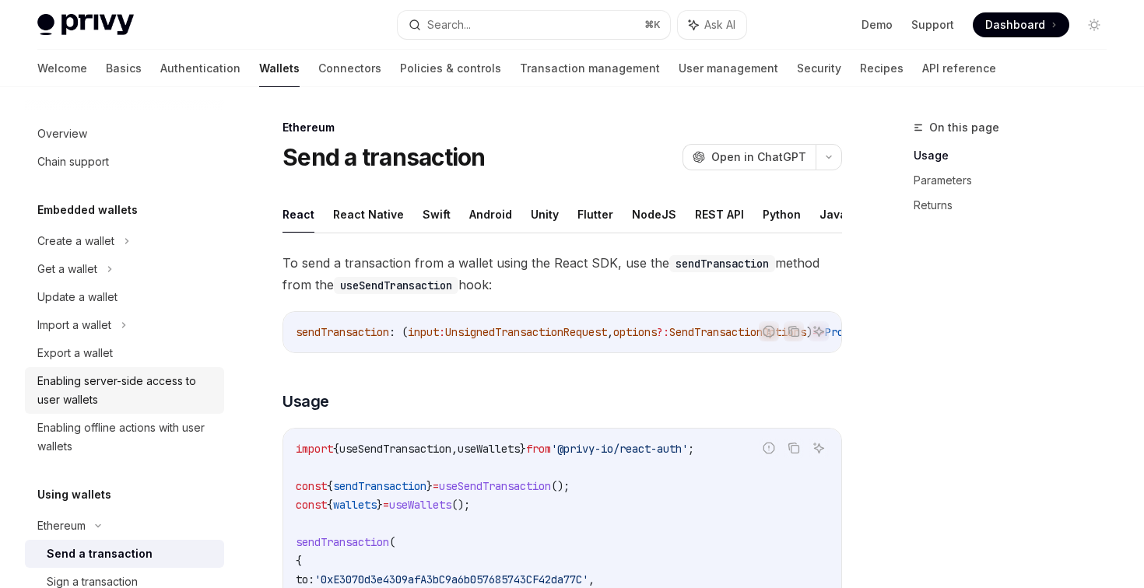
click at [145, 394] on div "Enabling server-side access to user wallets" at bounding box center [125, 390] width 177 height 37
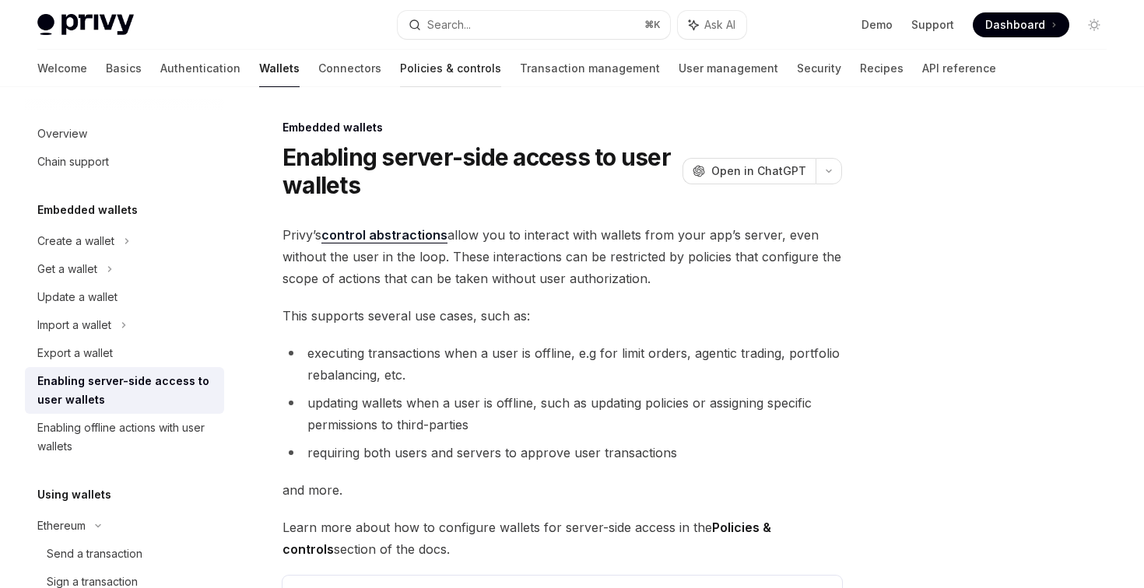
click at [400, 71] on link "Policies & controls" at bounding box center [450, 68] width 101 height 37
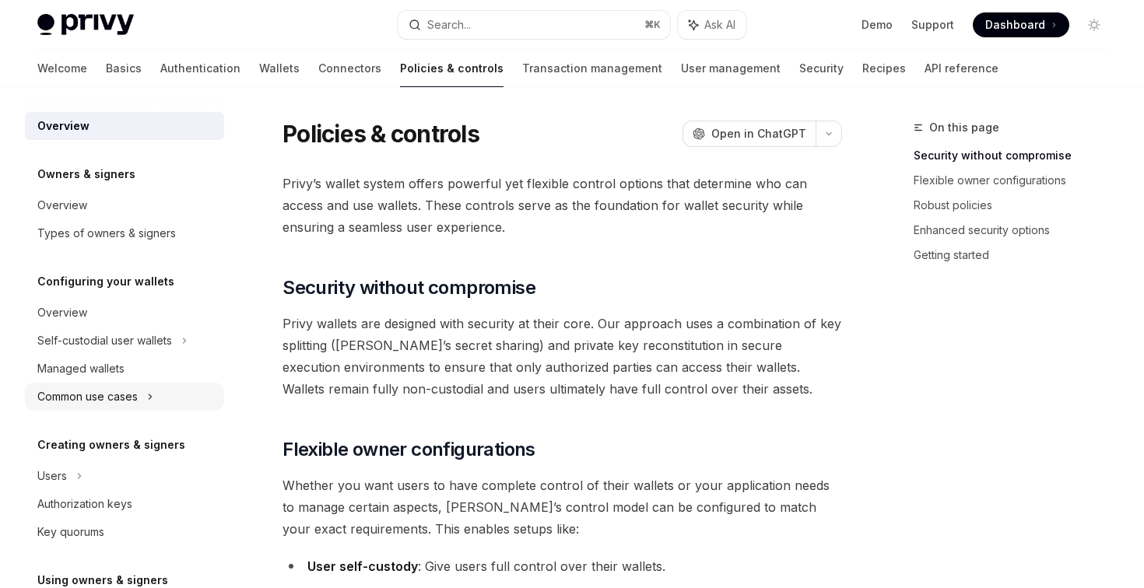
click at [134, 401] on div "Common use cases" at bounding box center [87, 397] width 100 height 19
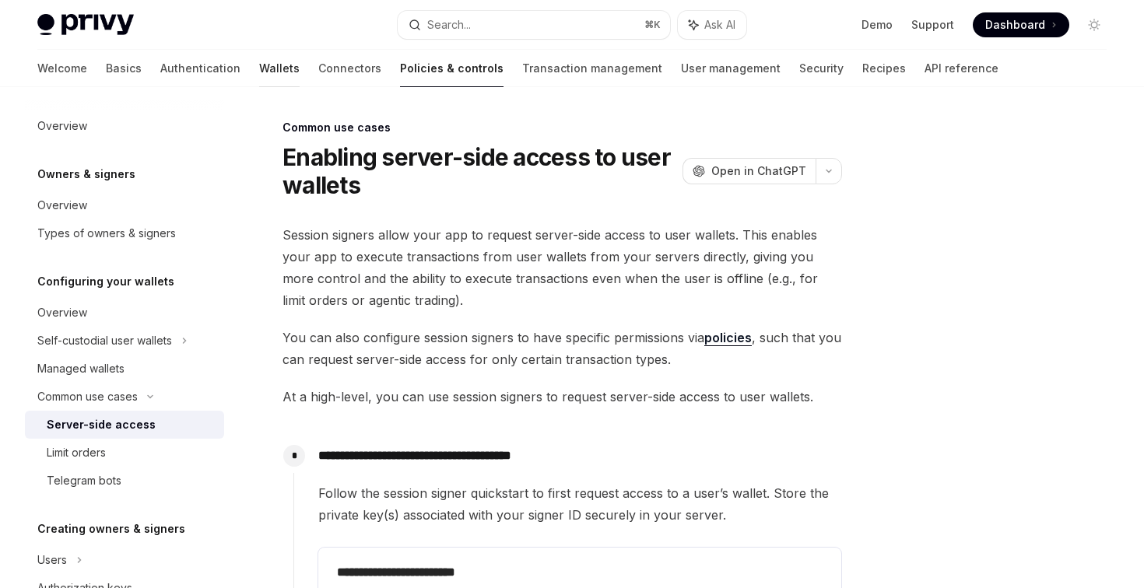
click at [259, 54] on link "Wallets" at bounding box center [279, 68] width 40 height 37
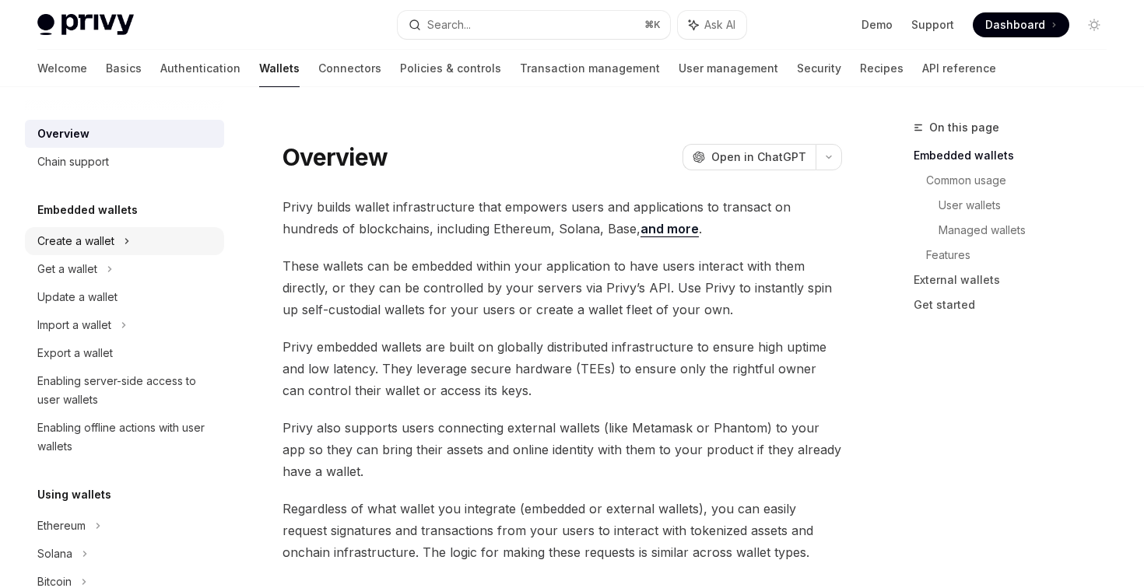
click at [119, 244] on div "Create a wallet" at bounding box center [124, 241] width 199 height 28
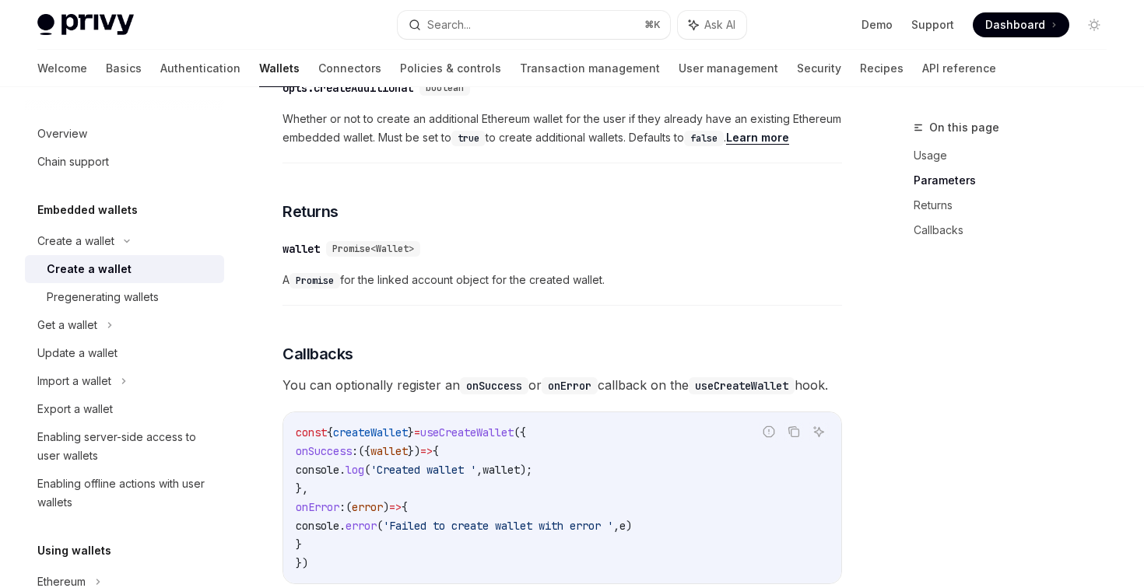
scroll to position [861, 0]
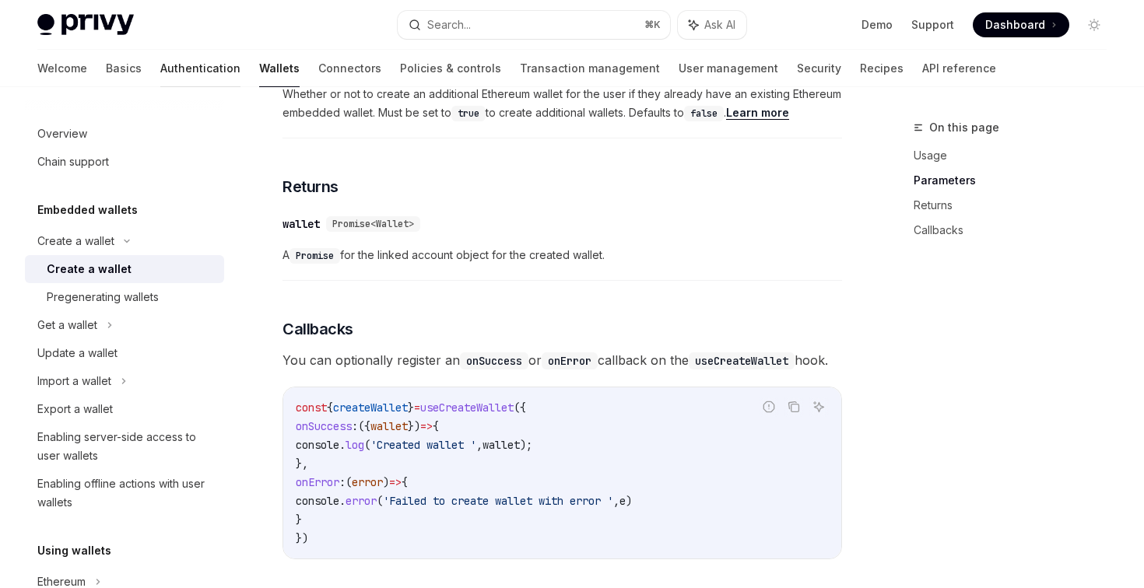
click at [160, 65] on link "Authentication" at bounding box center [200, 68] width 80 height 37
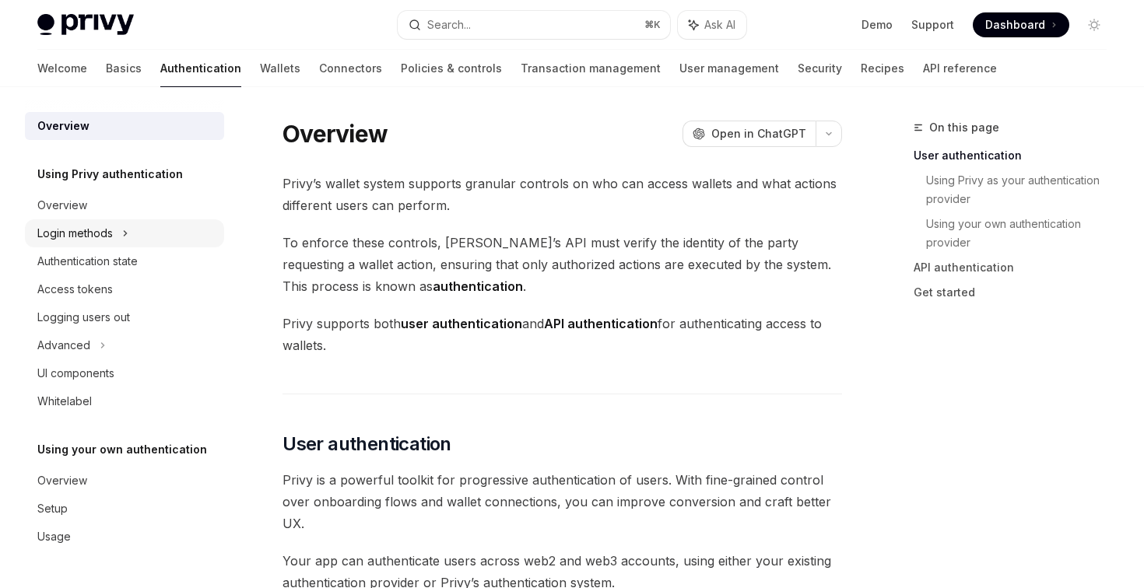
click at [142, 226] on div "Login methods" at bounding box center [124, 233] width 199 height 28
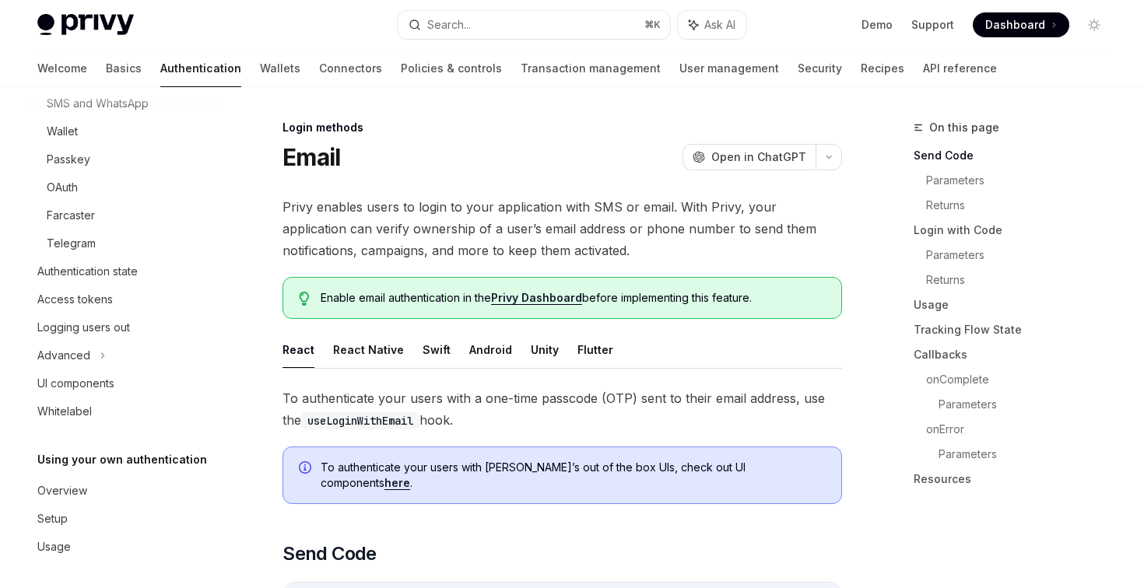
scroll to position [190, 0]
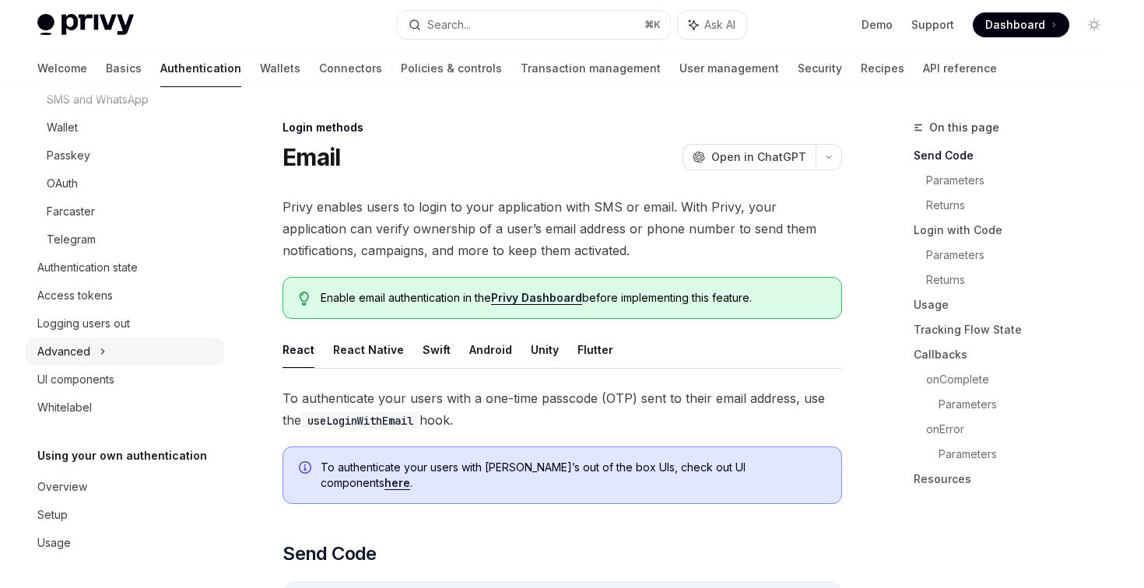
click at [92, 354] on div "Advanced" at bounding box center [124, 352] width 199 height 28
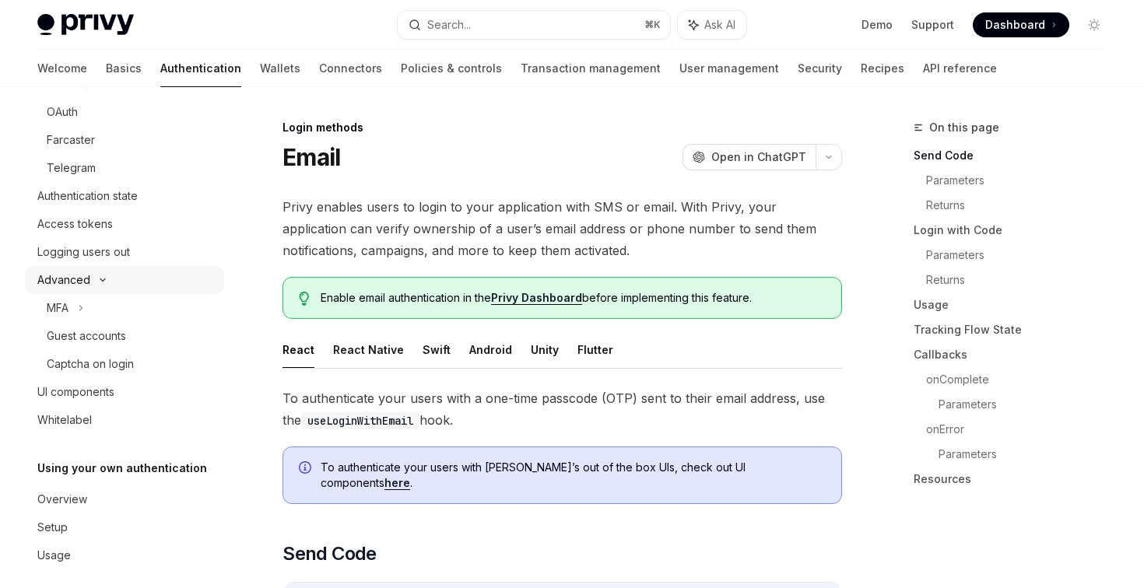
scroll to position [274, 0]
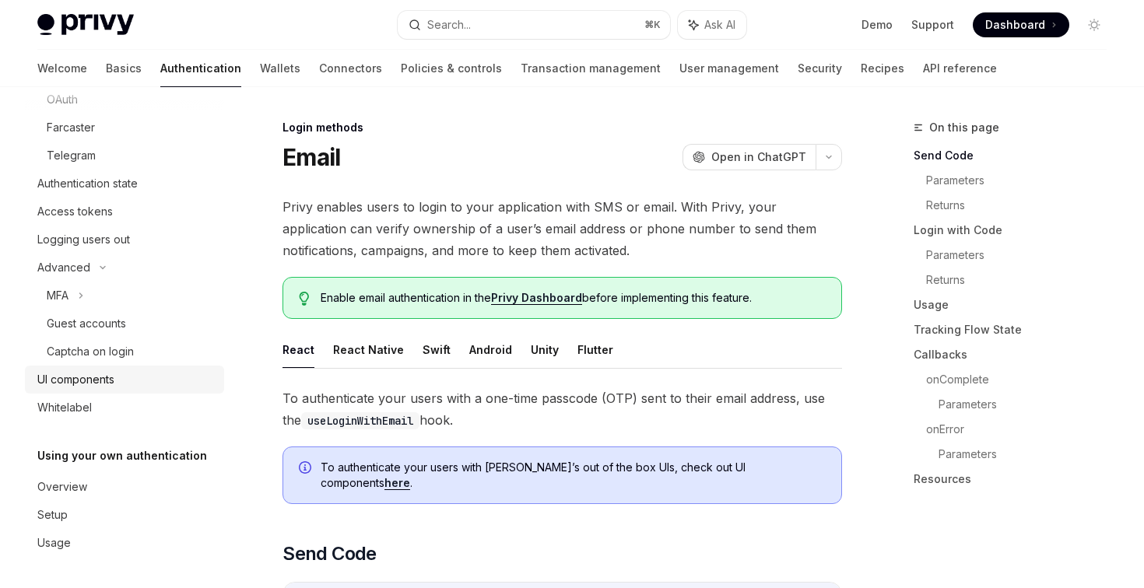
click at [92, 384] on div "UI components" at bounding box center [75, 379] width 77 height 19
type textarea "*"
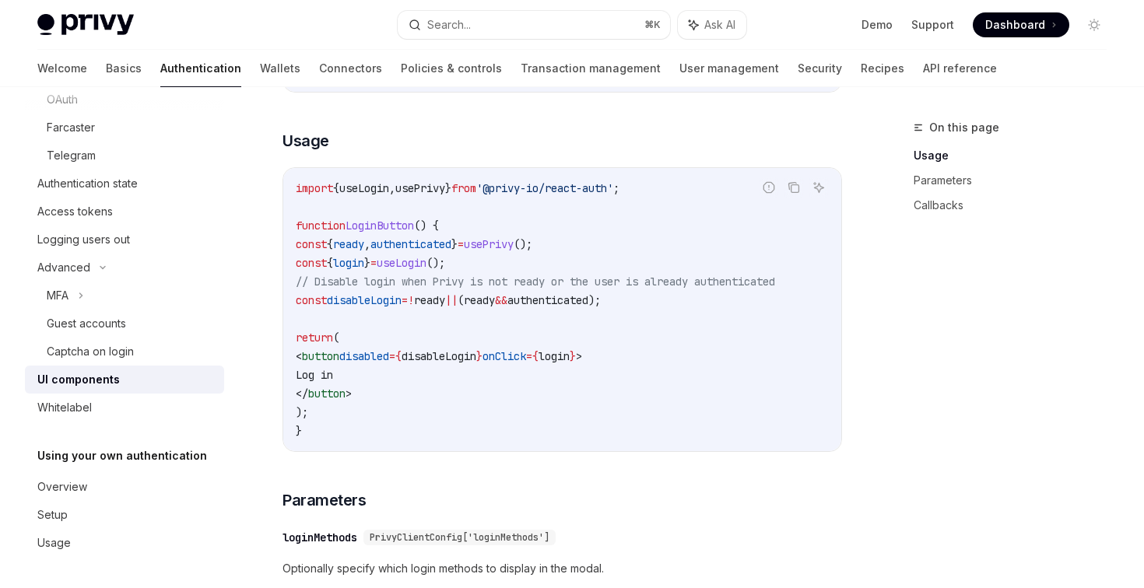
scroll to position [1019, 0]
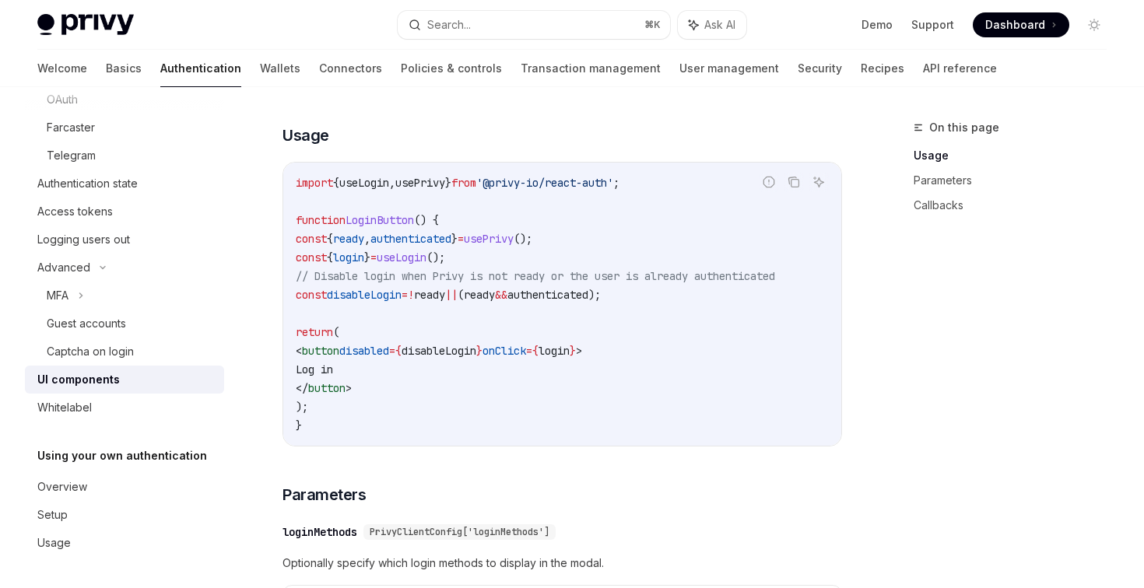
click at [451, 188] on span "}" at bounding box center [448, 183] width 6 height 14
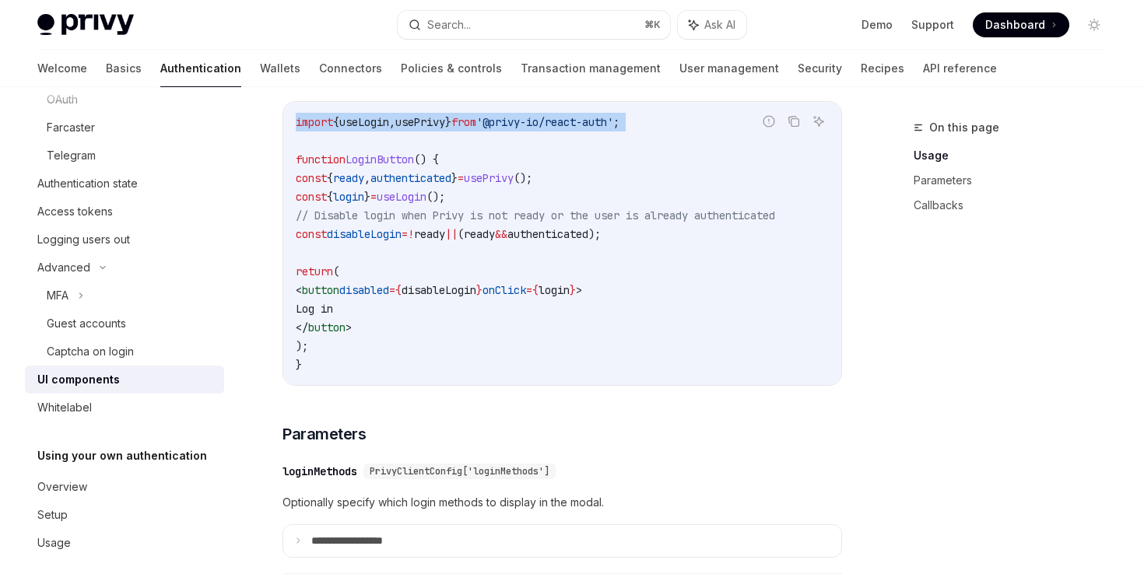
scroll to position [1082, 0]
click at [445, 125] on span "usePrivy" at bounding box center [420, 121] width 50 height 14
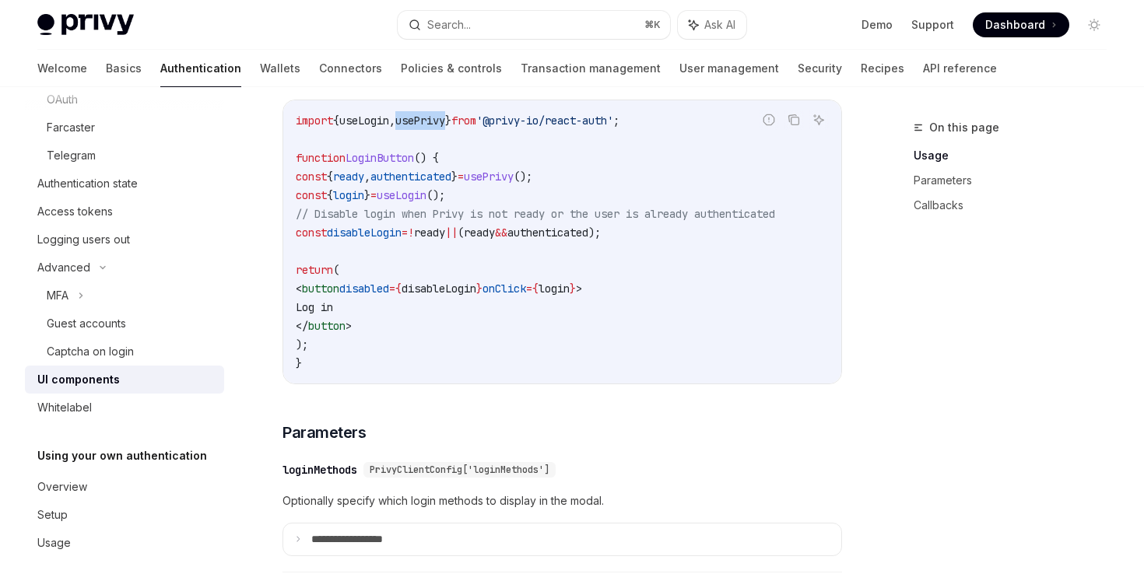
click at [445, 125] on span "usePrivy" at bounding box center [420, 121] width 50 height 14
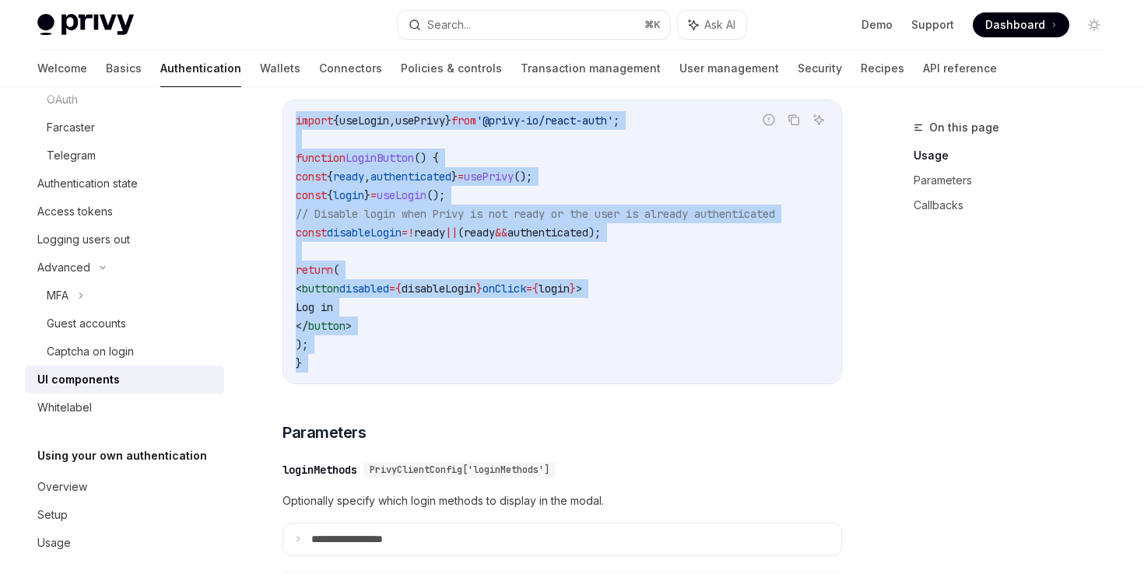
drag, startPoint x: 454, startPoint y: 125, endPoint x: 452, endPoint y: 365, distance: 239.7
click at [452, 365] on code "import { useLogin , usePrivy } from '@privy-io/react-auth' ; function LoginButt…" at bounding box center [562, 241] width 533 height 261
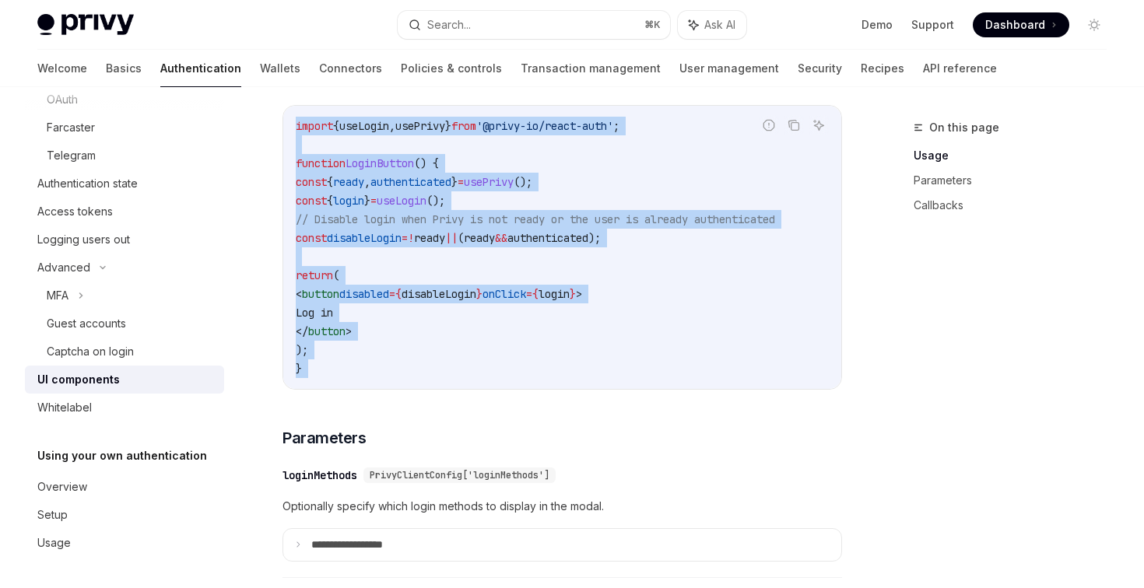
click at [502, 314] on code "import { useLogin , usePrivy } from '@privy-io/react-auth' ; function LoginButt…" at bounding box center [562, 247] width 533 height 261
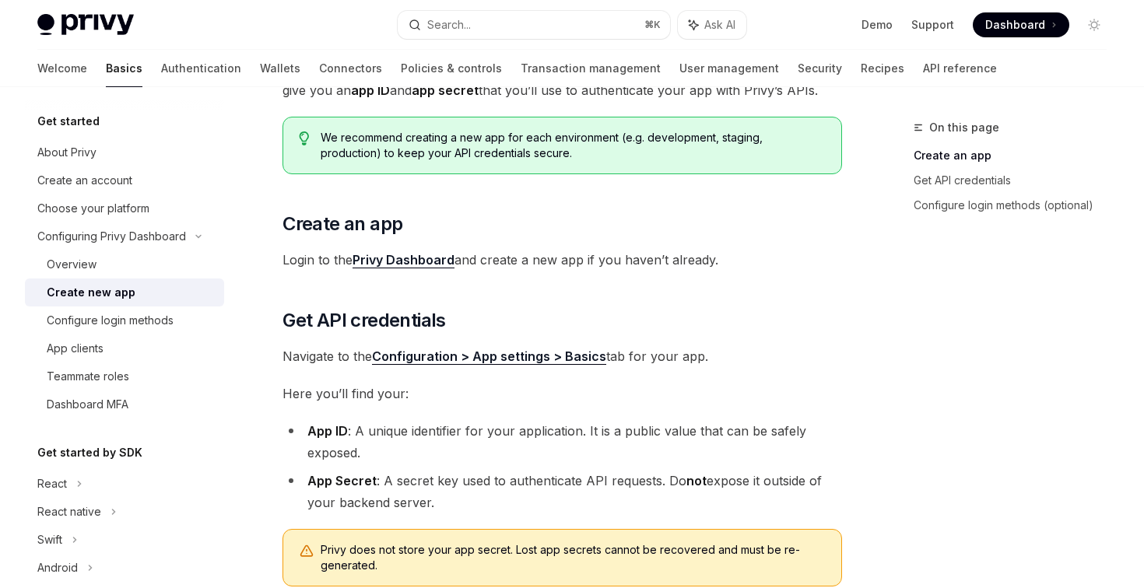
scroll to position [170, 0]
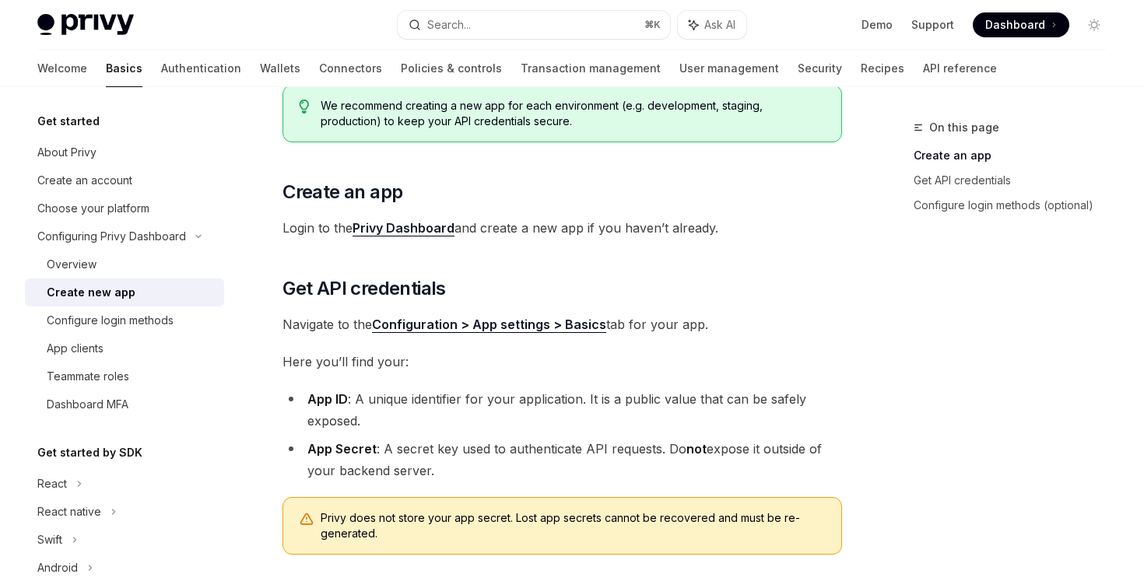
click at [419, 225] on link "Privy Dashboard" at bounding box center [403, 228] width 102 height 16
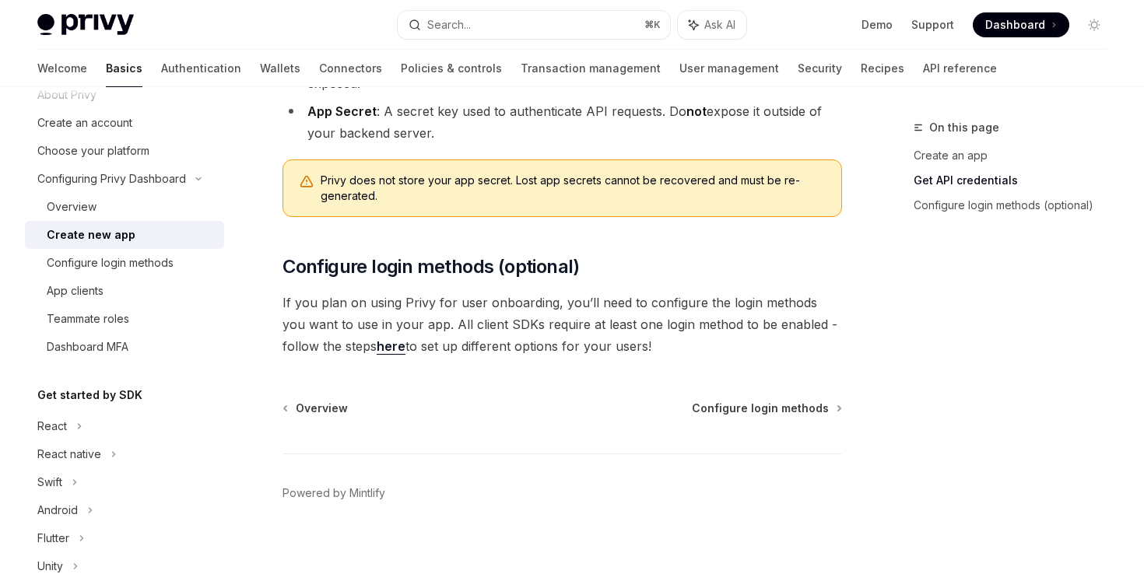
scroll to position [61, 0]
